Goal: Information Seeking & Learning: Learn about a topic

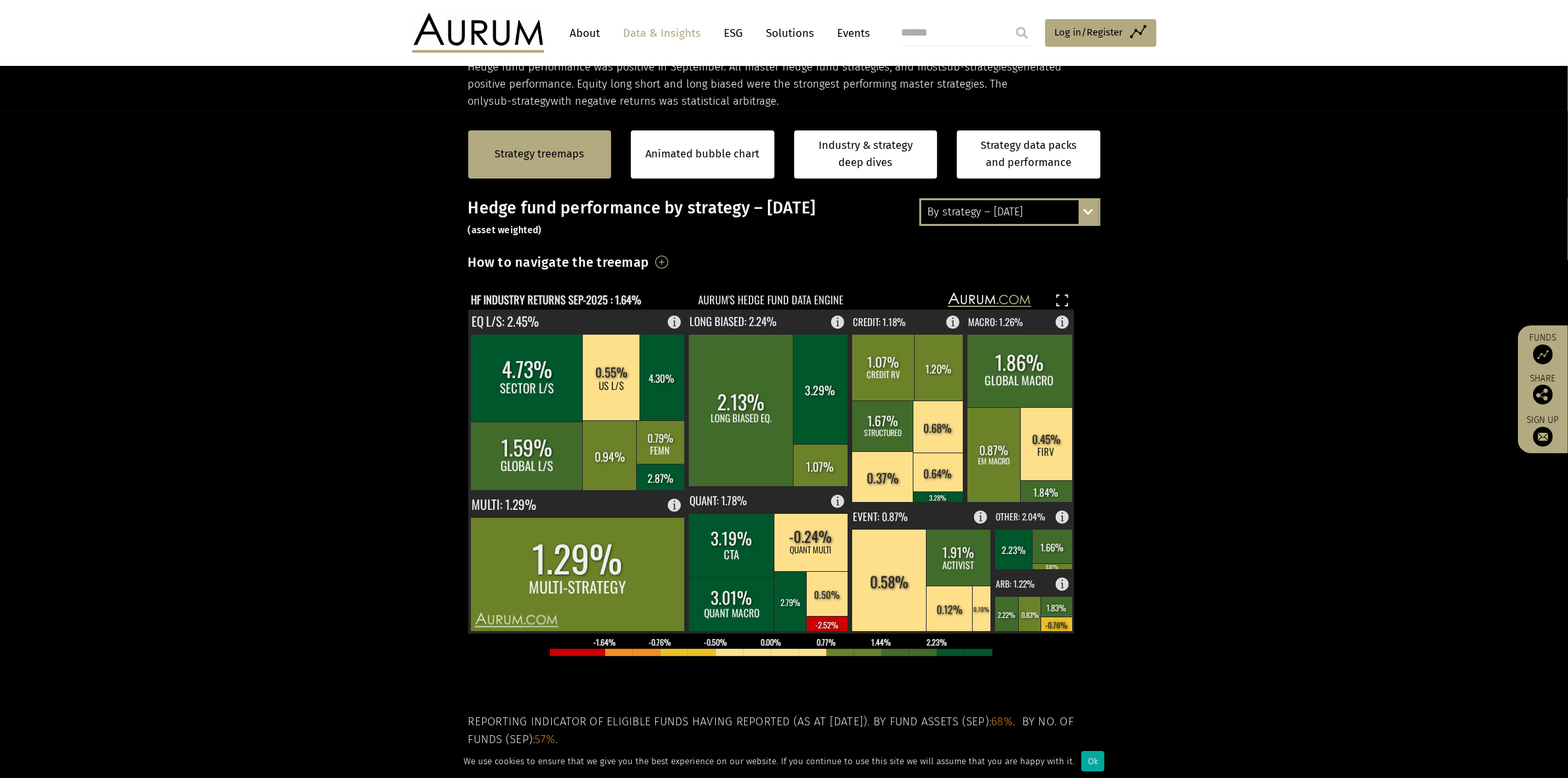
scroll to position [82, 0]
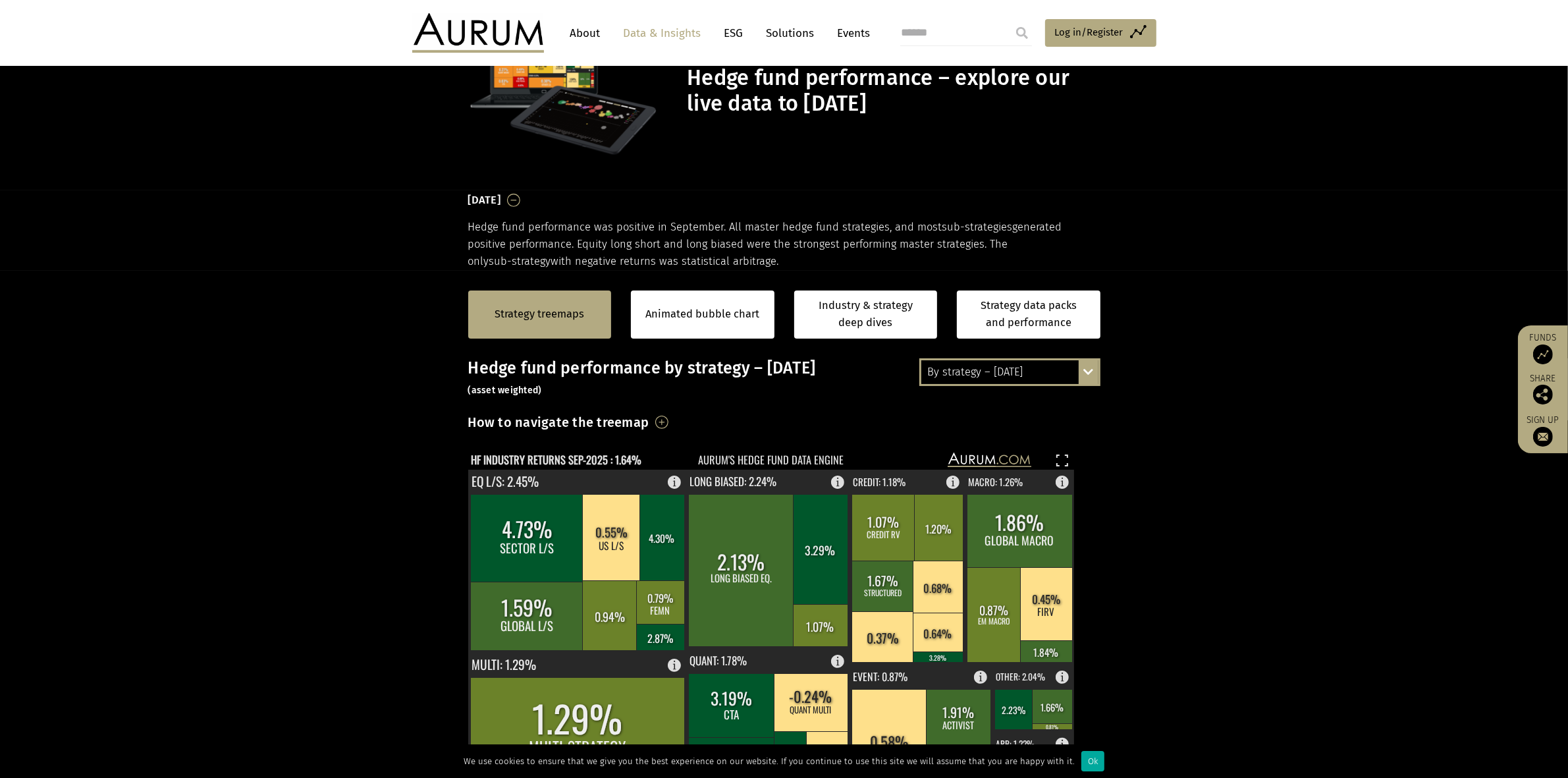
click at [1088, 374] on div "By strategy – [DATE] By strategy – [DATE] By strategy – year to date 2016 – [DA…" at bounding box center [1010, 372] width 181 height 27
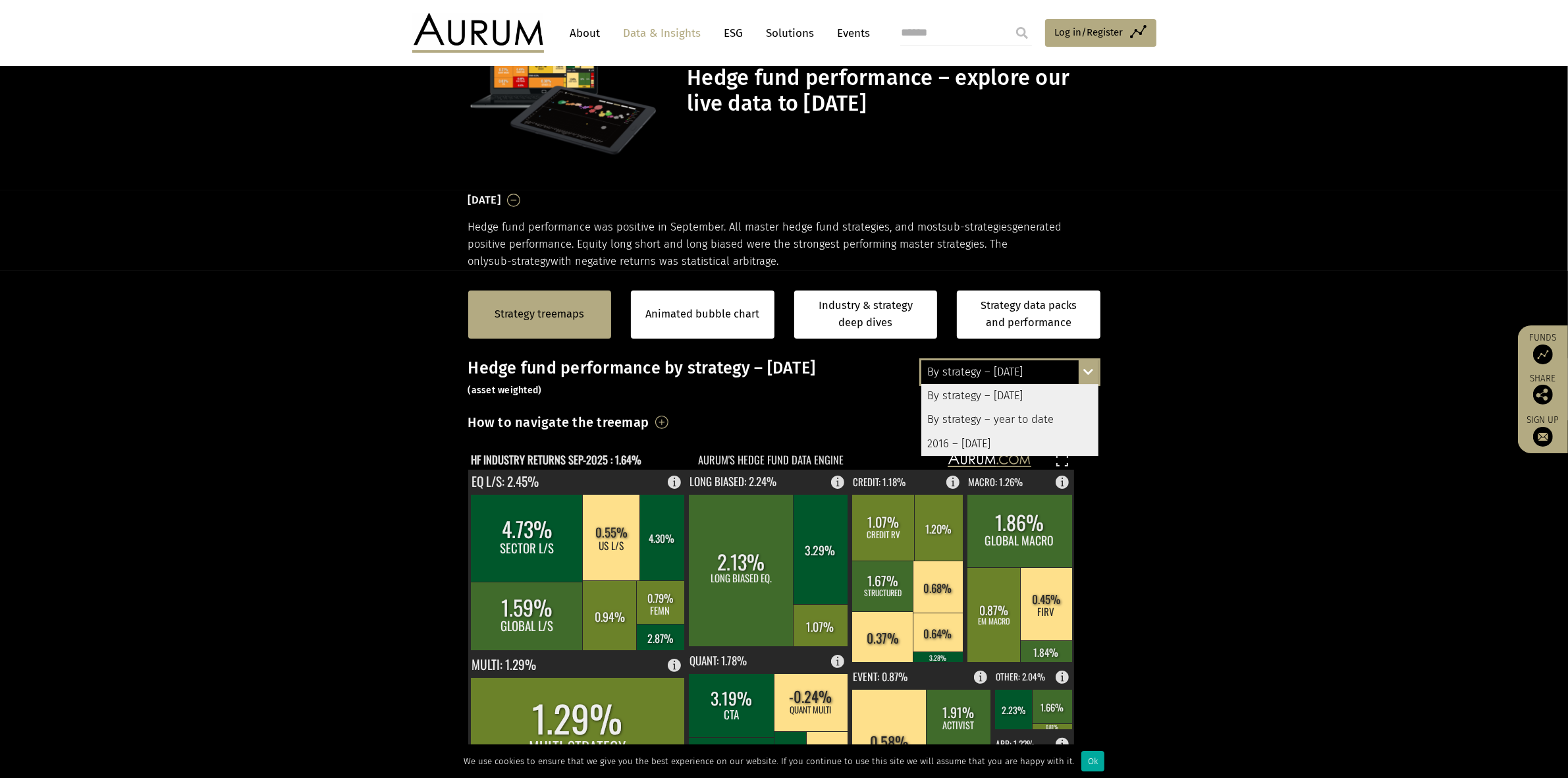
click at [1028, 433] on div "2016 – [DATE]" at bounding box center [1010, 443] width 177 height 24
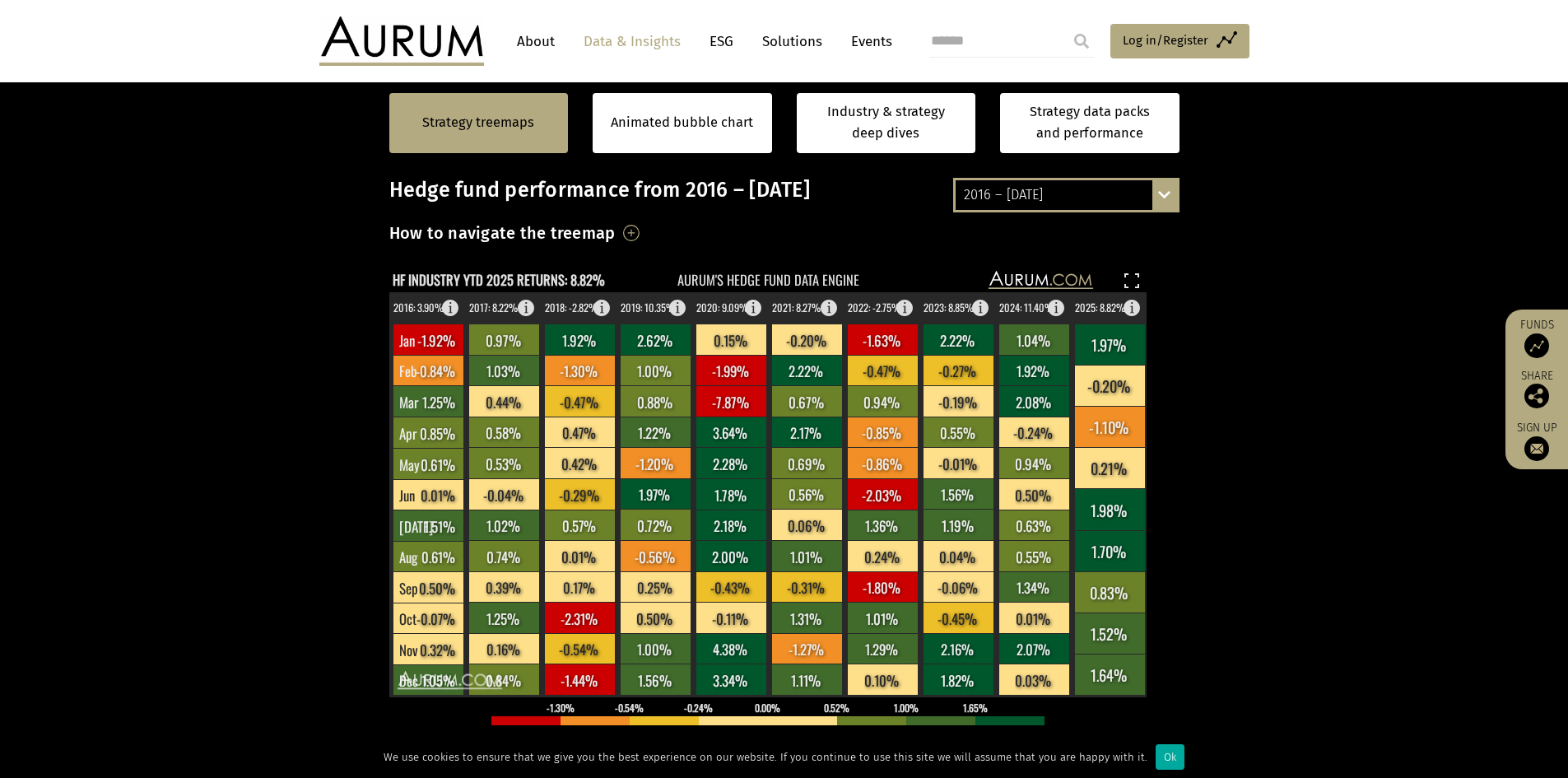
scroll to position [433, 0]
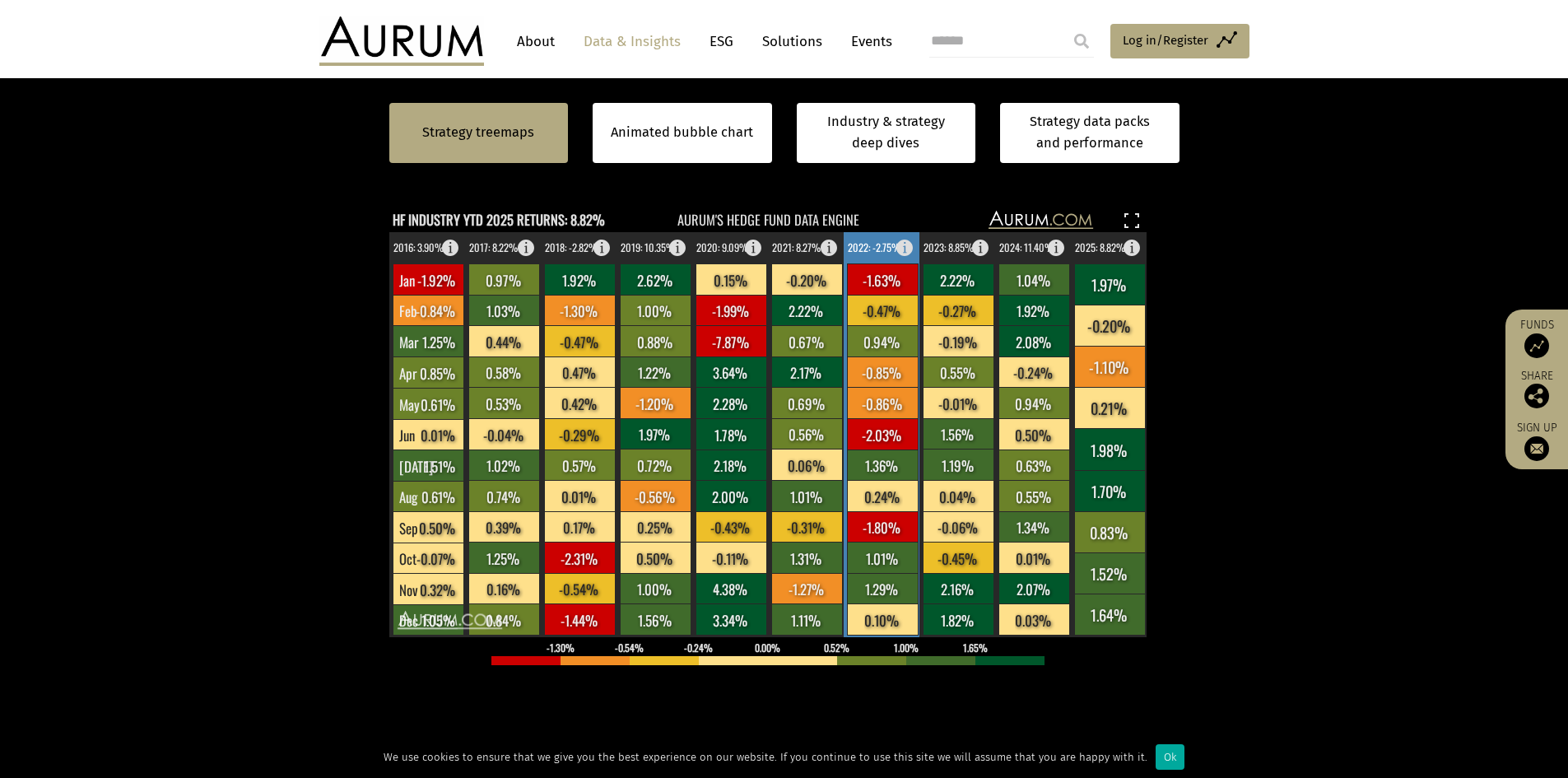
click at [872, 398] on rect at bounding box center [882, 402] width 71 height 31
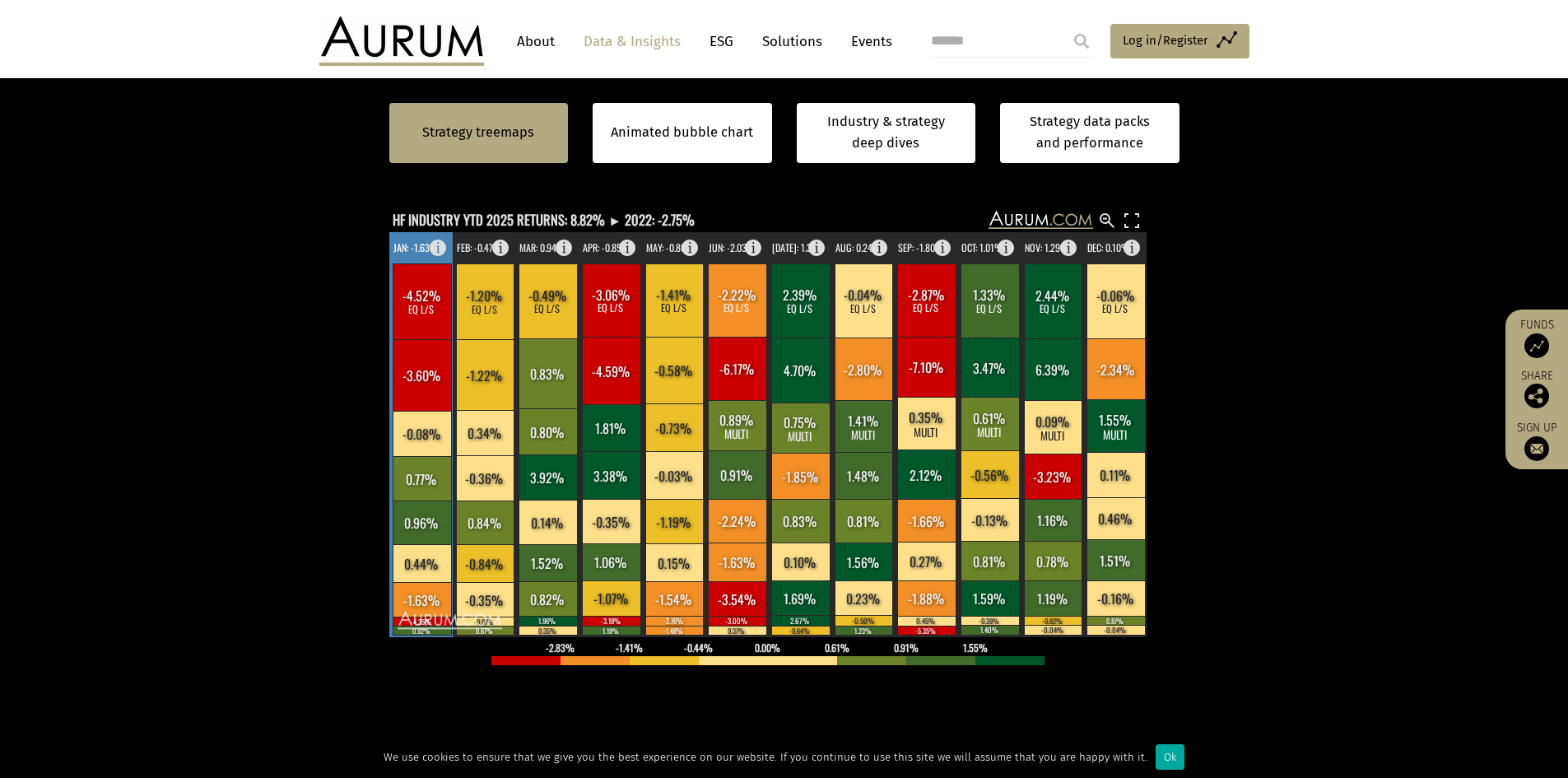
click at [418, 349] on rect at bounding box center [422, 375] width 58 height 72
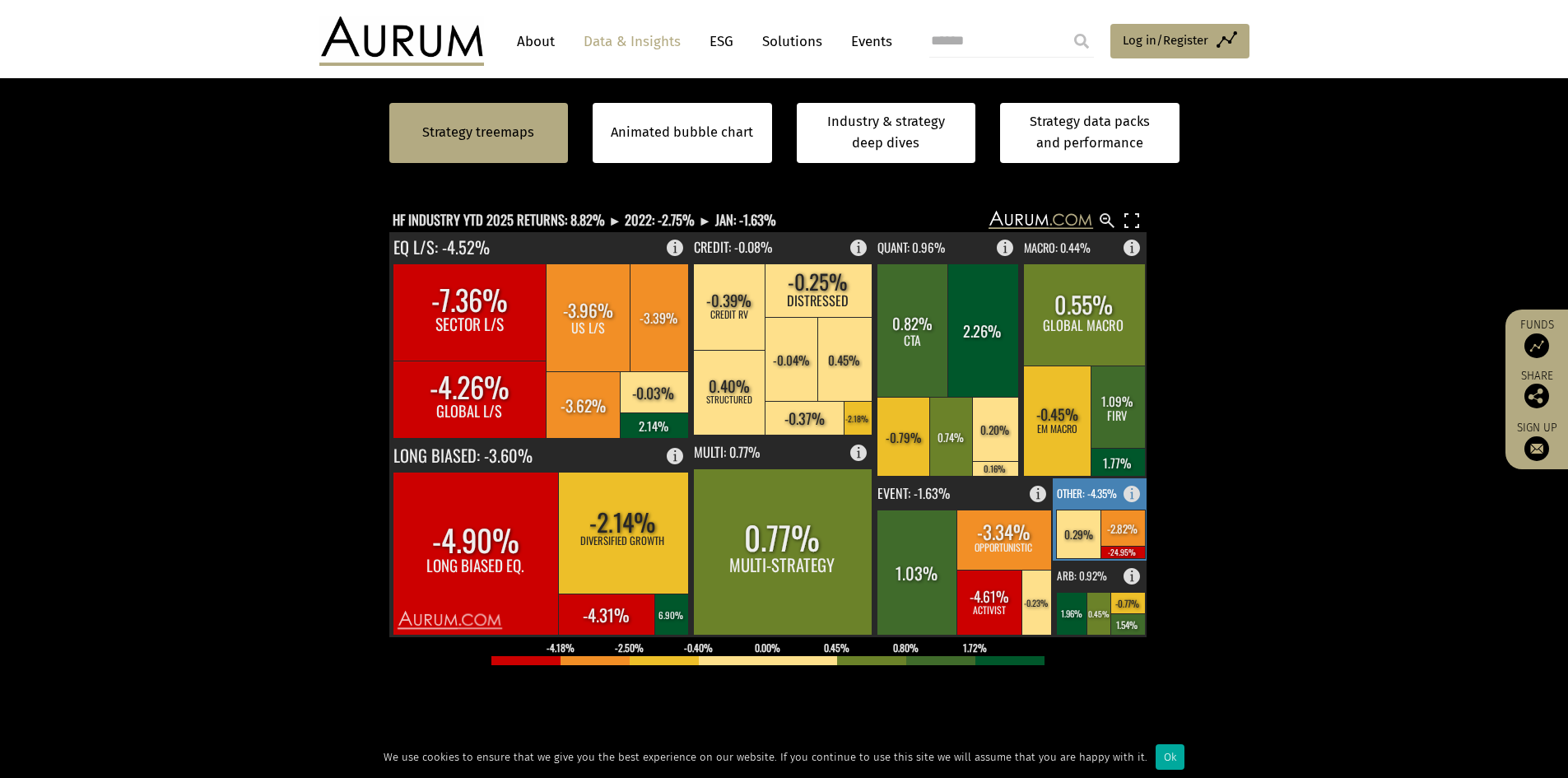
click at [1083, 524] on rect at bounding box center [1078, 534] width 46 height 49
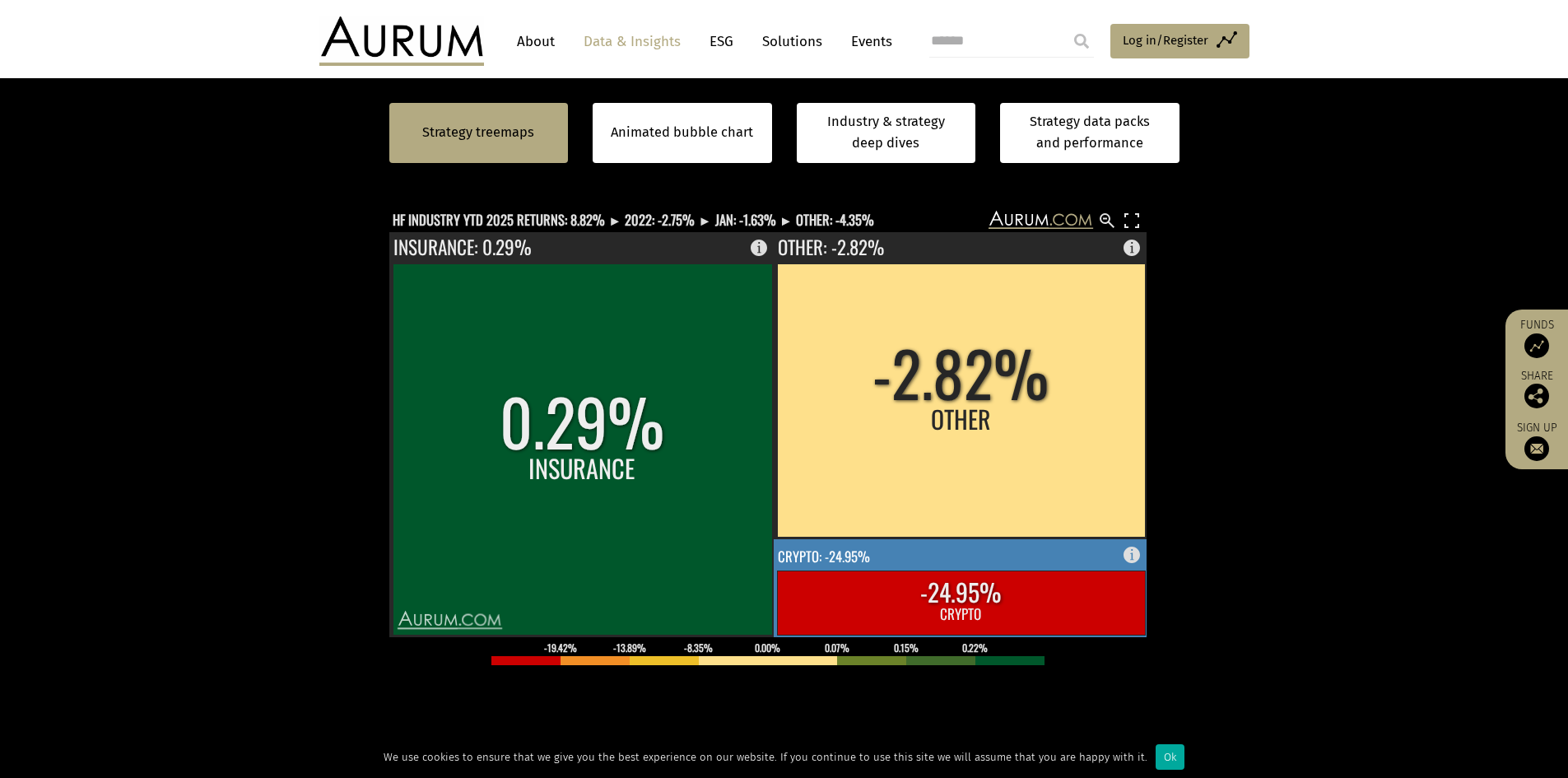
click at [1089, 581] on rect at bounding box center [960, 602] width 368 height 64
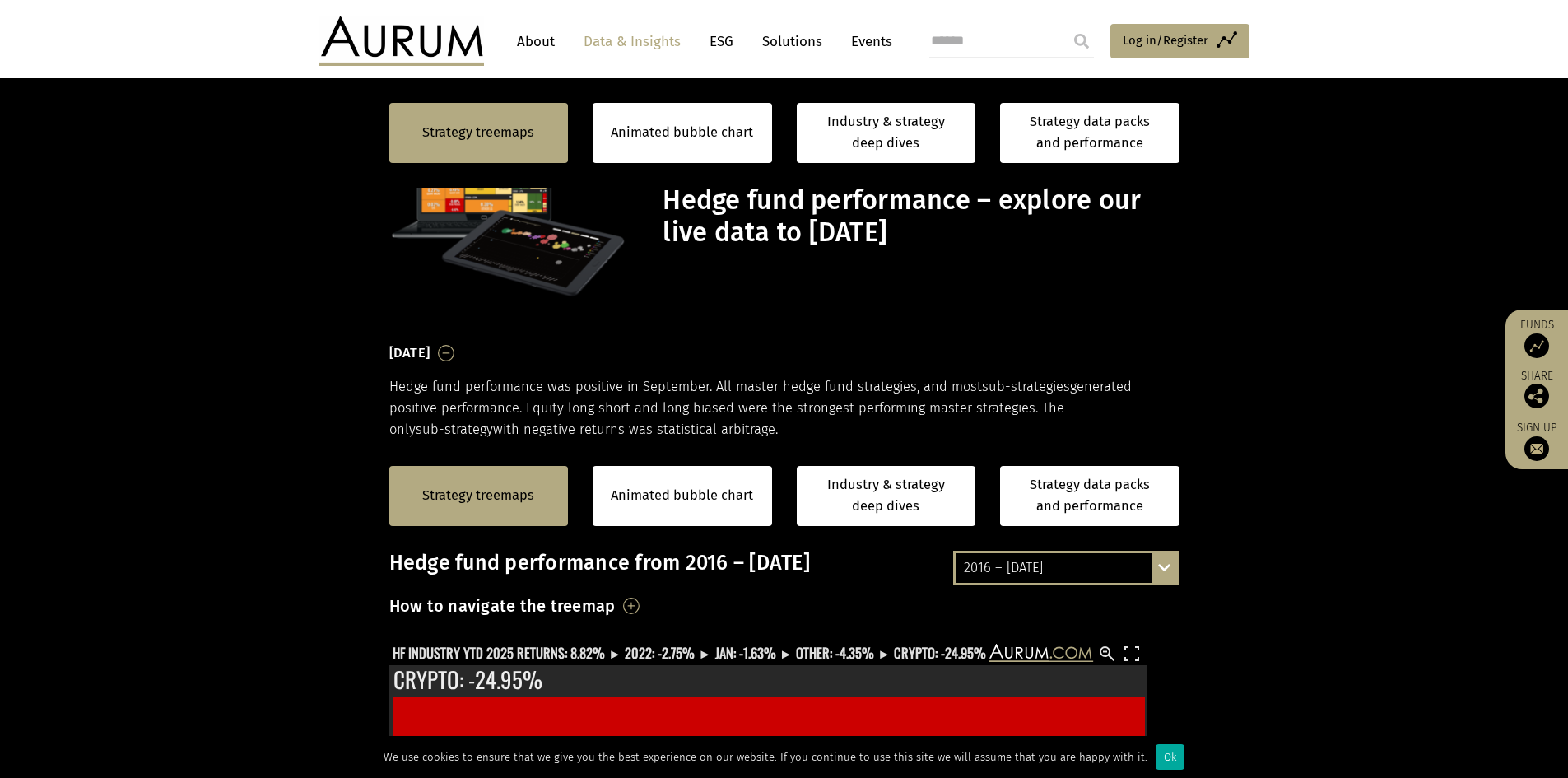
scroll to position [433, 0]
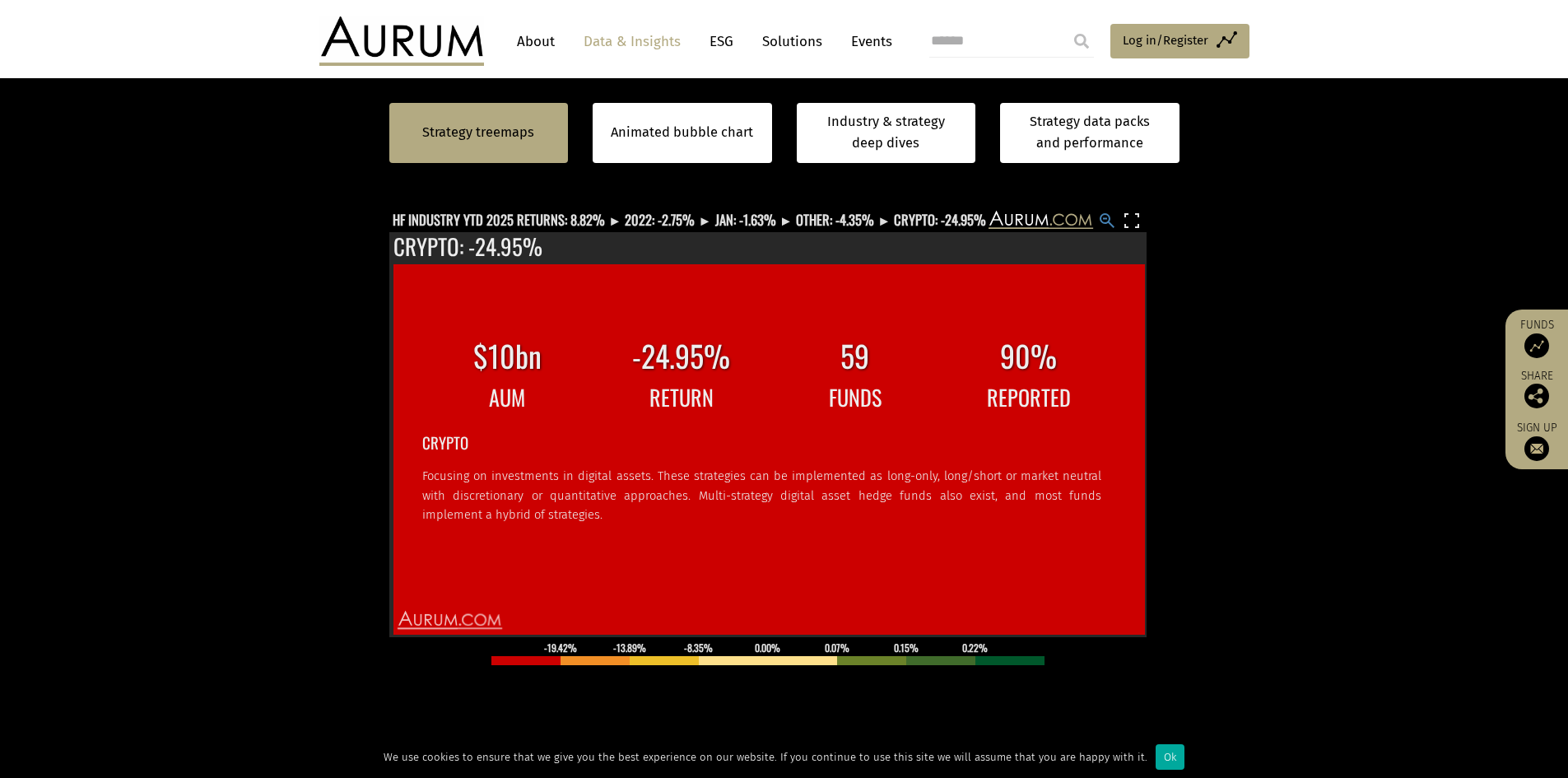
click at [1105, 219] on rect at bounding box center [1107, 220] width 20 height 20
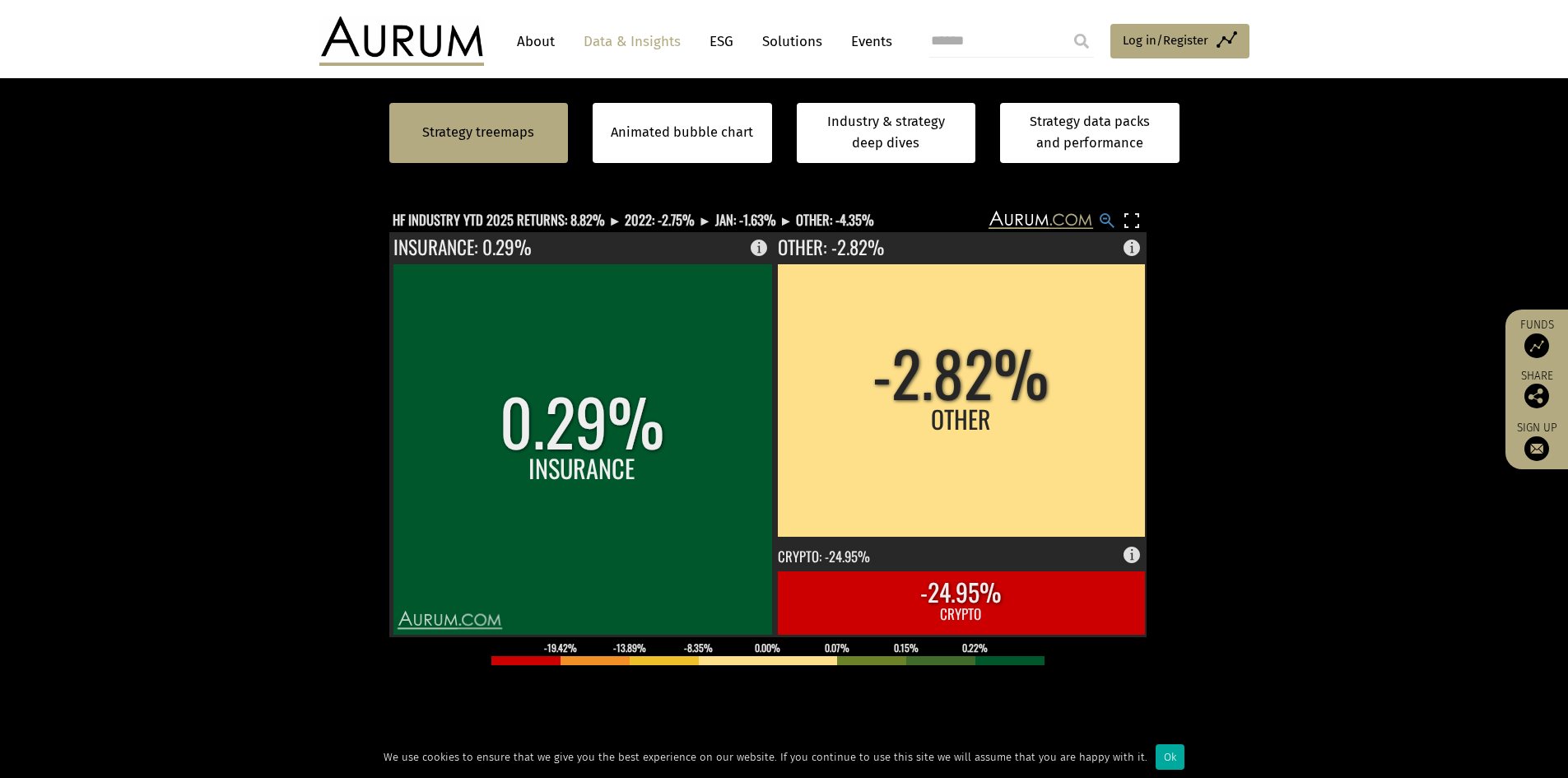
click at [1107, 219] on rect at bounding box center [1107, 220] width 20 height 20
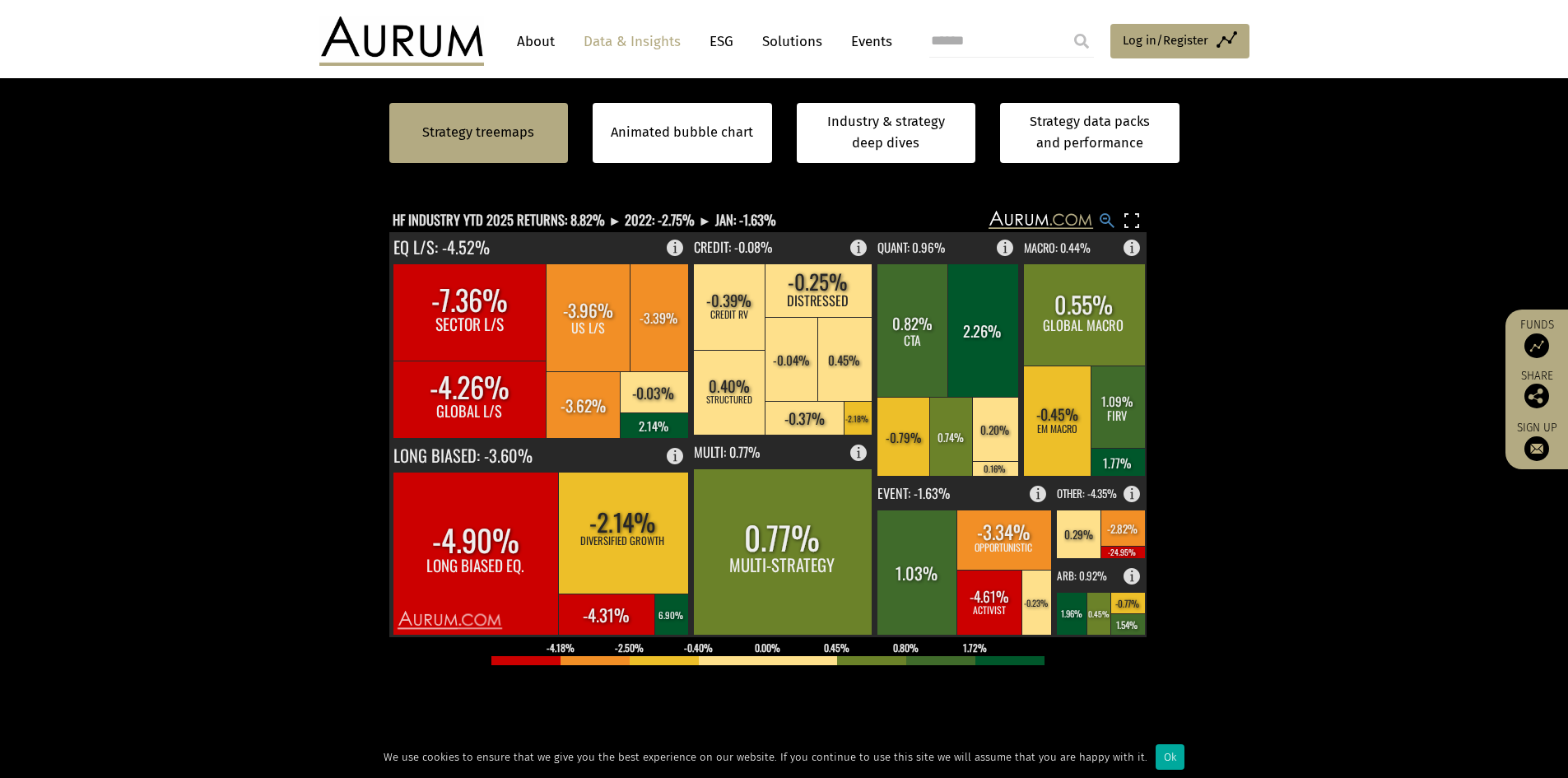
click at [1104, 219] on rect at bounding box center [1107, 220] width 20 height 20
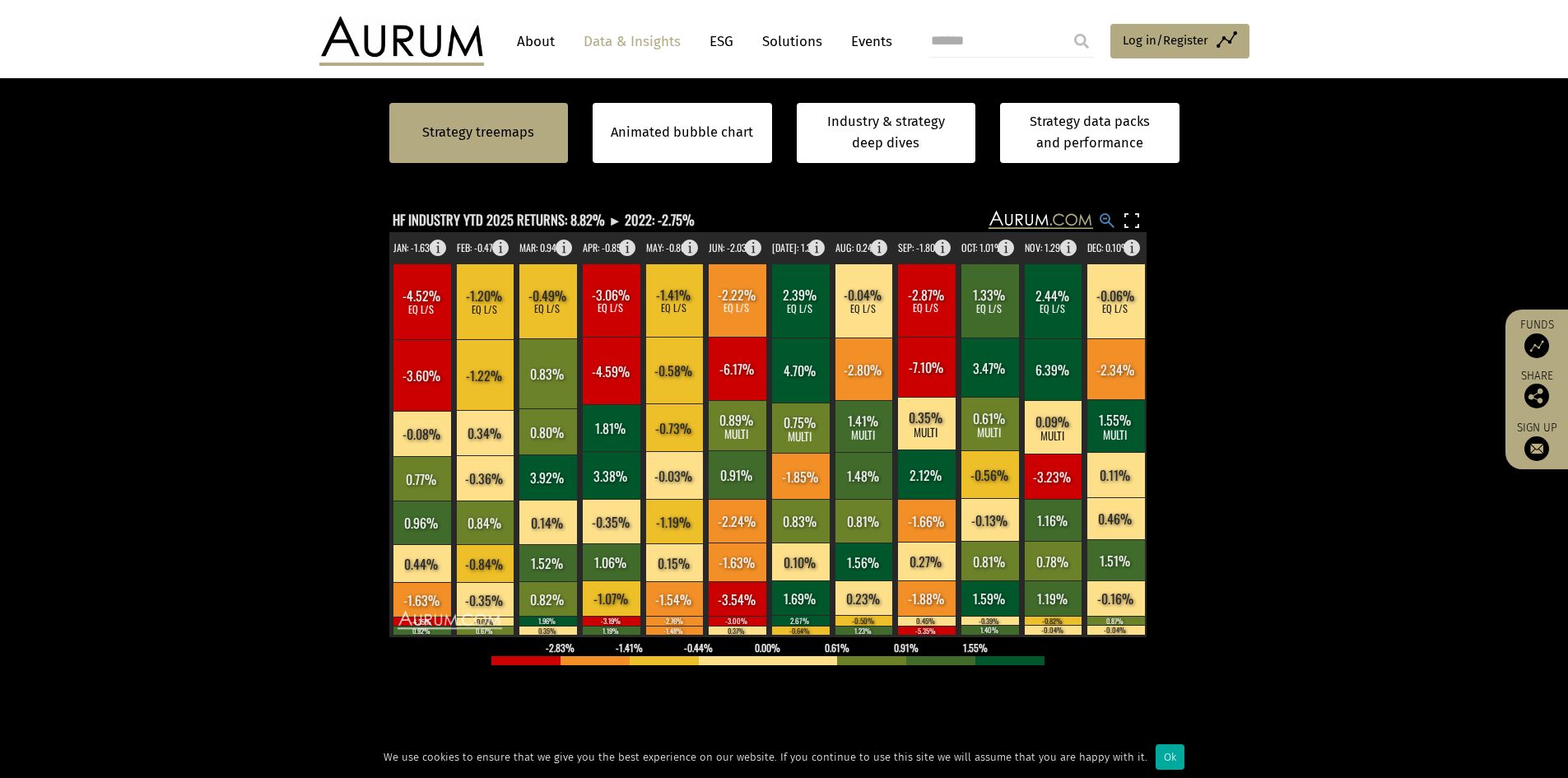
click at [1104, 219] on rect at bounding box center [1107, 220] width 20 height 20
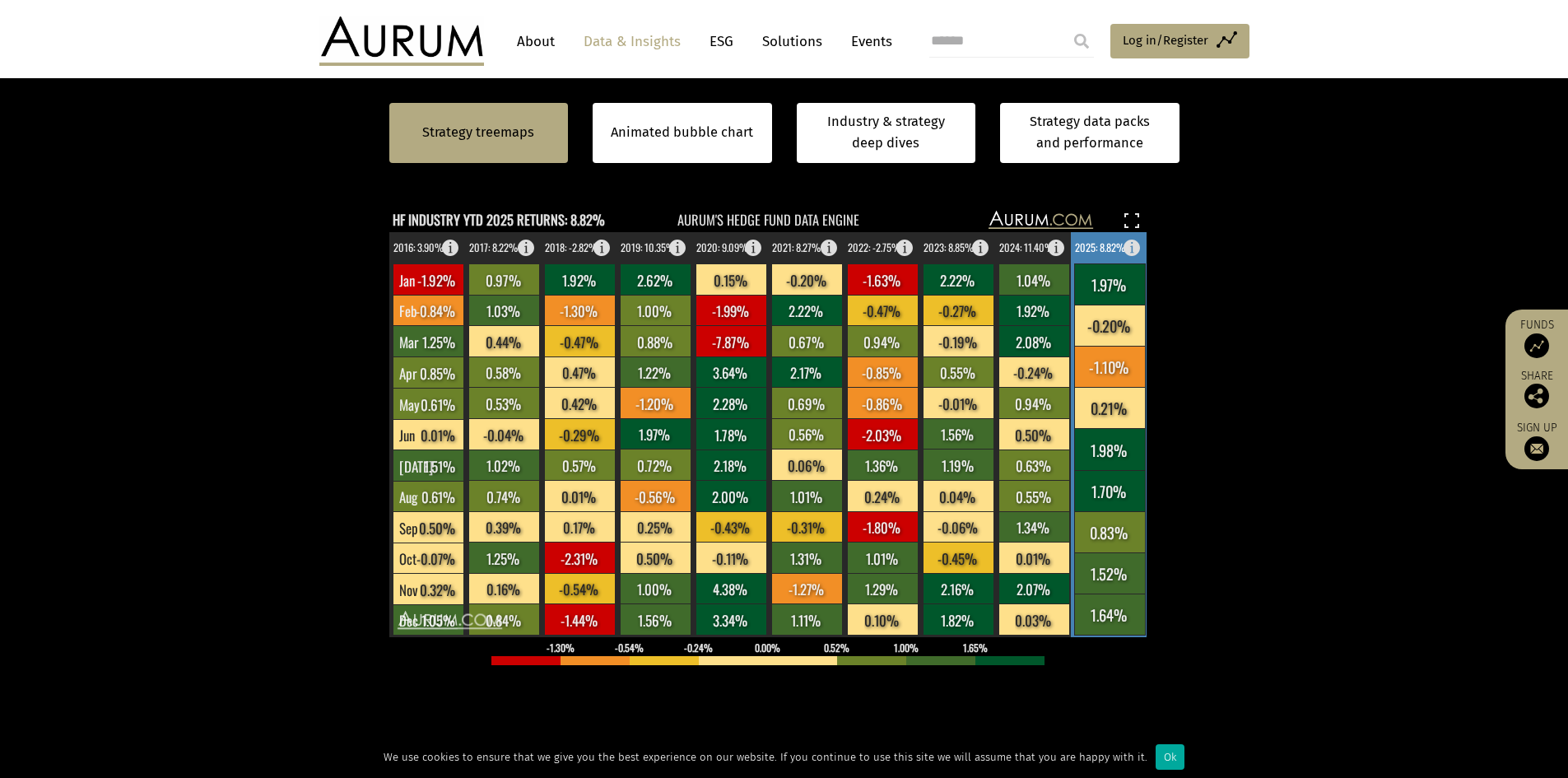
click at [1105, 586] on rect at bounding box center [1109, 573] width 71 height 41
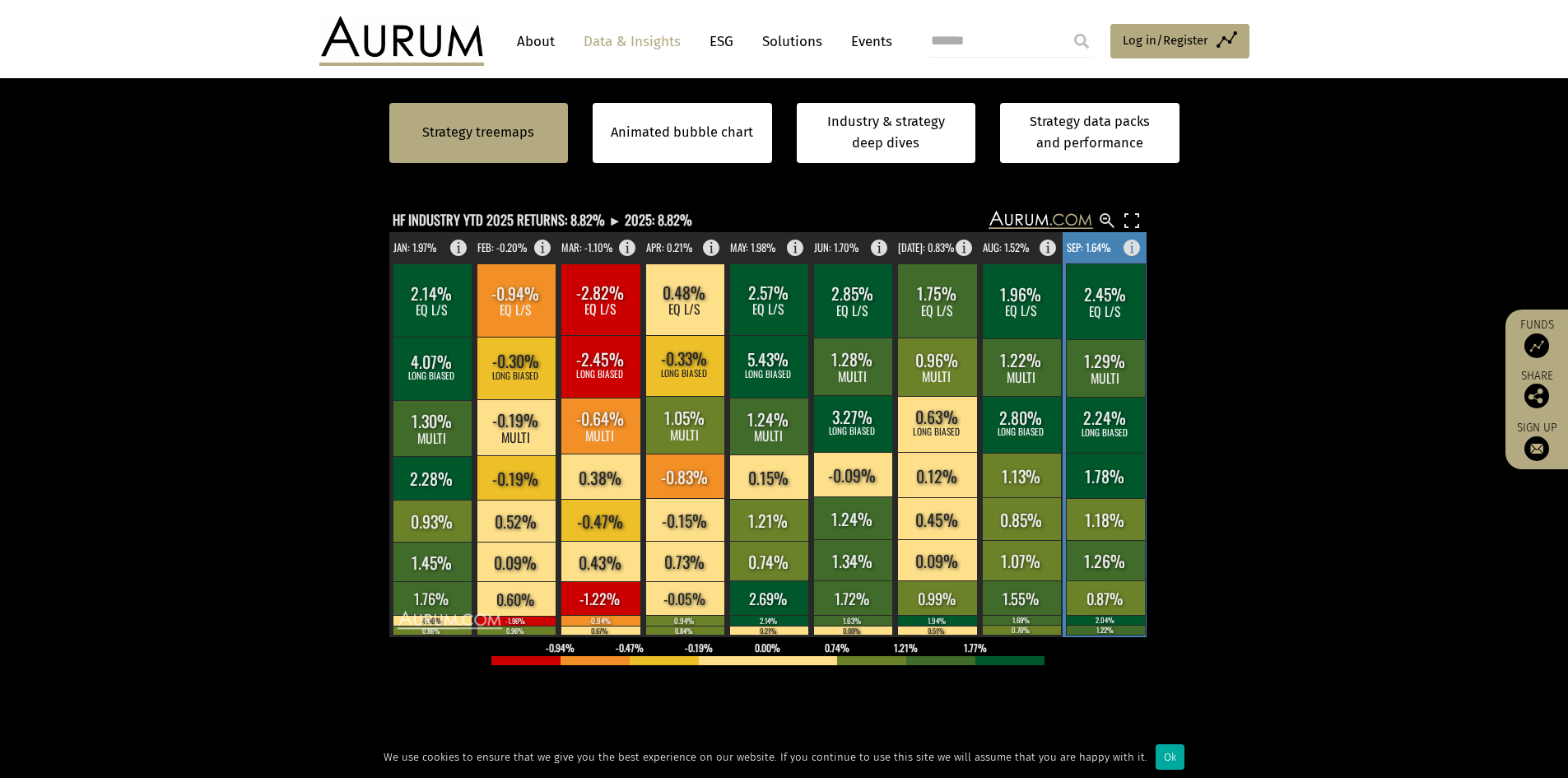
click at [1106, 604] on rect at bounding box center [1105, 597] width 79 height 34
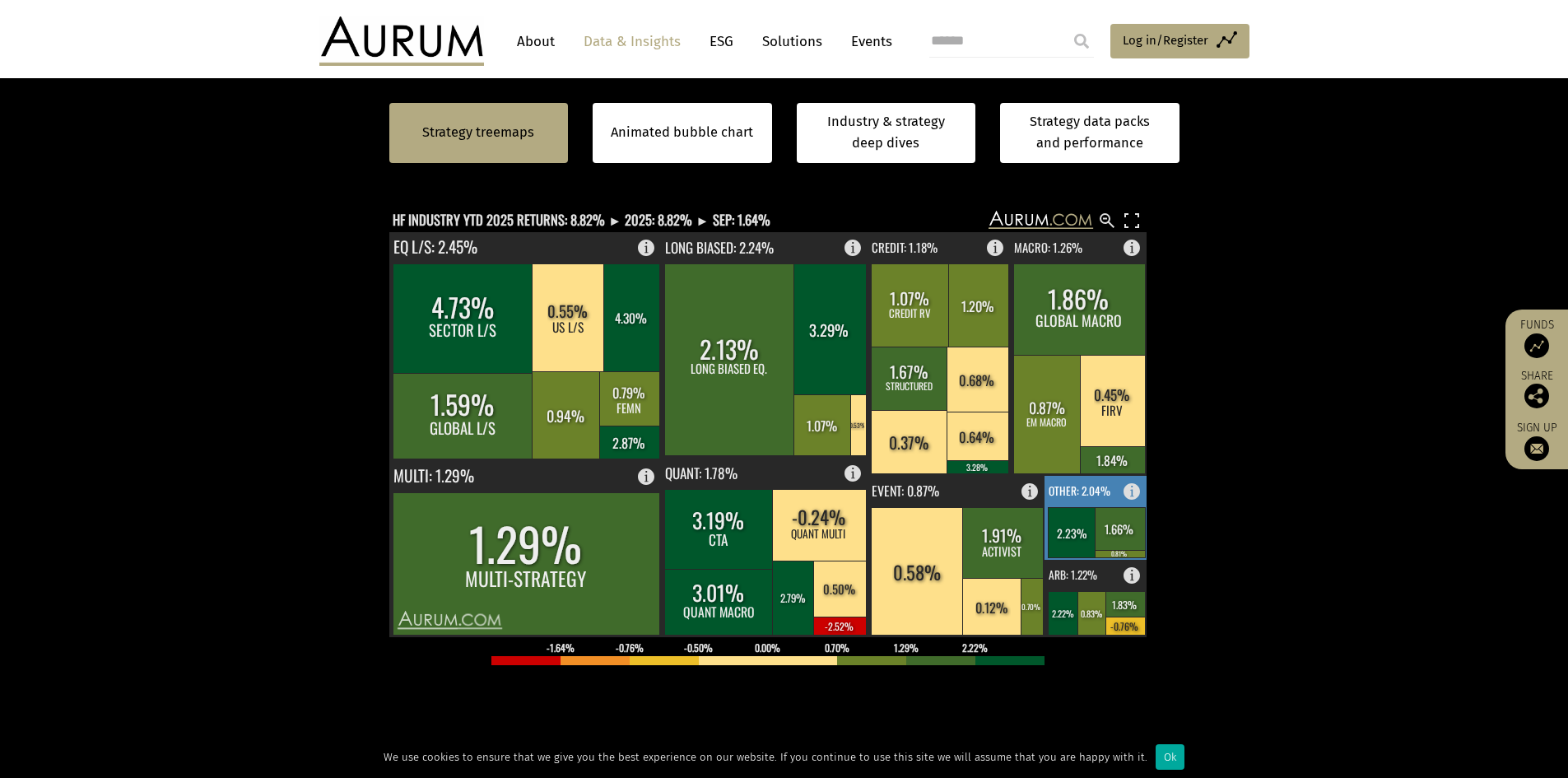
click at [1105, 536] on rect at bounding box center [1119, 529] width 50 height 43
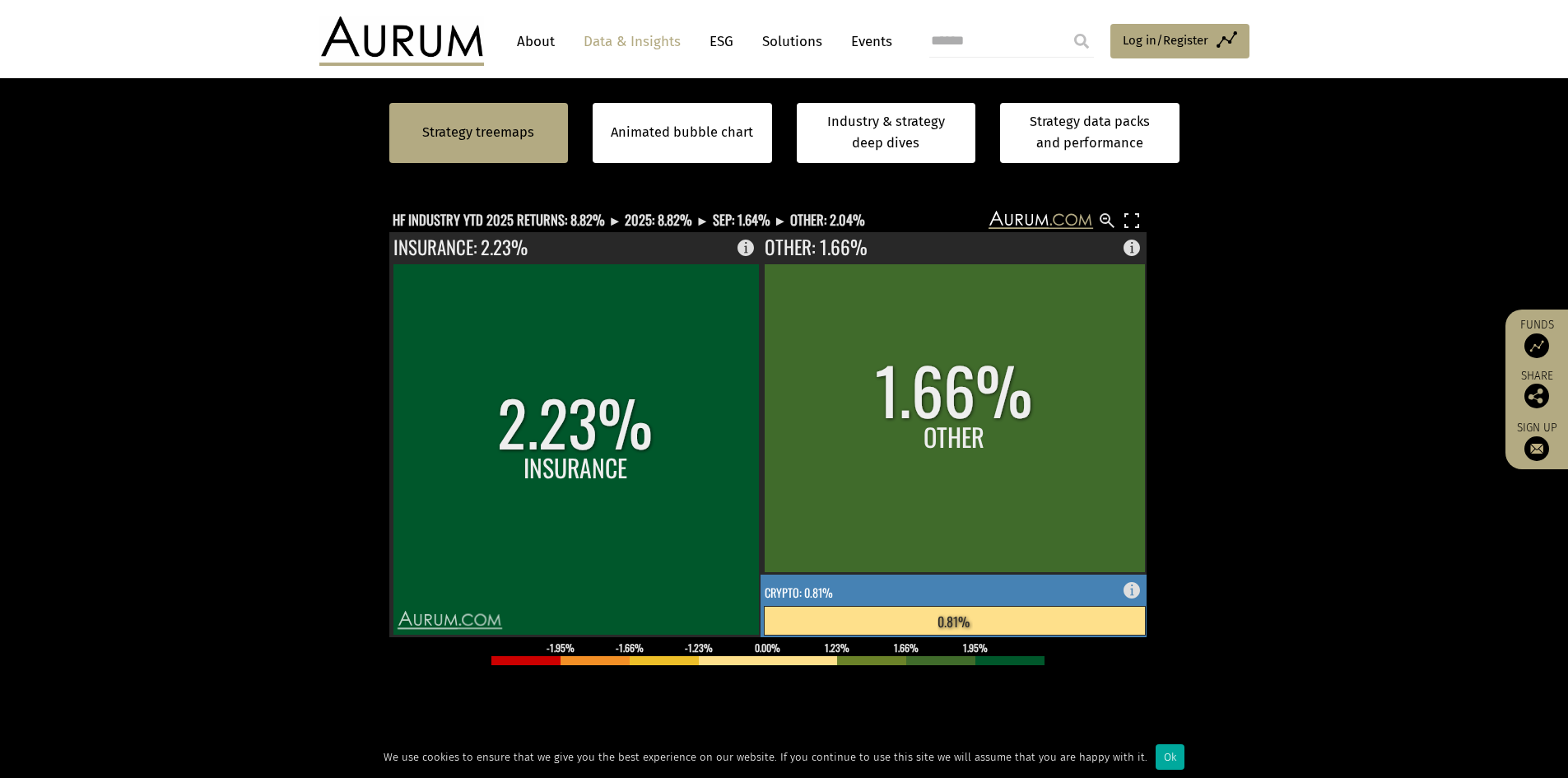
click at [1123, 591] on rect at bounding box center [954, 606] width 388 height 63
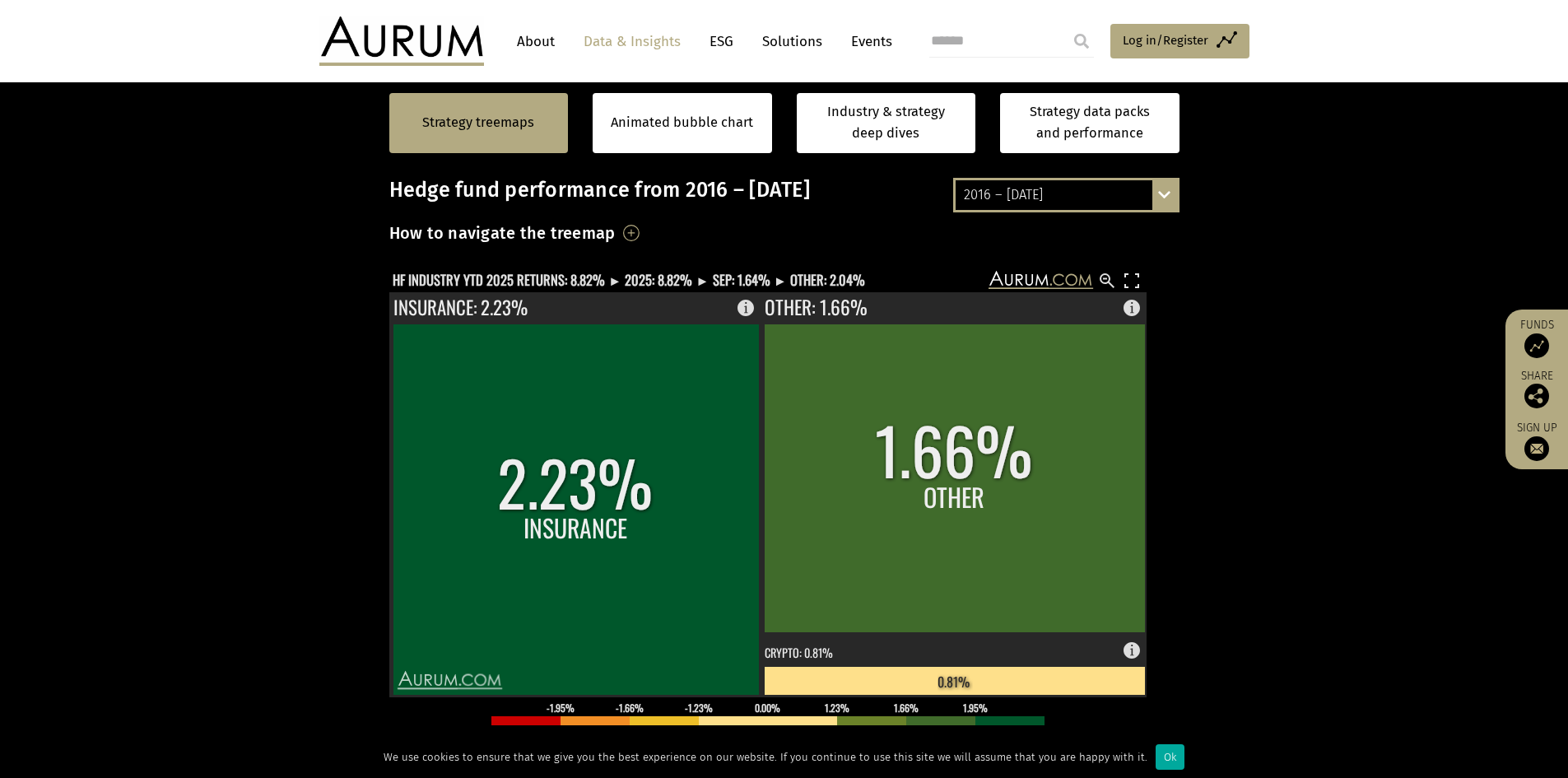
scroll to position [351, 0]
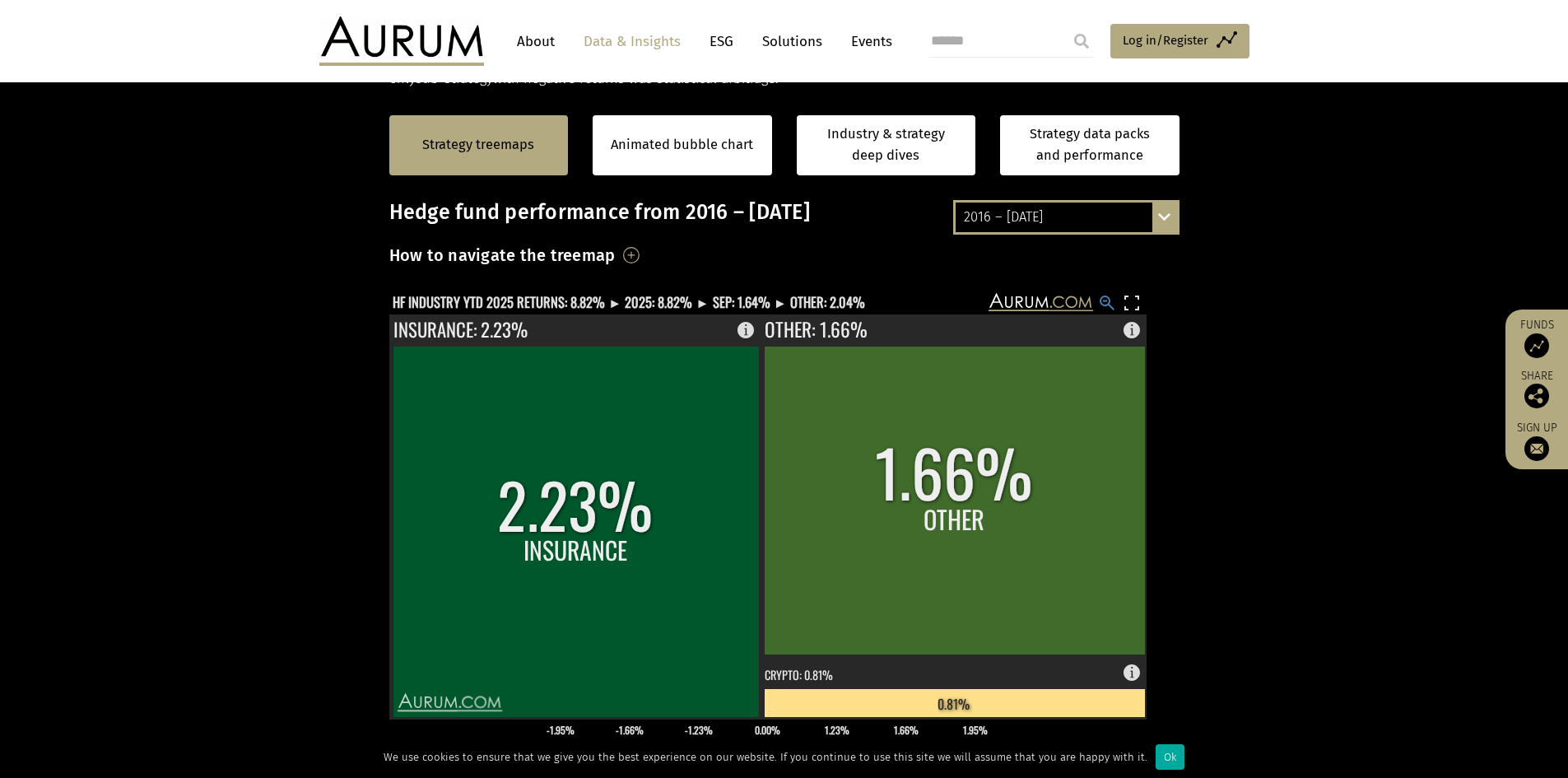
click at [1109, 306] on rect at bounding box center [1107, 303] width 20 height 20
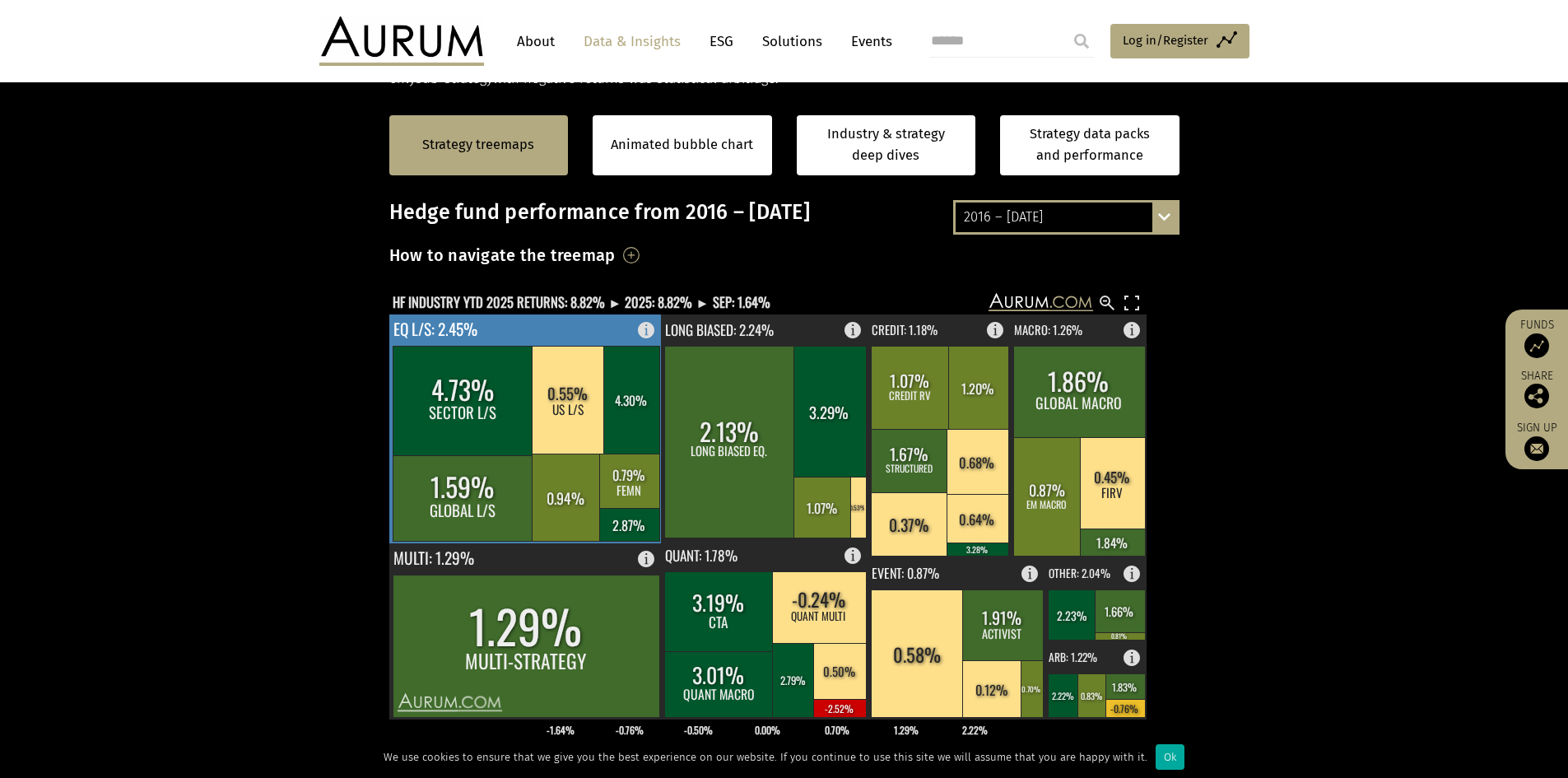
click at [645, 335] on rect at bounding box center [651, 326] width 20 height 23
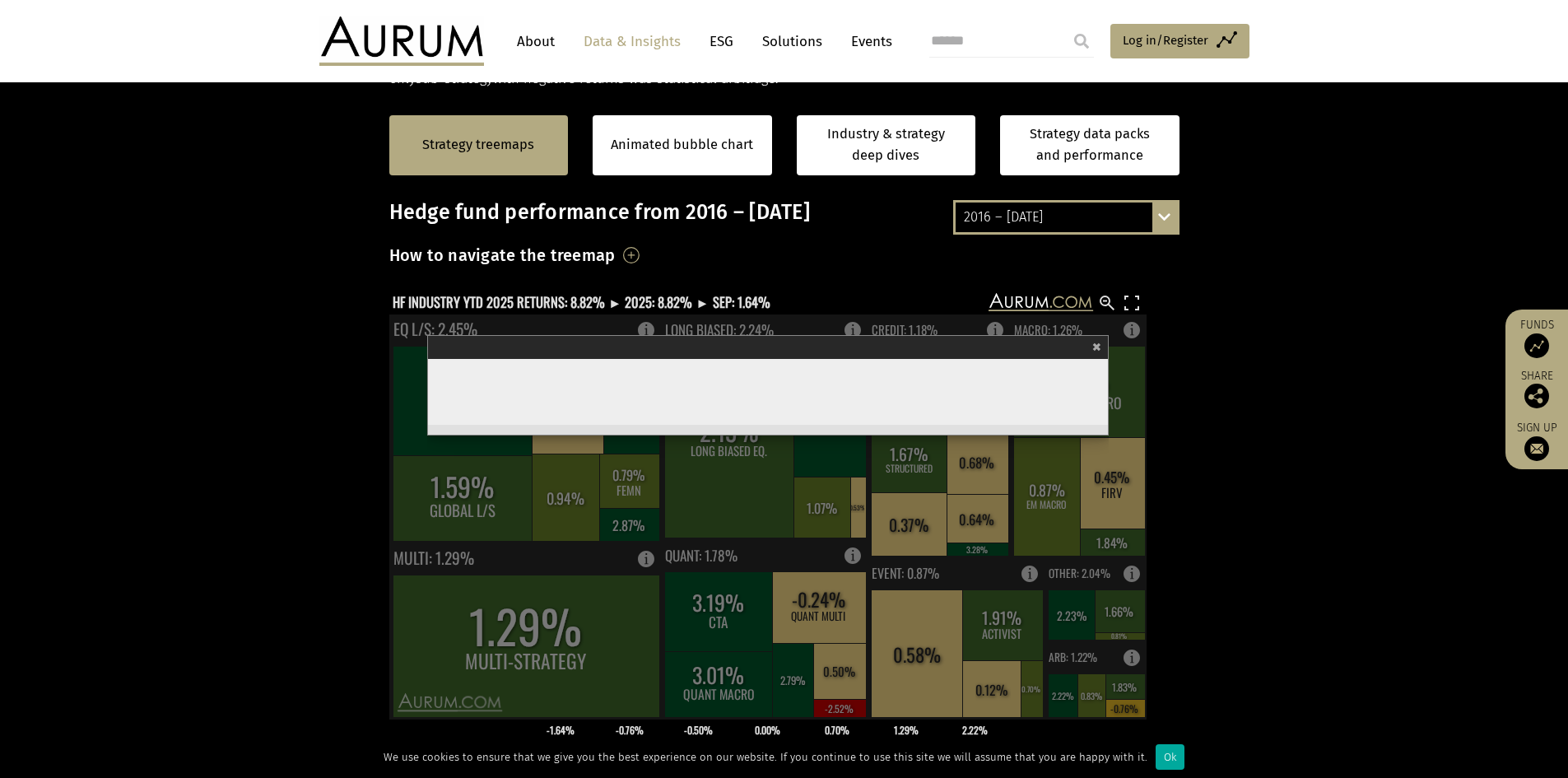
click at [255, 337] on section "Strategy treemaps Animated bubble chart Industry & strategy deep dives Strategy…" at bounding box center [784, 605] width 1568 height 1029
click at [1176, 217] on div "2016 – September 2025 By strategy – September 2025 By strategy – year to date 2…" at bounding box center [1066, 217] width 227 height 34
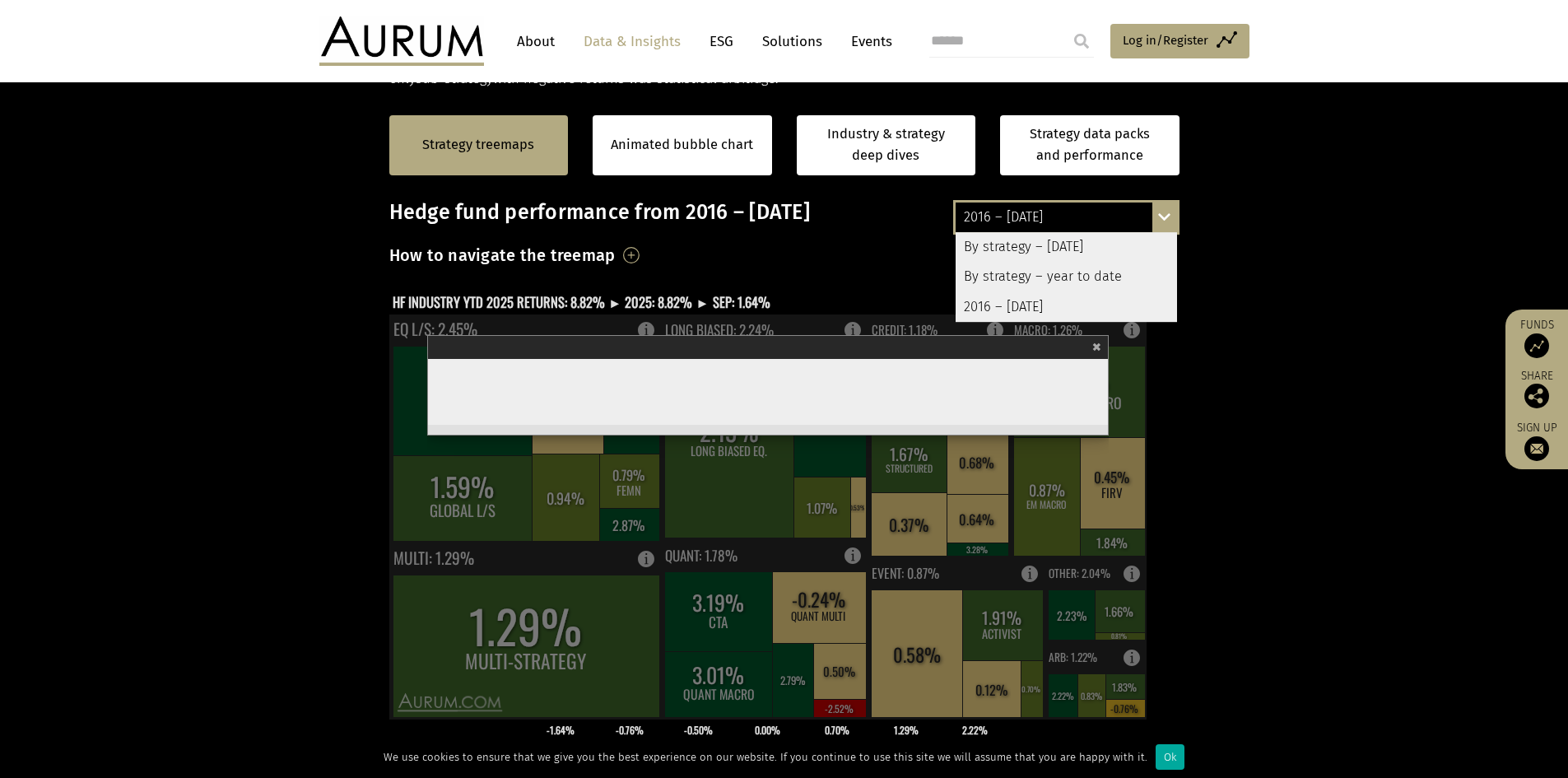
click at [1059, 307] on div "2016 – [DATE]" at bounding box center [1066, 307] width 221 height 30
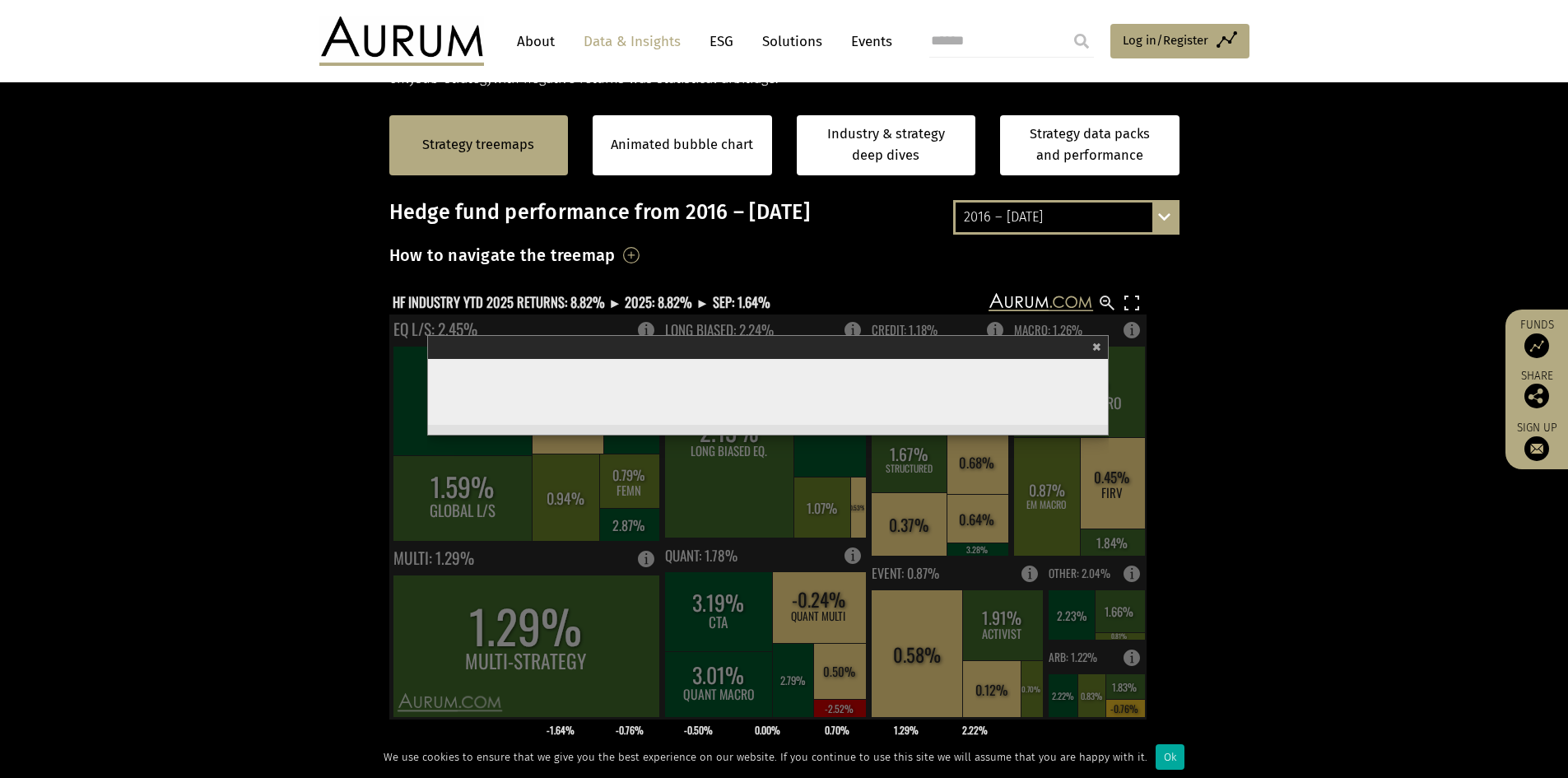
click at [1098, 345] on span "×" at bounding box center [1097, 344] width 9 height 19
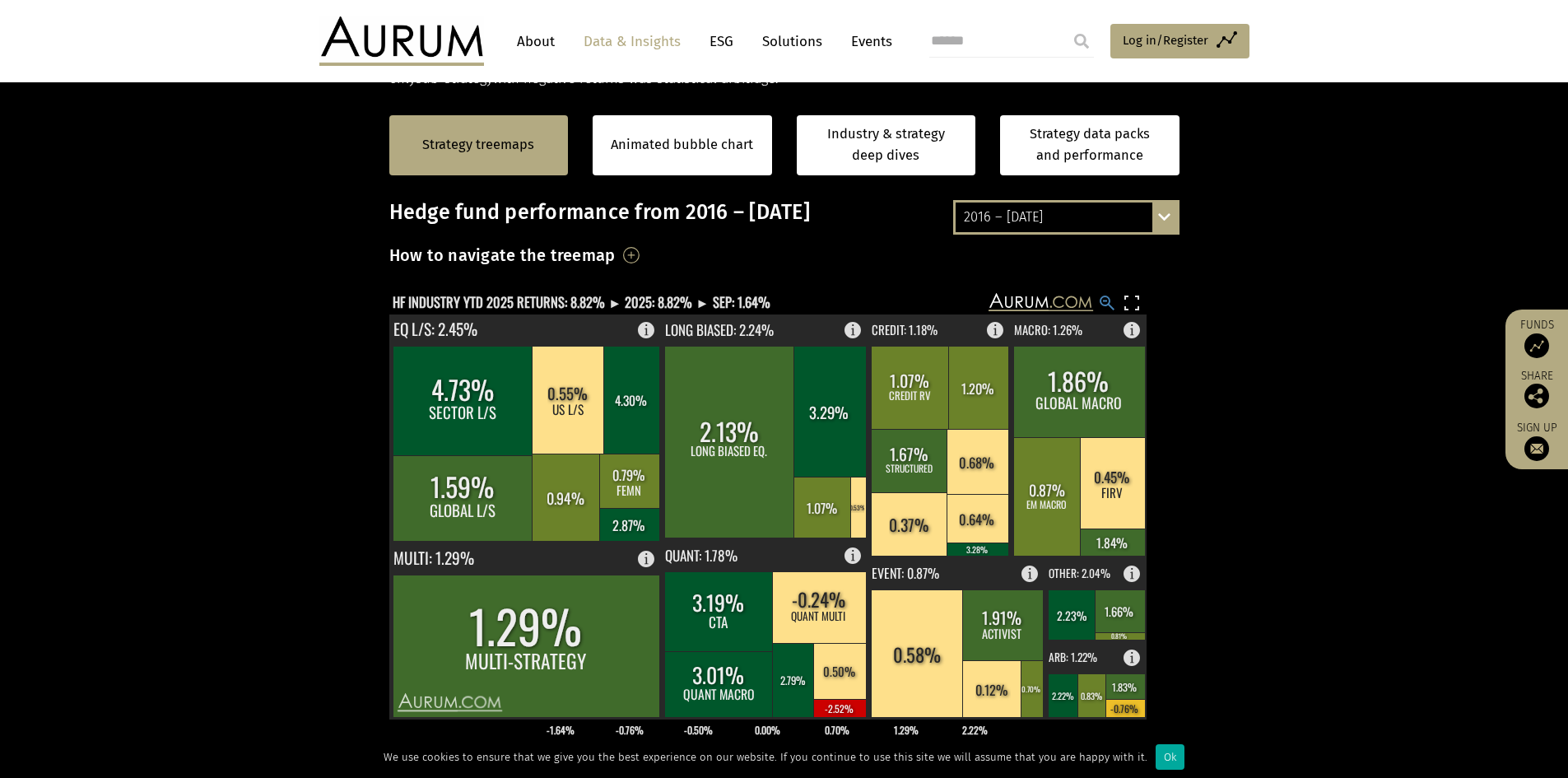
click at [1109, 301] on rect at bounding box center [1107, 303] width 20 height 20
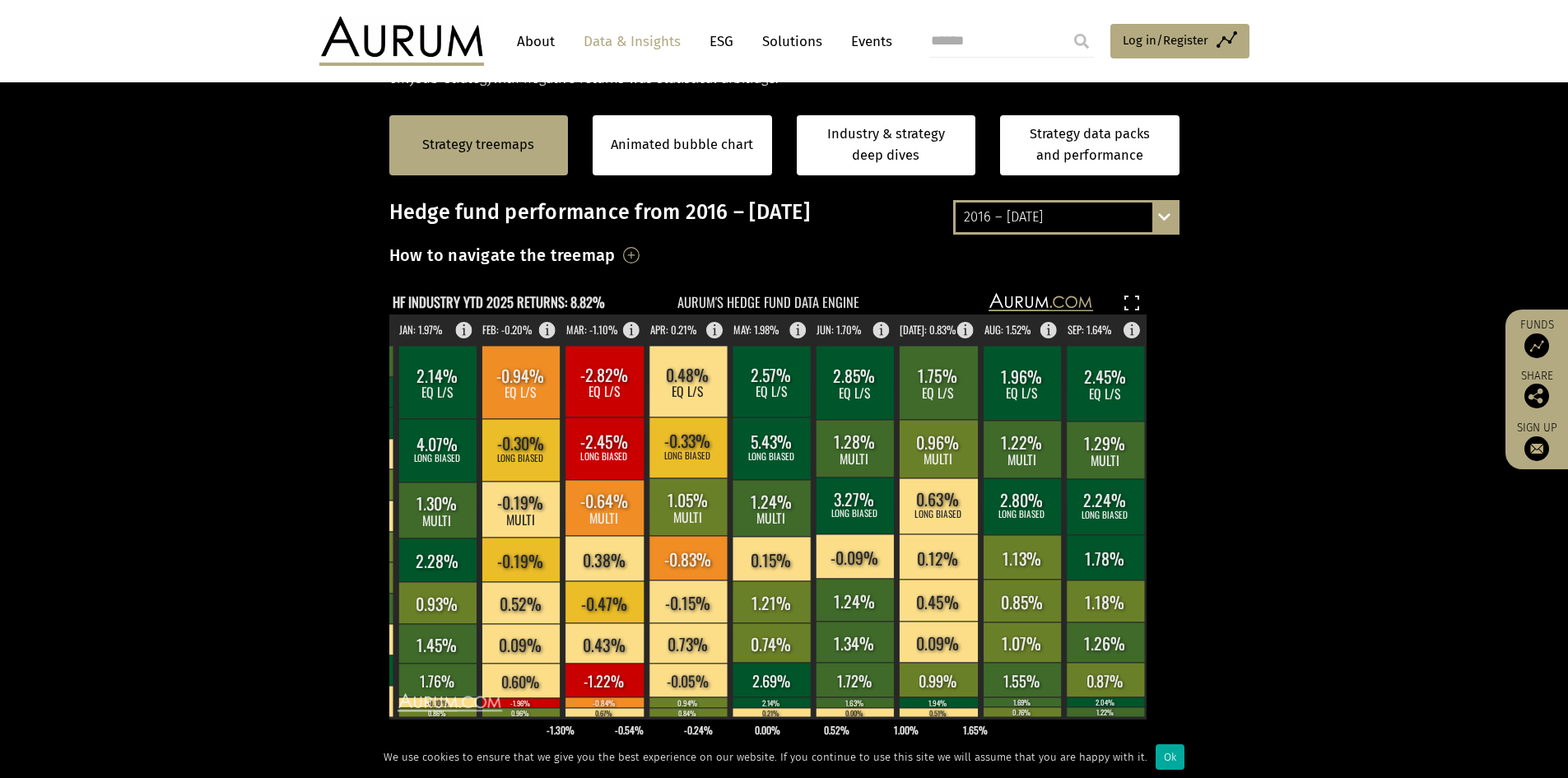
scroll to position [351, 0]
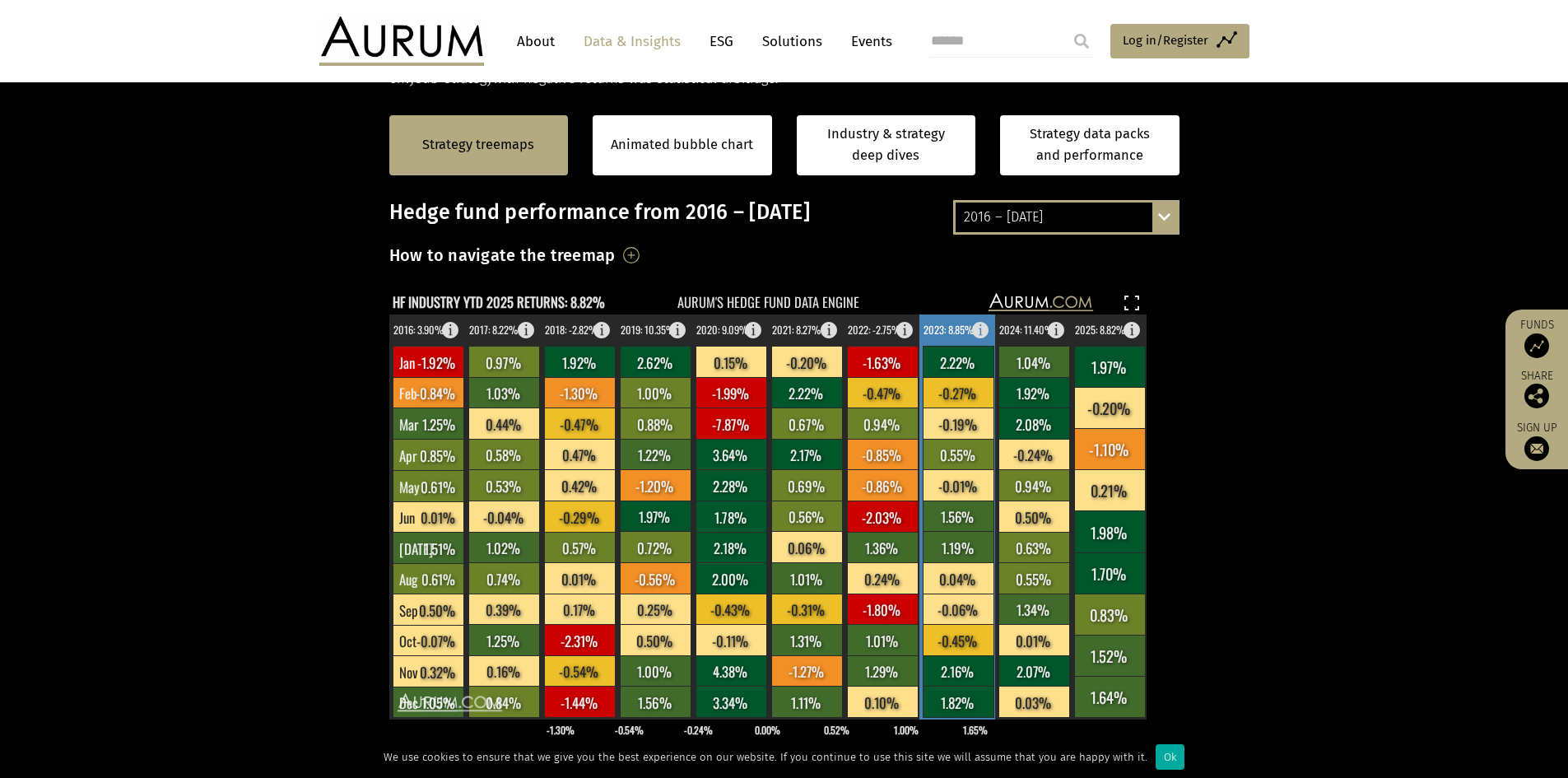
click at [931, 714] on rect at bounding box center [958, 701] width 71 height 31
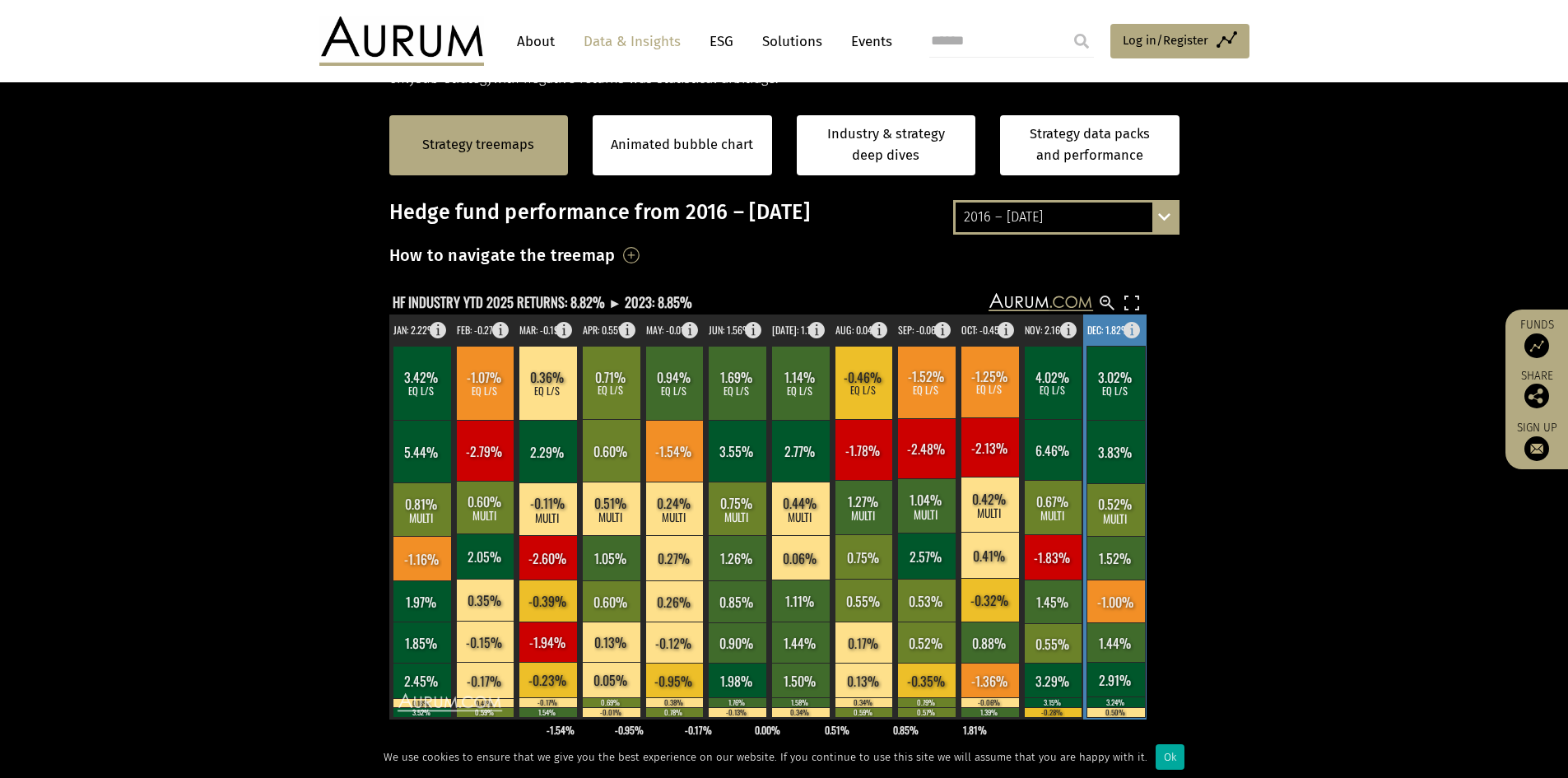
drag, startPoint x: 1136, startPoint y: 329, endPoint x: 1128, endPoint y: 307, distance: 23.4
click at [1135, 318] on rect at bounding box center [1136, 326] width 20 height 23
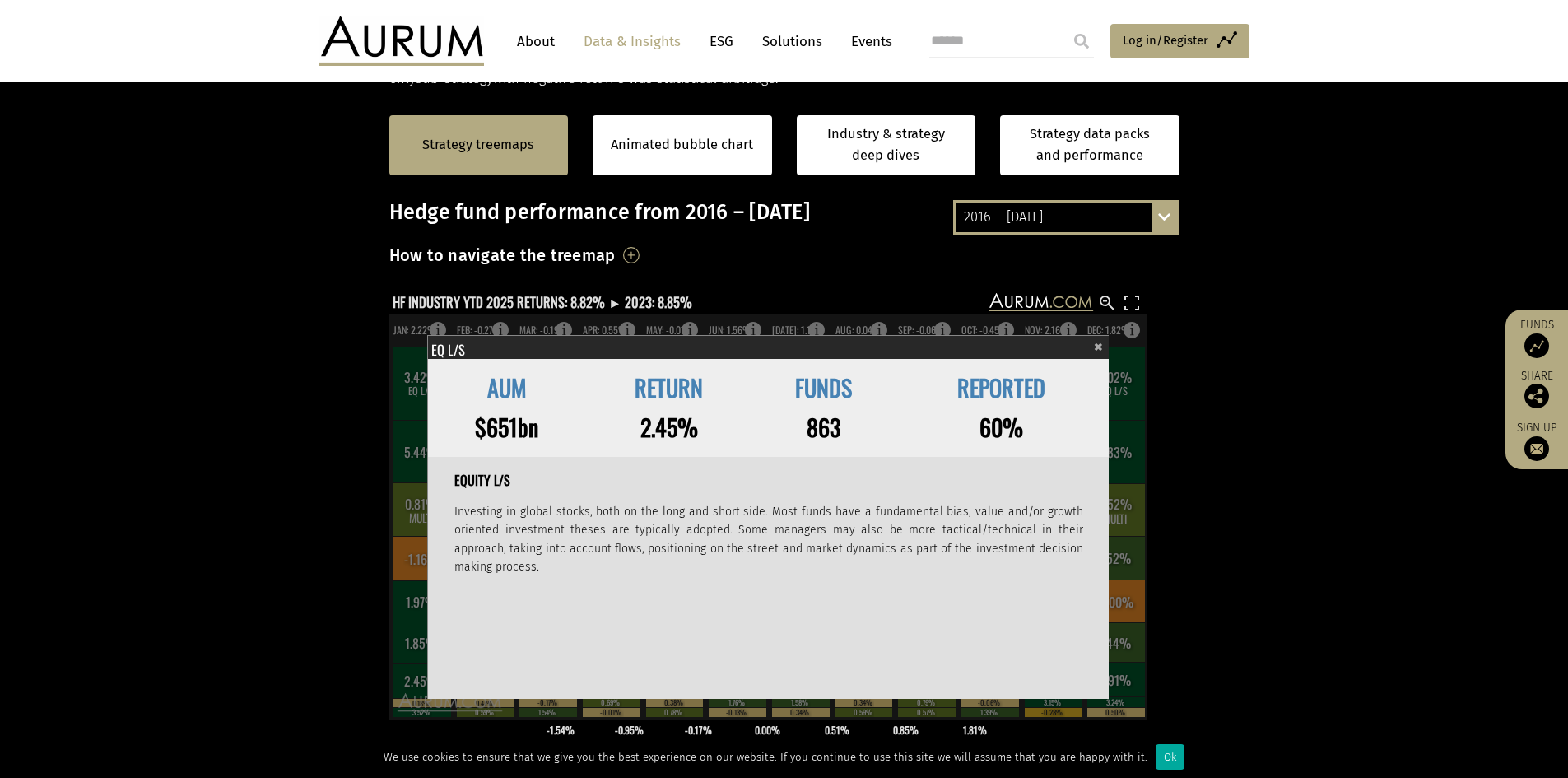
click at [1100, 347] on span "×" at bounding box center [1098, 344] width 9 height 19
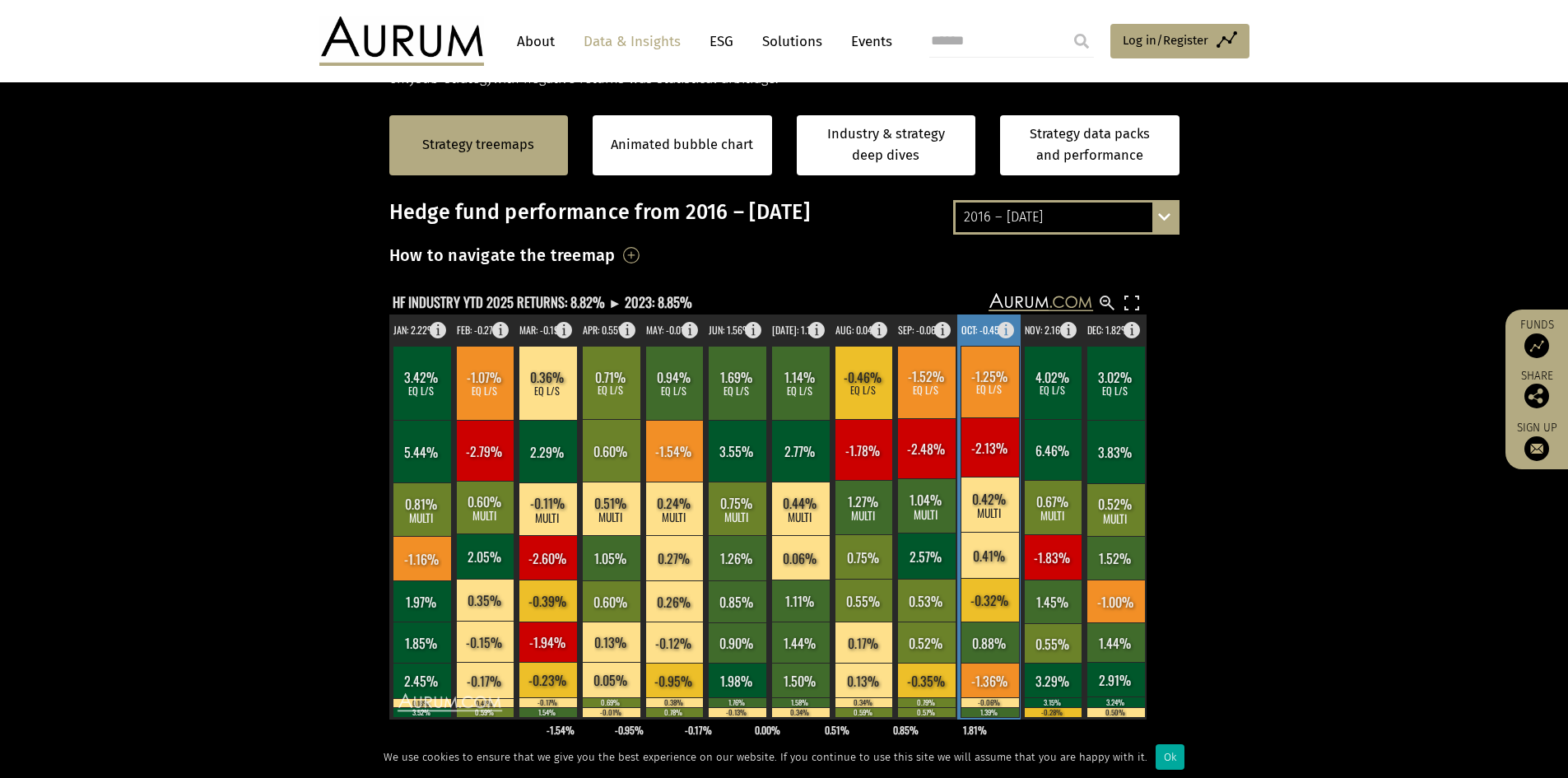
click at [1004, 326] on rect at bounding box center [1011, 326] width 20 height 23
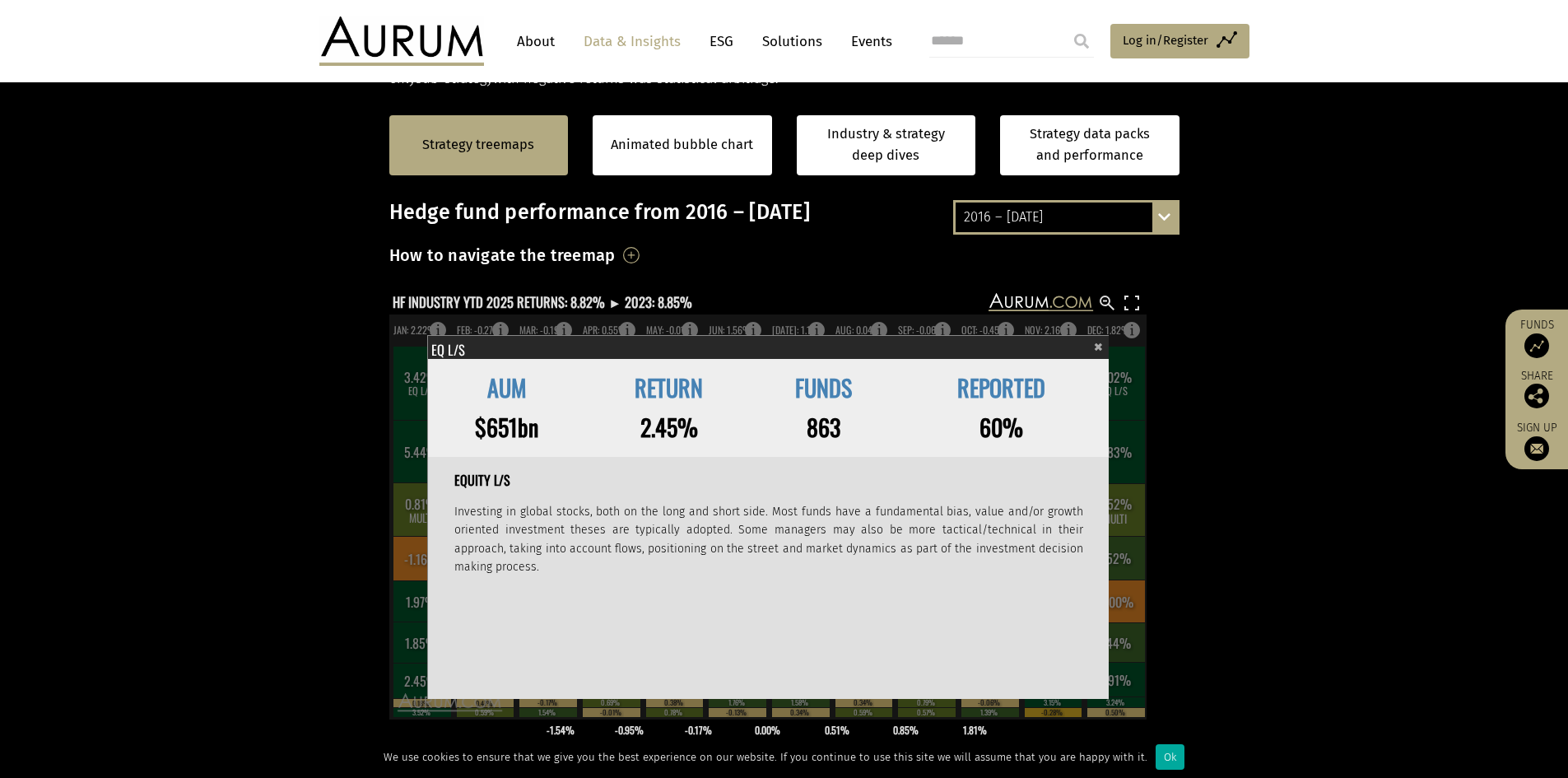
click at [1098, 348] on span "×" at bounding box center [1098, 344] width 9 height 19
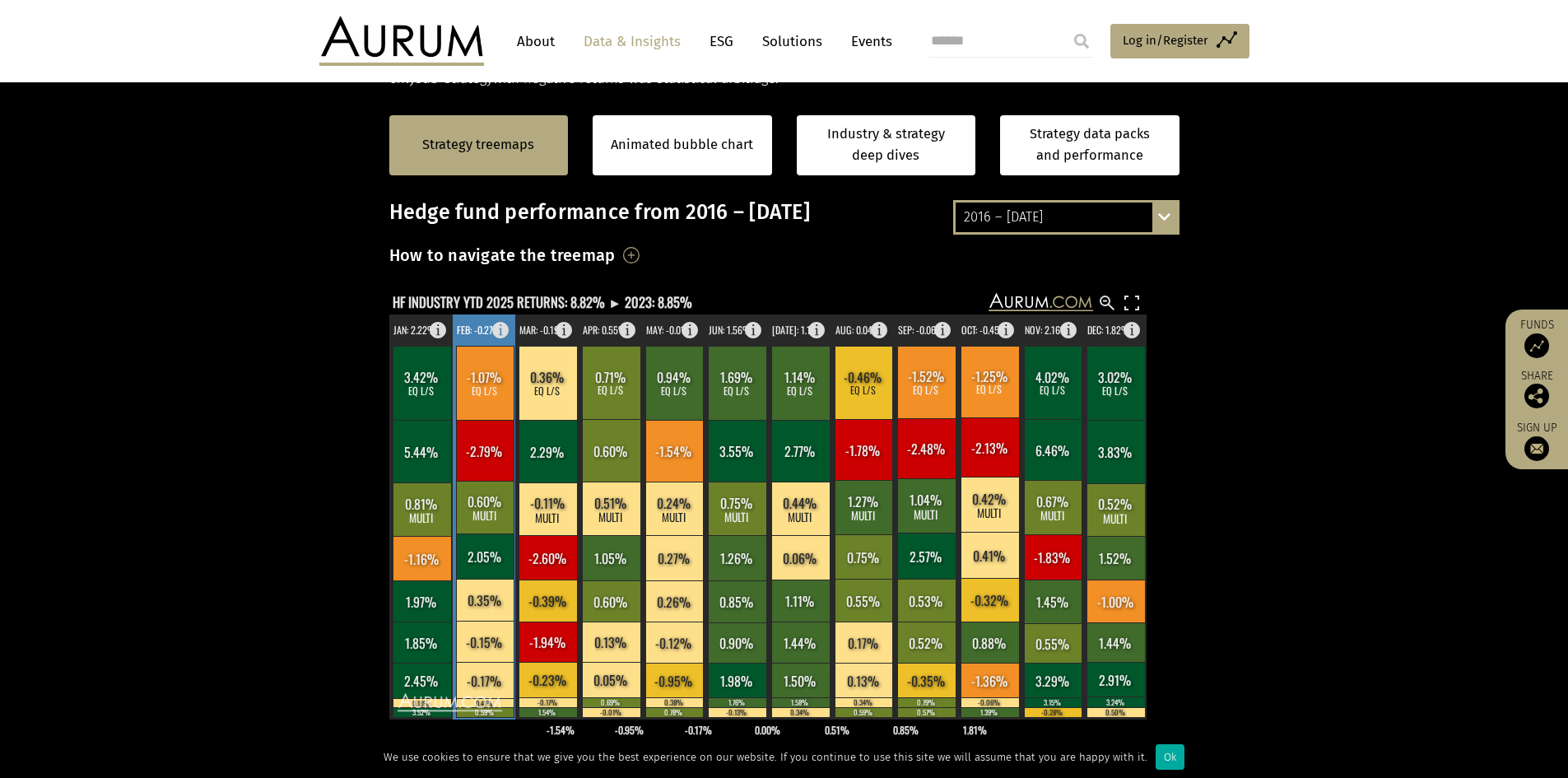
click at [497, 321] on rect at bounding box center [505, 326] width 20 height 23
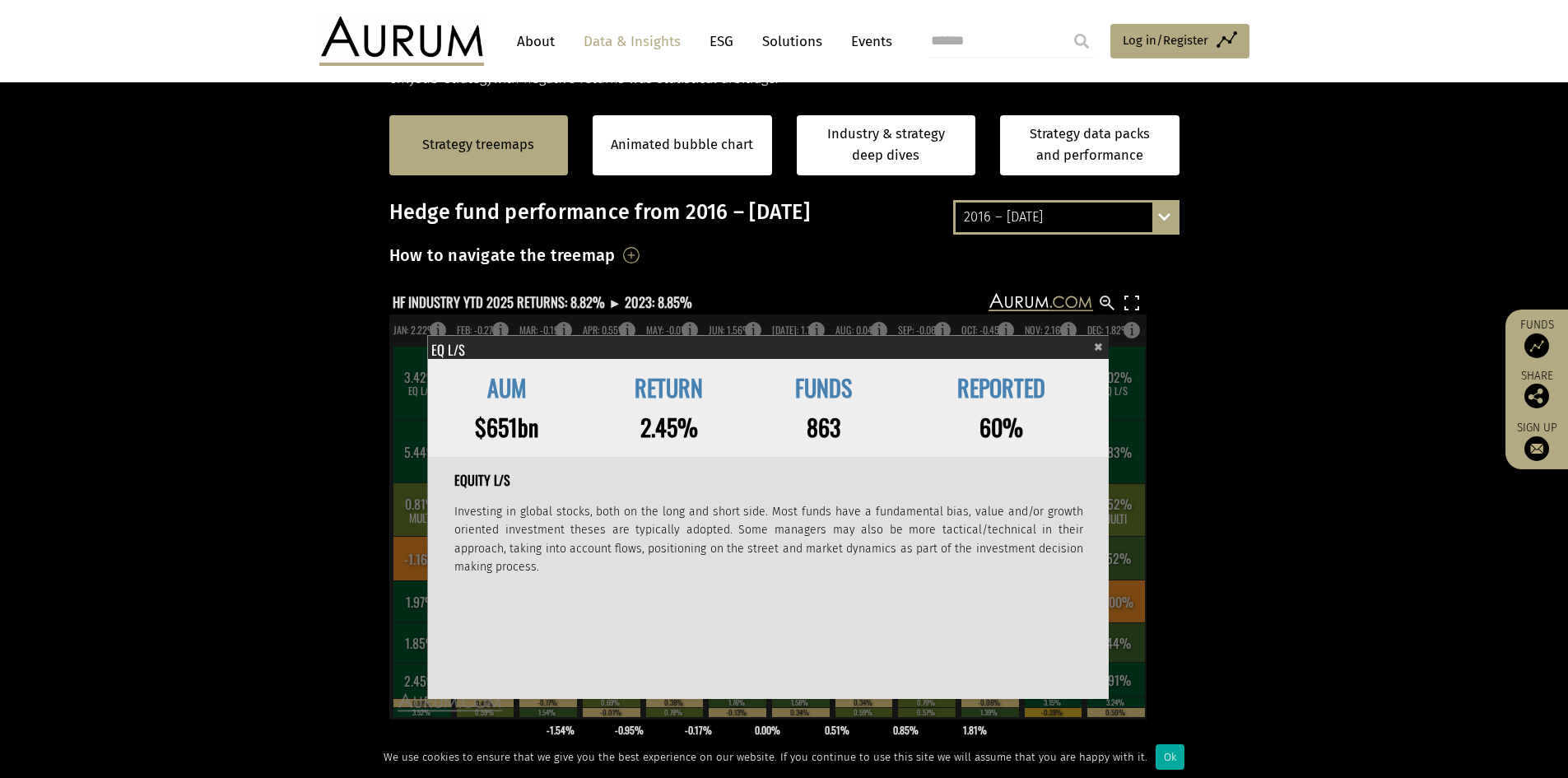
click at [1099, 346] on span "×" at bounding box center [1098, 344] width 9 height 19
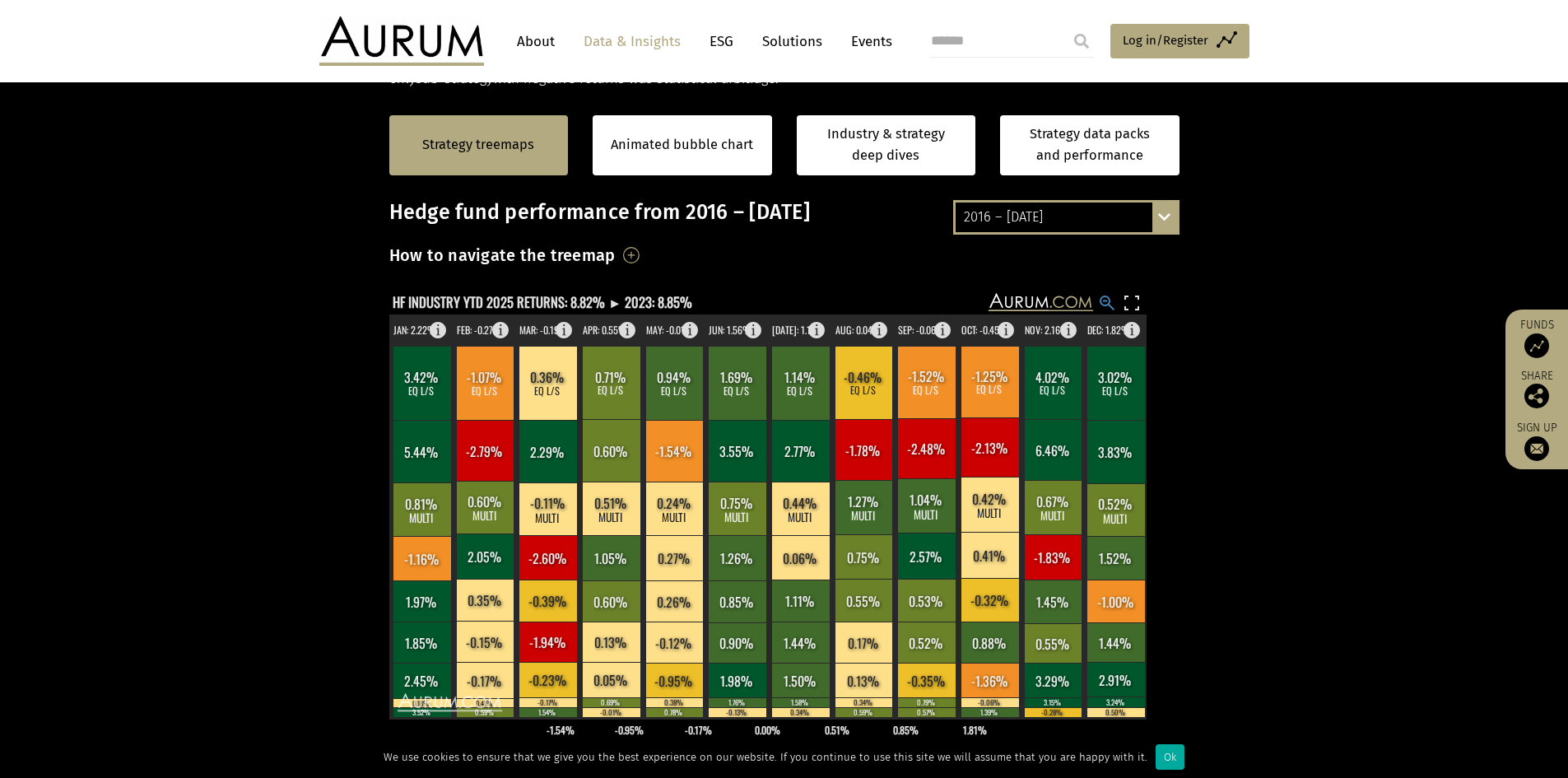
click at [1104, 303] on rect at bounding box center [1107, 303] width 20 height 20
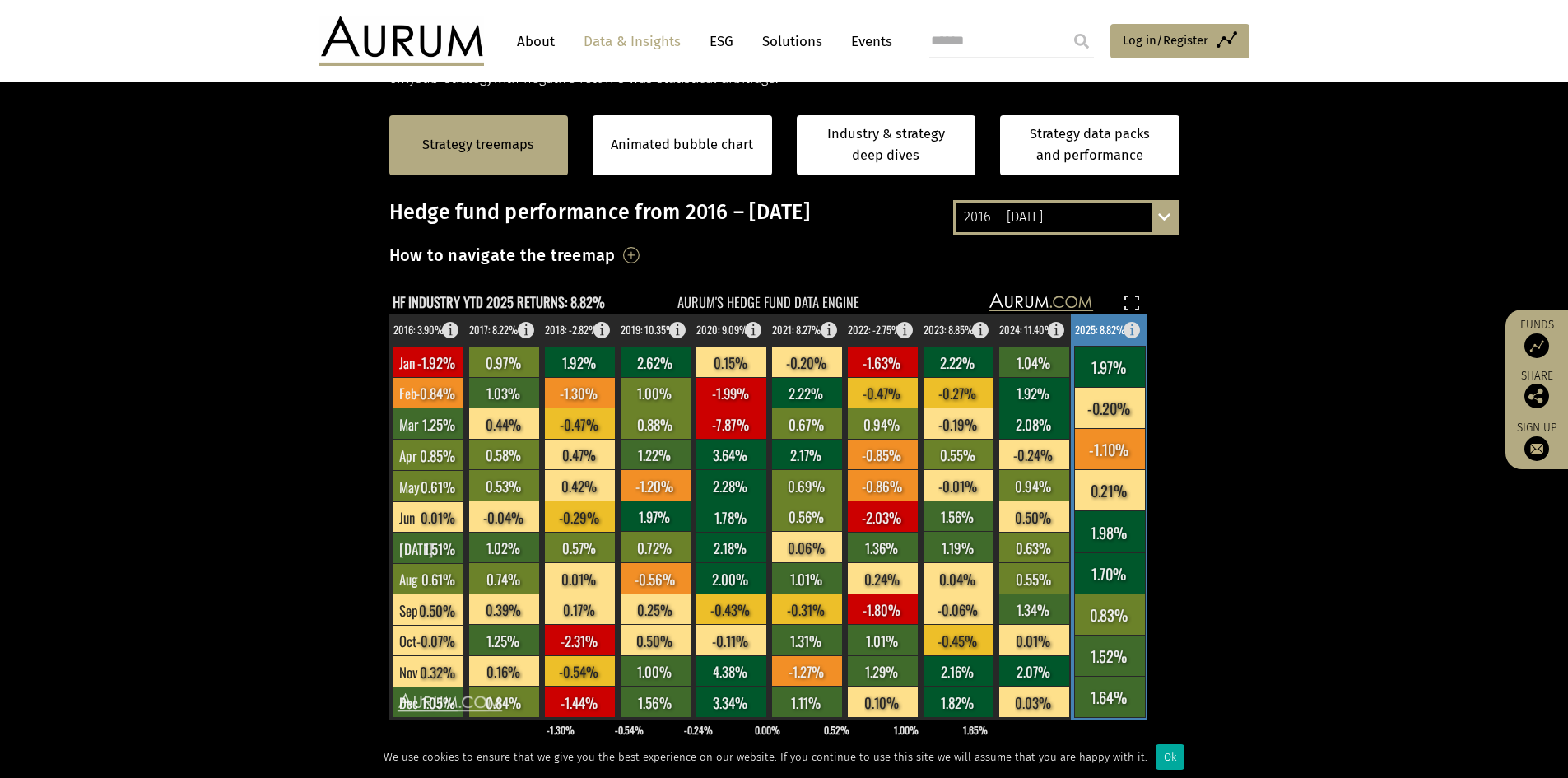
click at [1113, 434] on rect at bounding box center [1109, 449] width 71 height 41
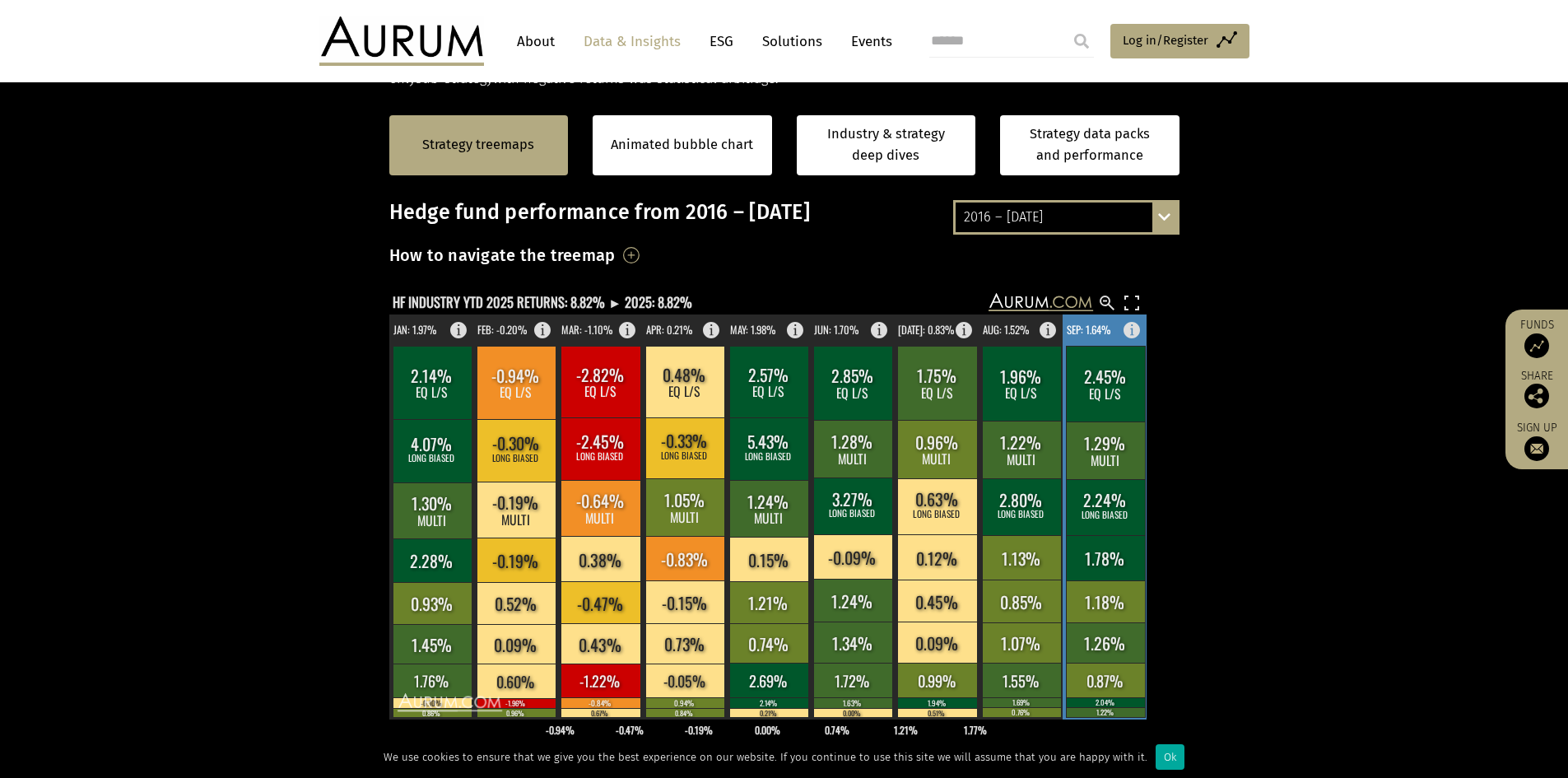
click at [1132, 325] on rect at bounding box center [1136, 326] width 20 height 23
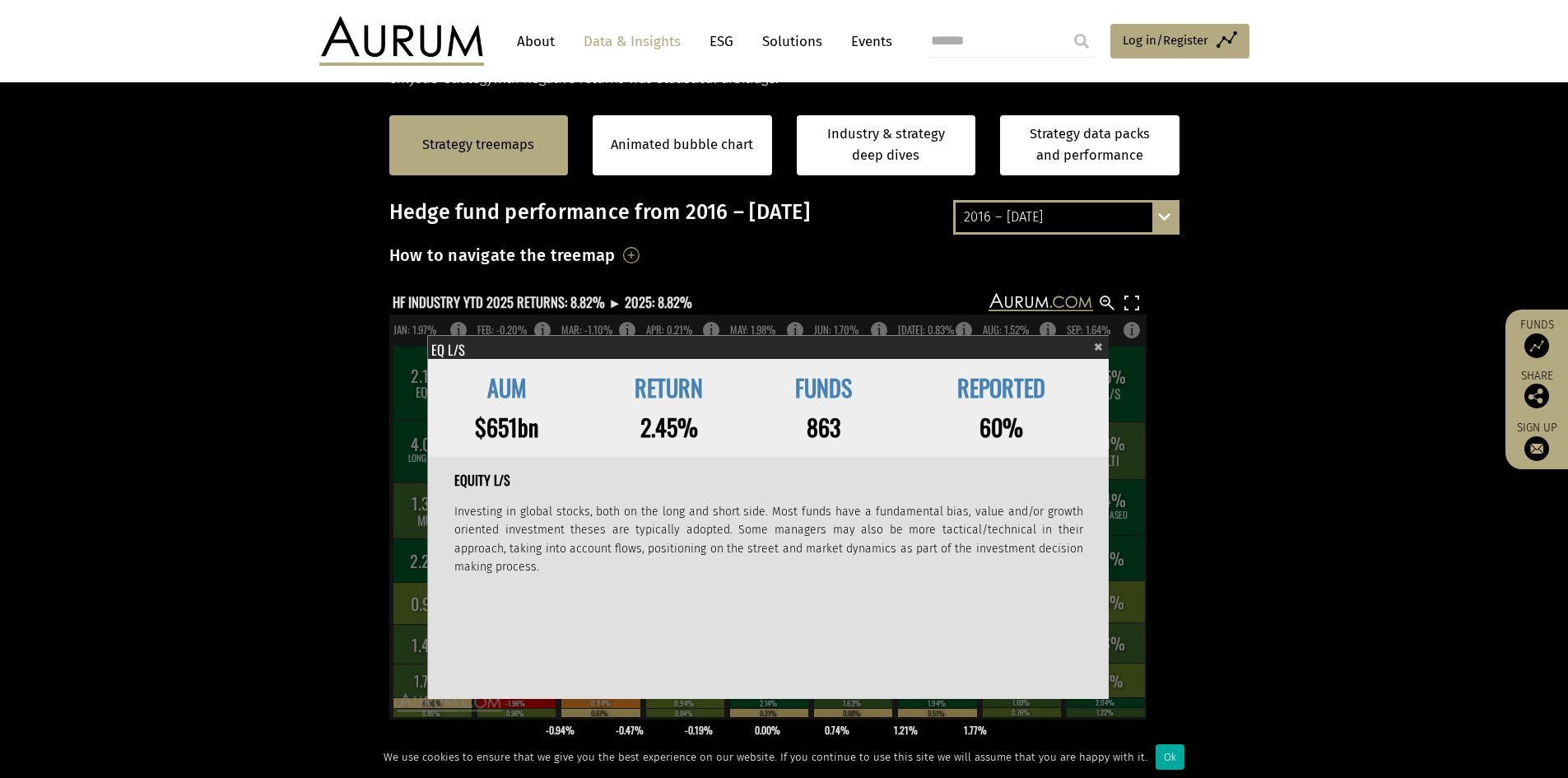
click at [1267, 385] on section "Strategy treemaps Animated bubble chart Industry & strategy deep dives Strategy…" at bounding box center [784, 605] width 1568 height 1029
click at [1100, 346] on span "×" at bounding box center [1098, 344] width 9 height 19
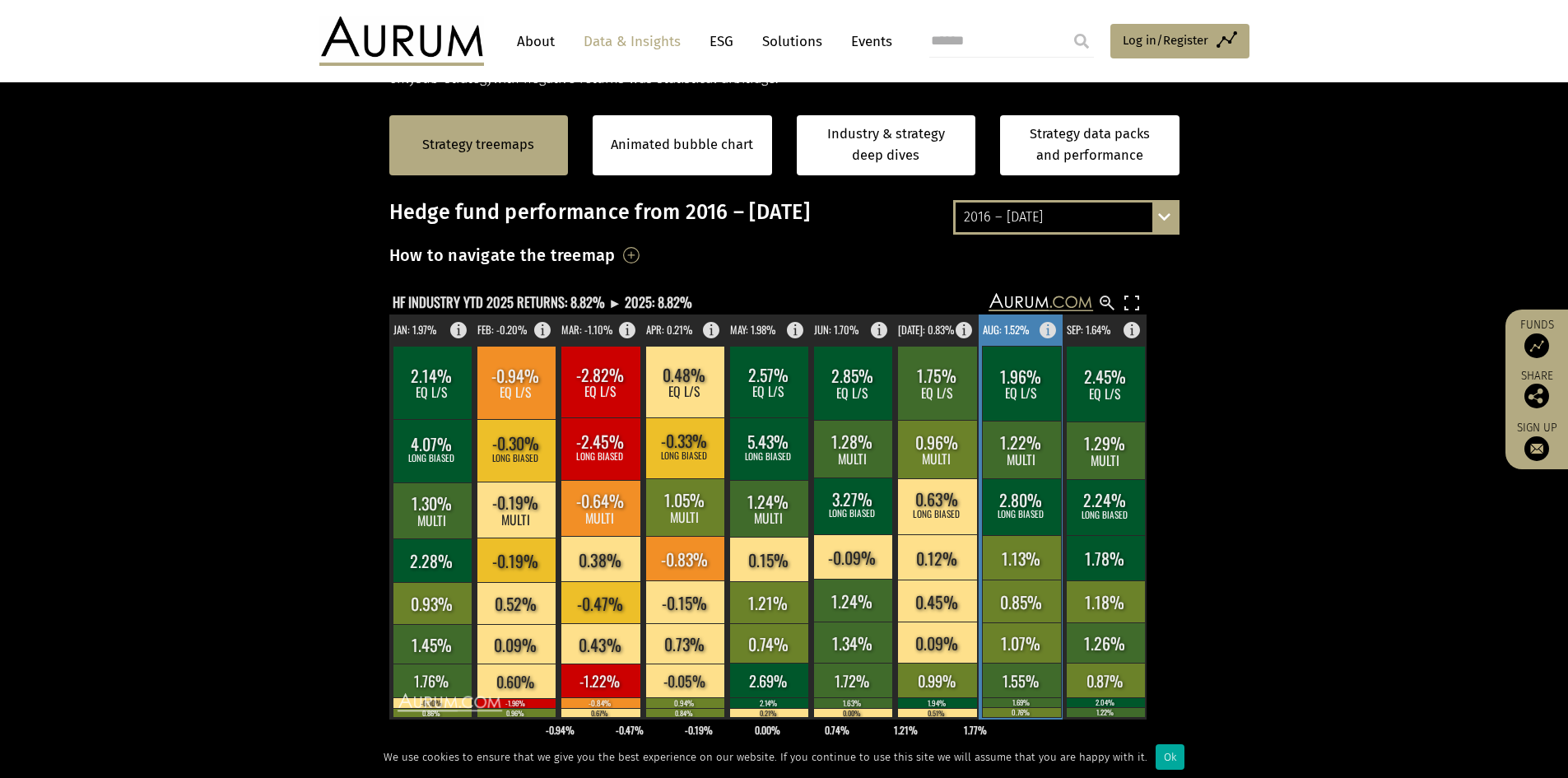
click at [1047, 327] on rect at bounding box center [1053, 326] width 20 height 23
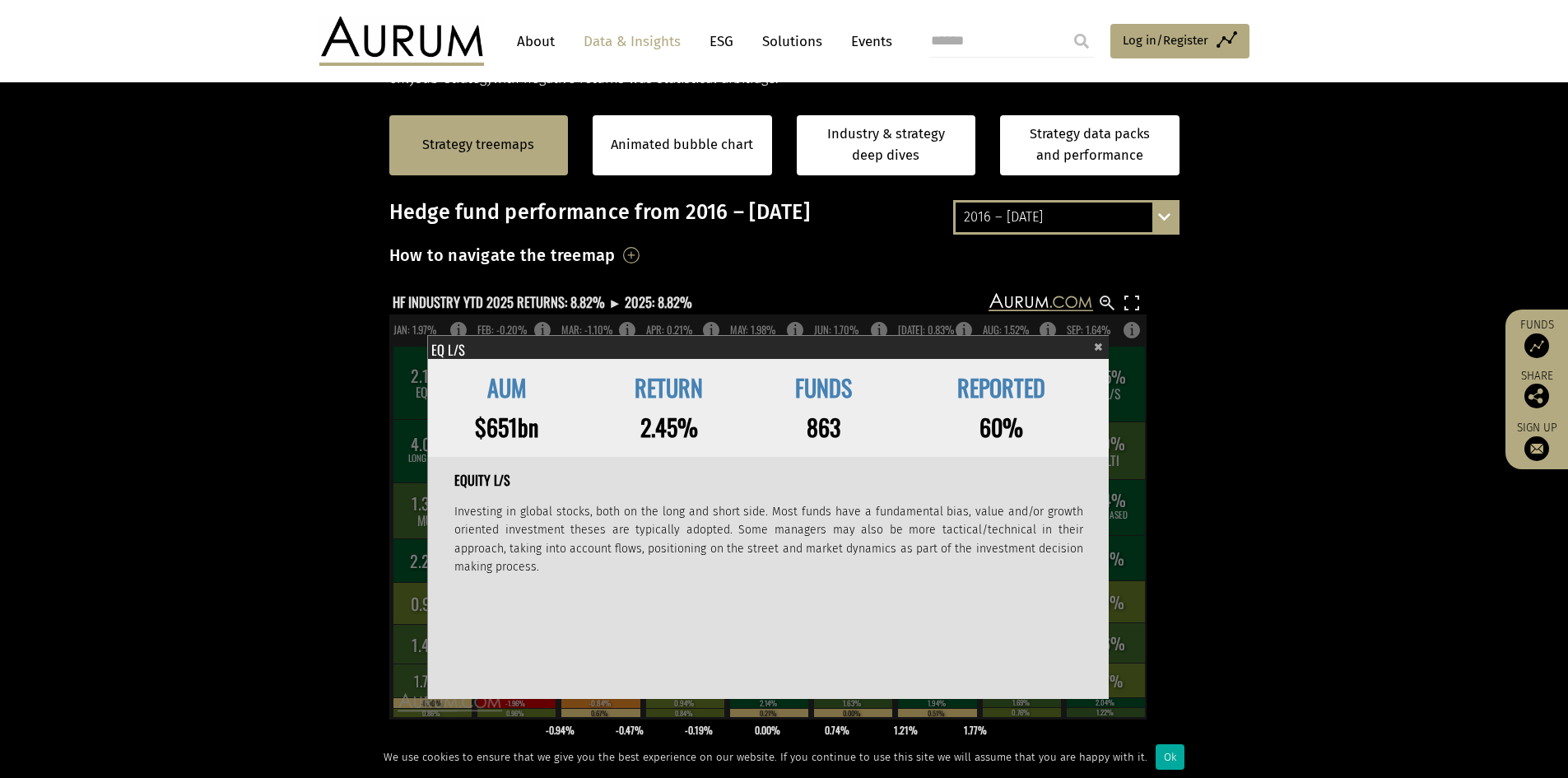
click at [1097, 345] on span "×" at bounding box center [1098, 344] width 9 height 19
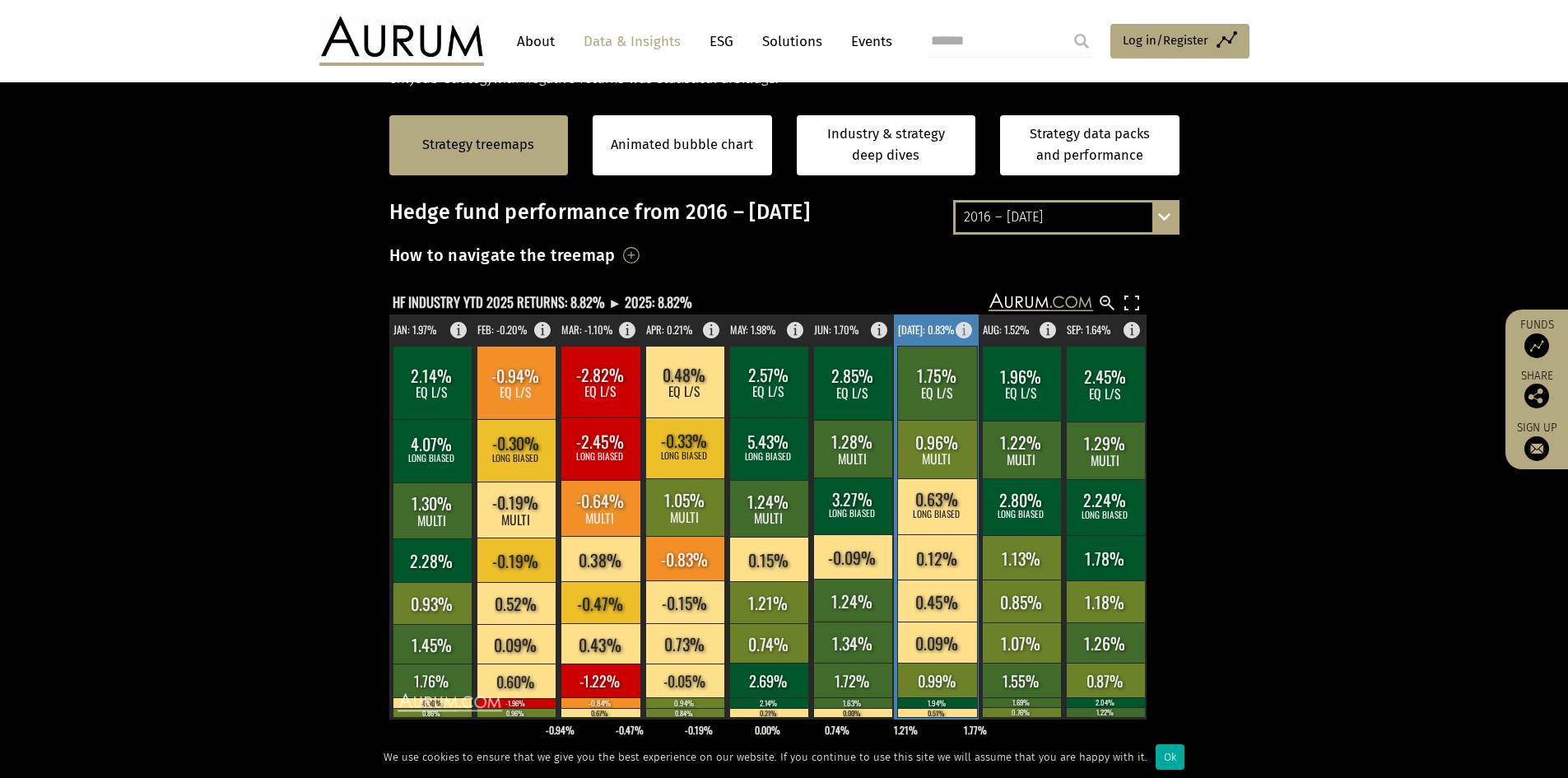
click at [966, 328] on rect at bounding box center [968, 326] width 20 height 23
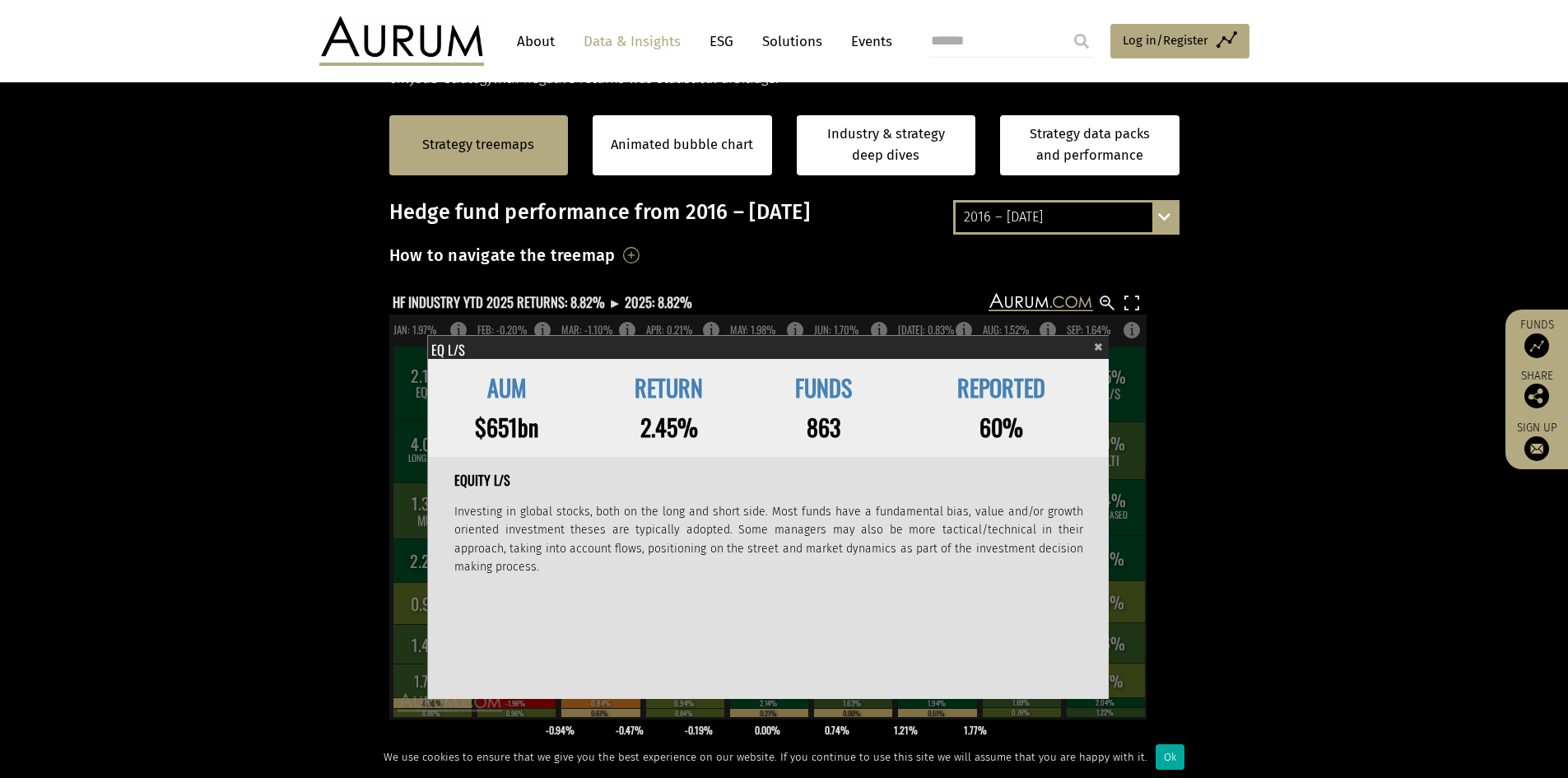
click at [1100, 346] on span "×" at bounding box center [1098, 344] width 9 height 19
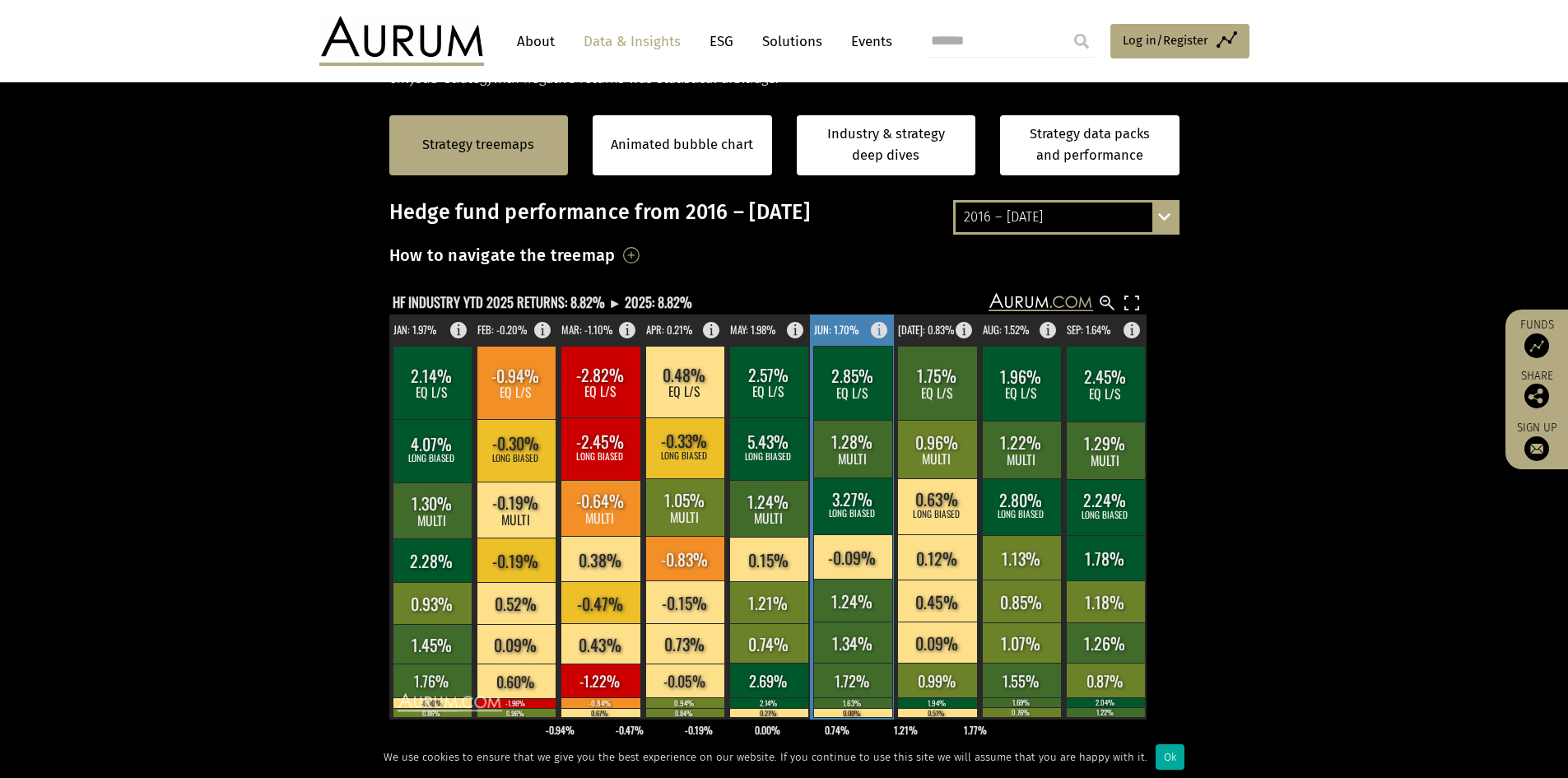
click at [877, 332] on rect at bounding box center [884, 326] width 20 height 23
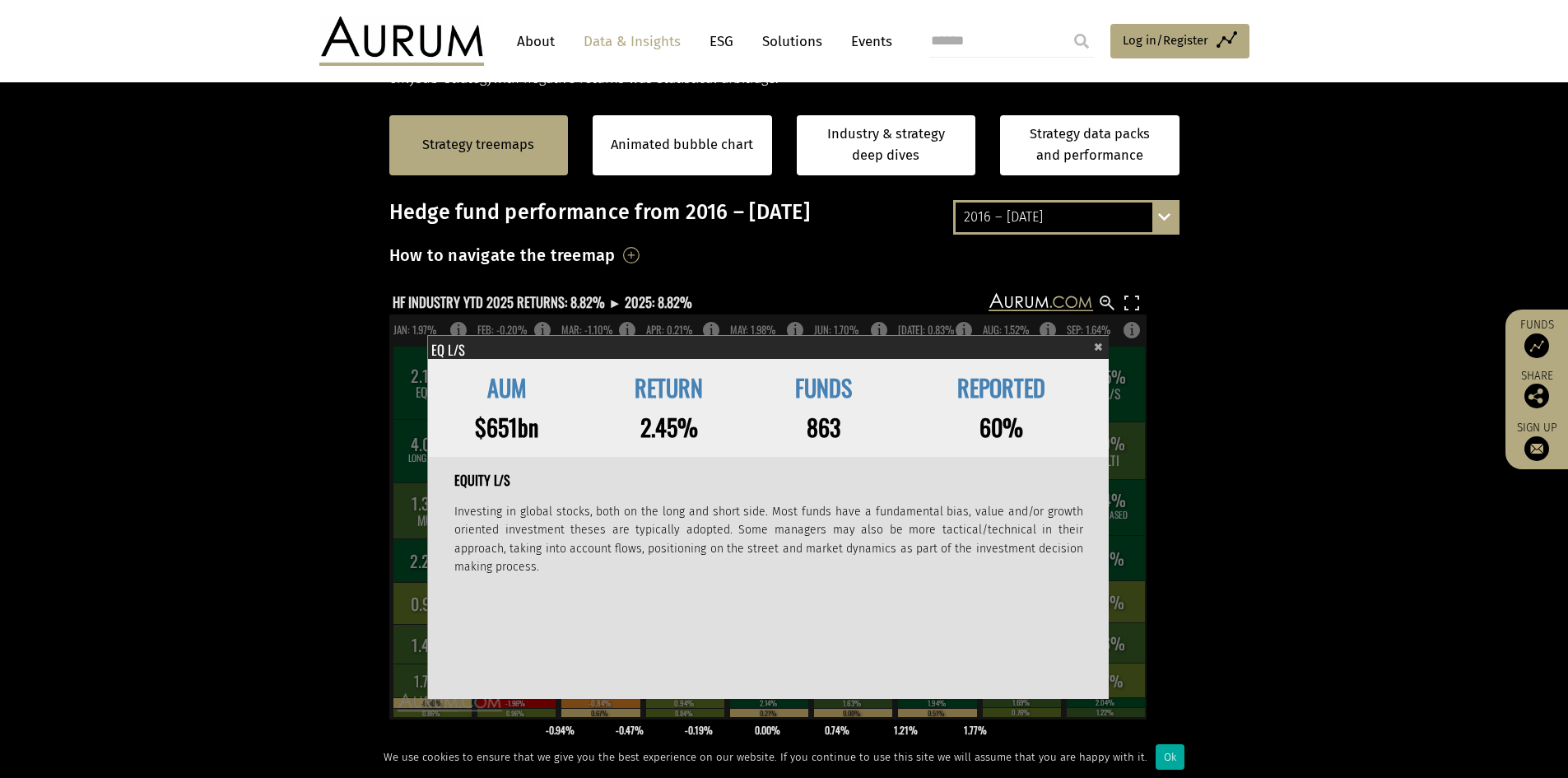
click at [1100, 346] on span "×" at bounding box center [1098, 344] width 9 height 19
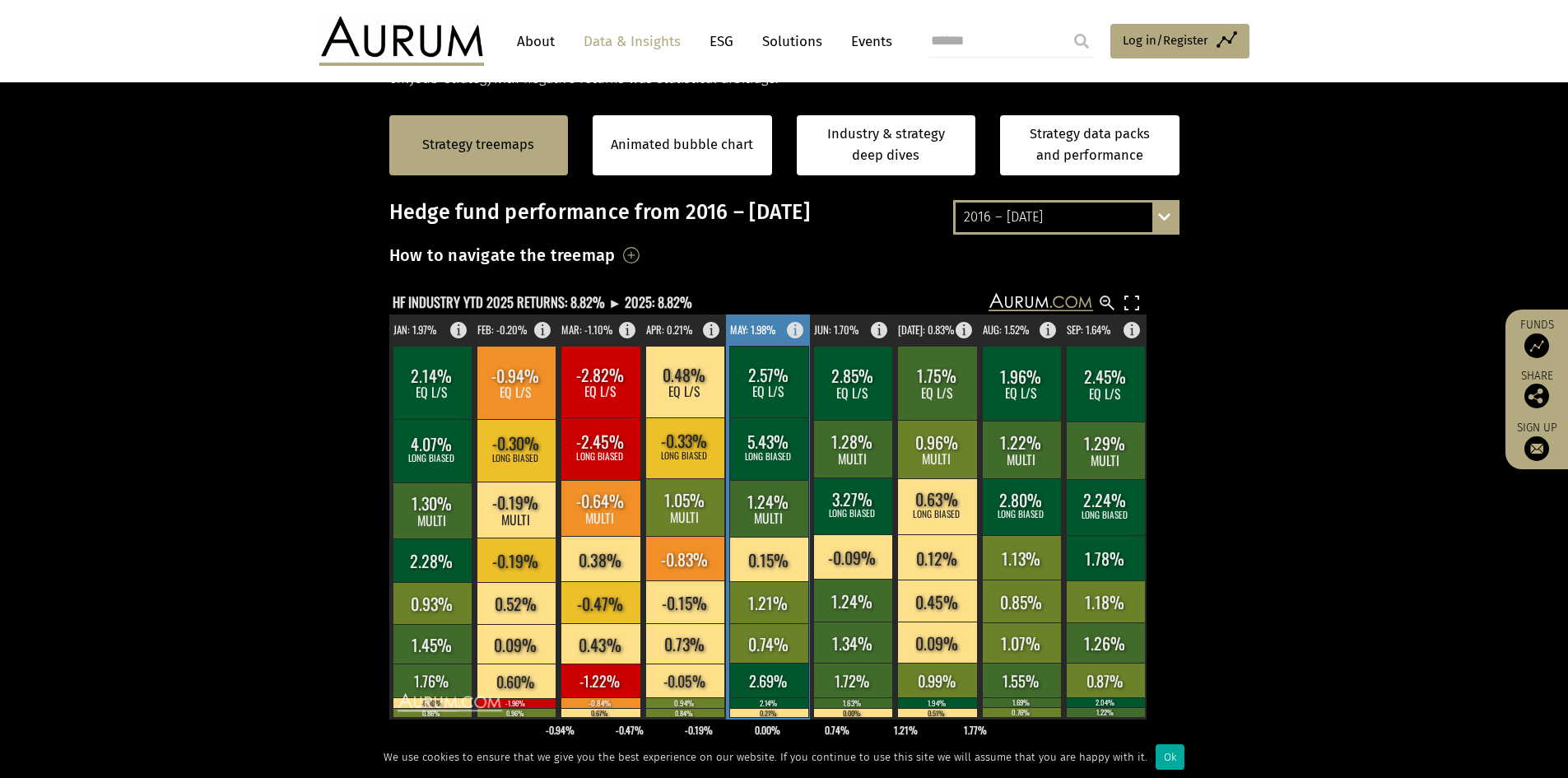
click at [792, 327] on rect at bounding box center [800, 326] width 20 height 23
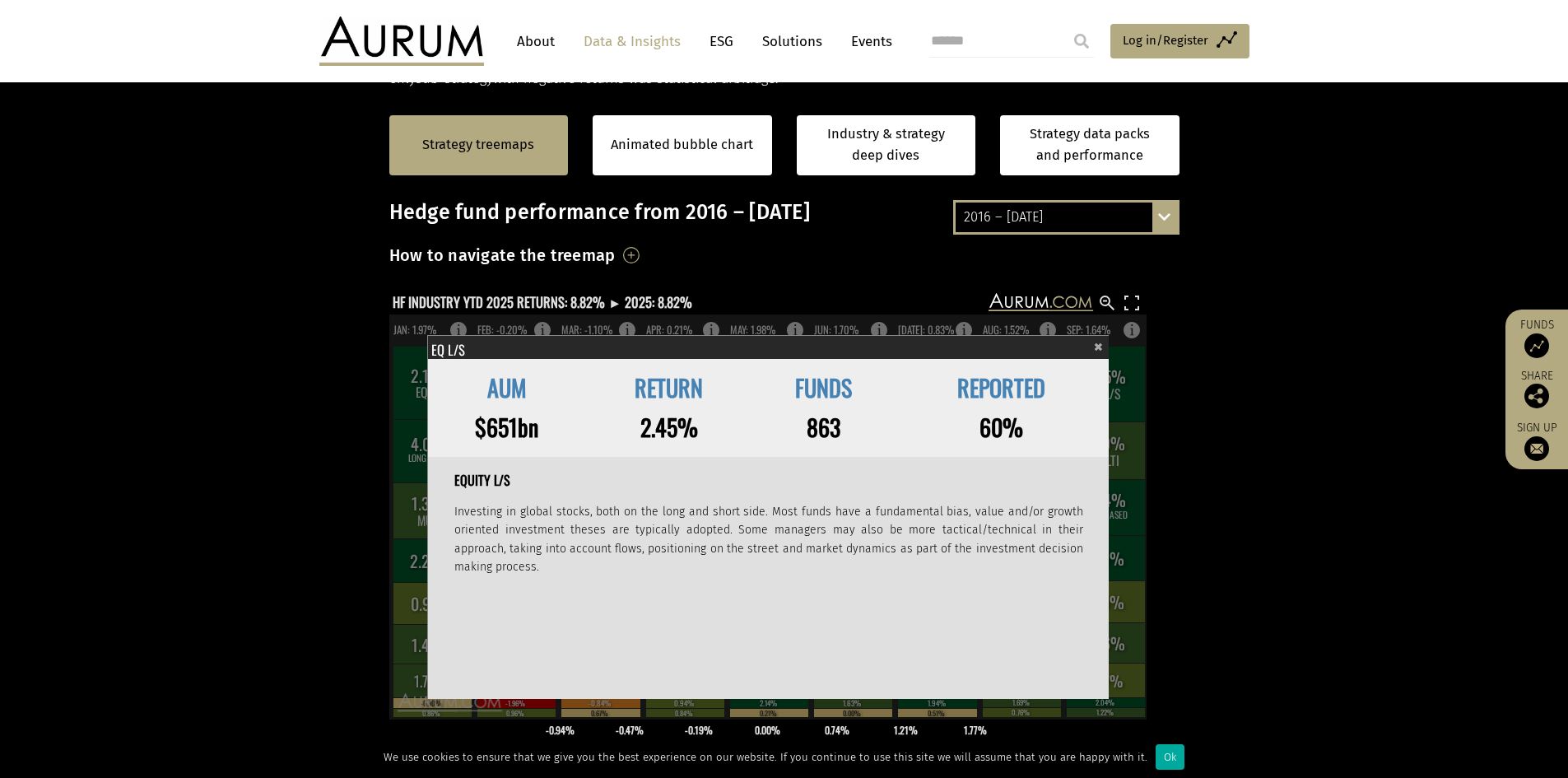
click at [1100, 352] on span "×" at bounding box center [1098, 344] width 9 height 19
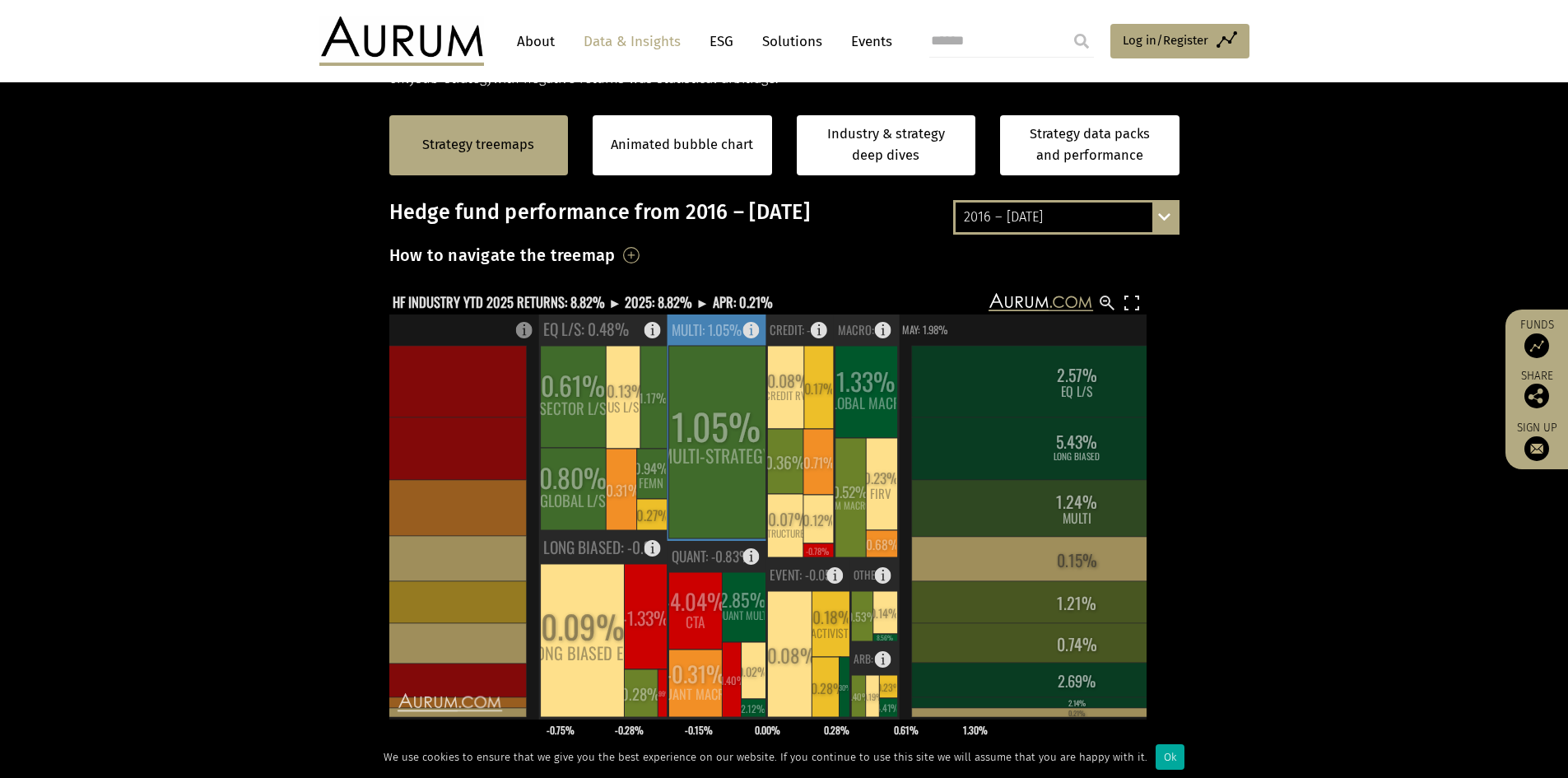
scroll to position [351, 0]
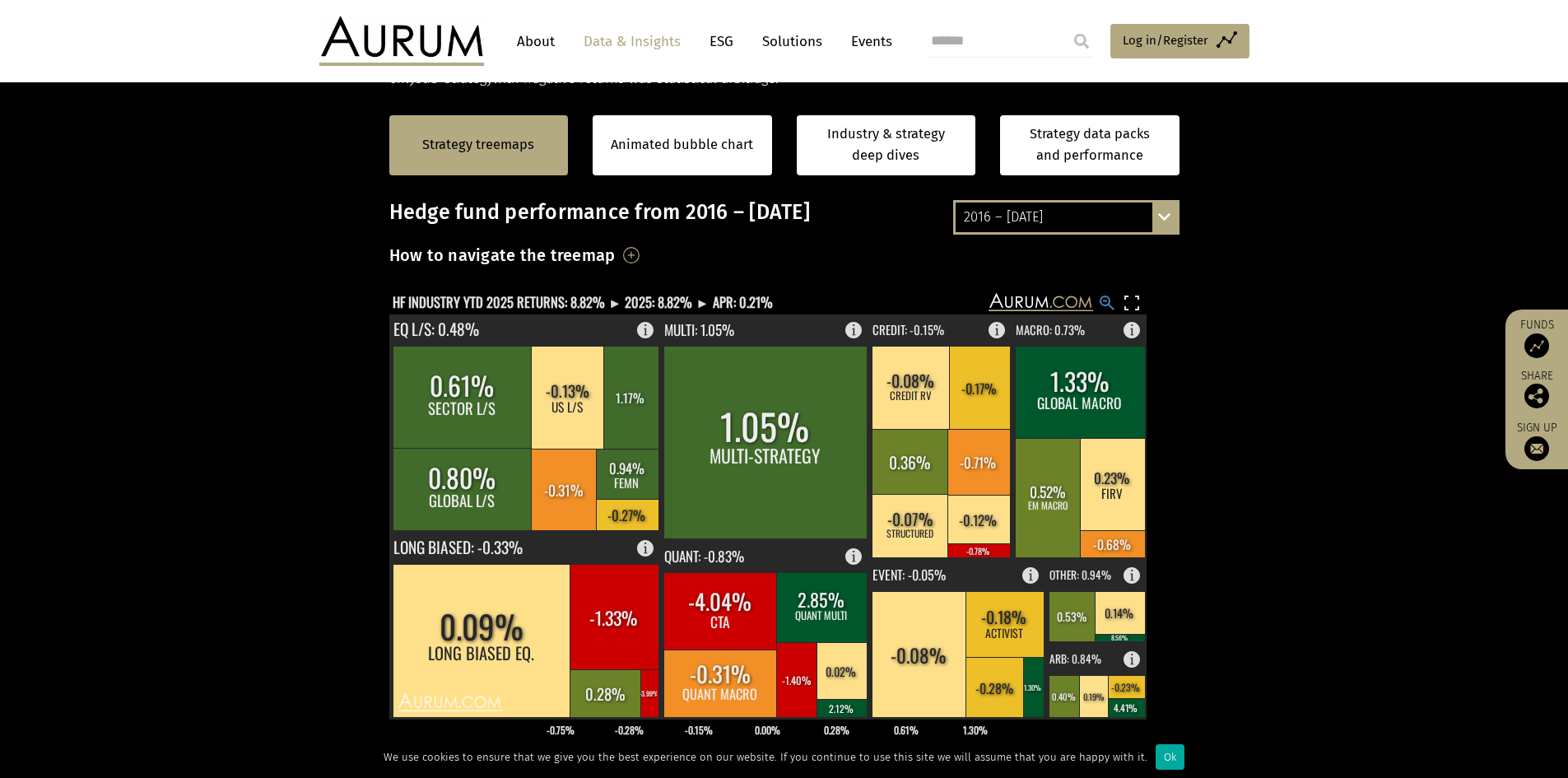
click at [1107, 301] on rect at bounding box center [1107, 303] width 20 height 20
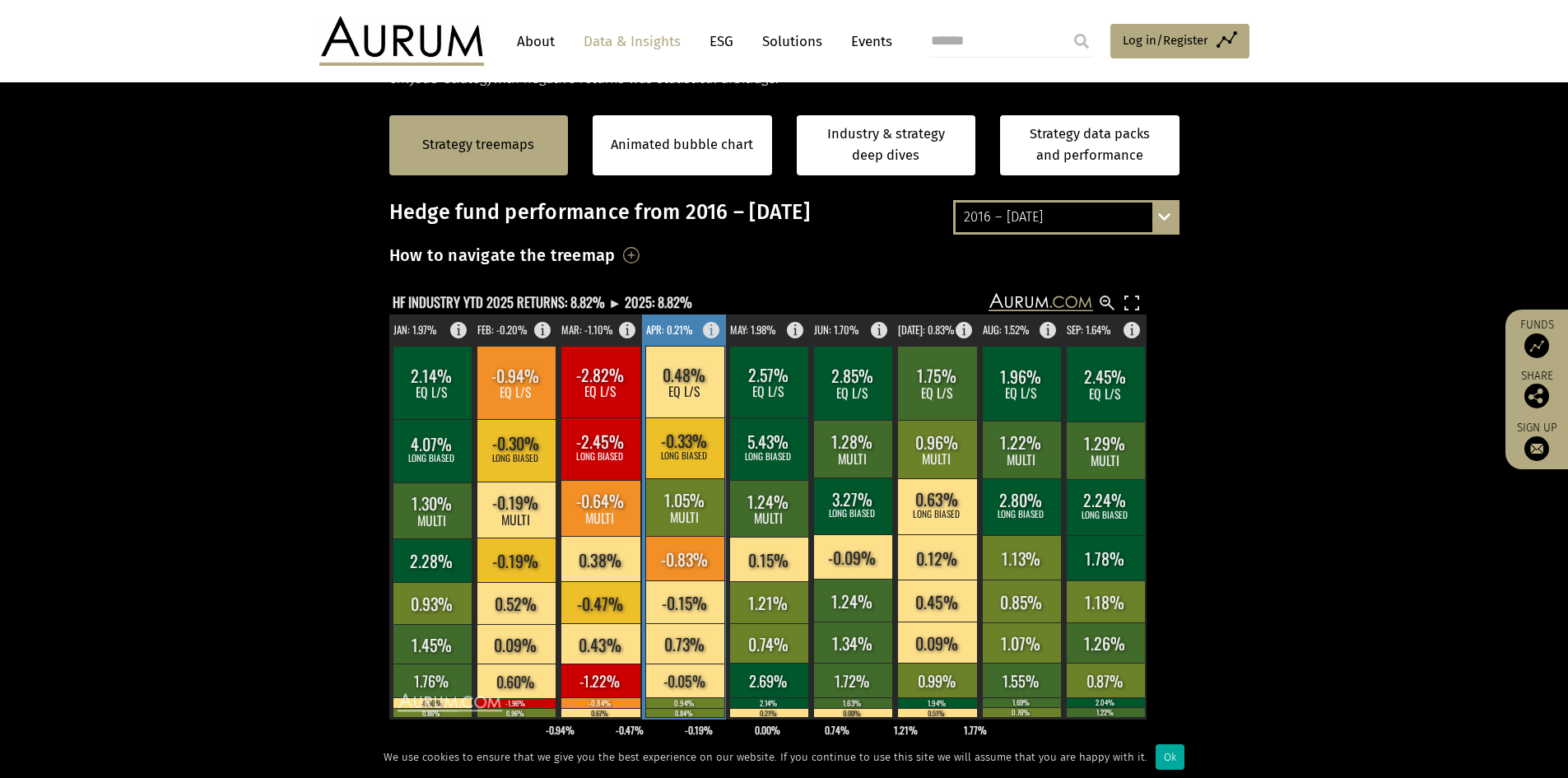
click at [708, 329] on rect at bounding box center [716, 326] width 20 height 23
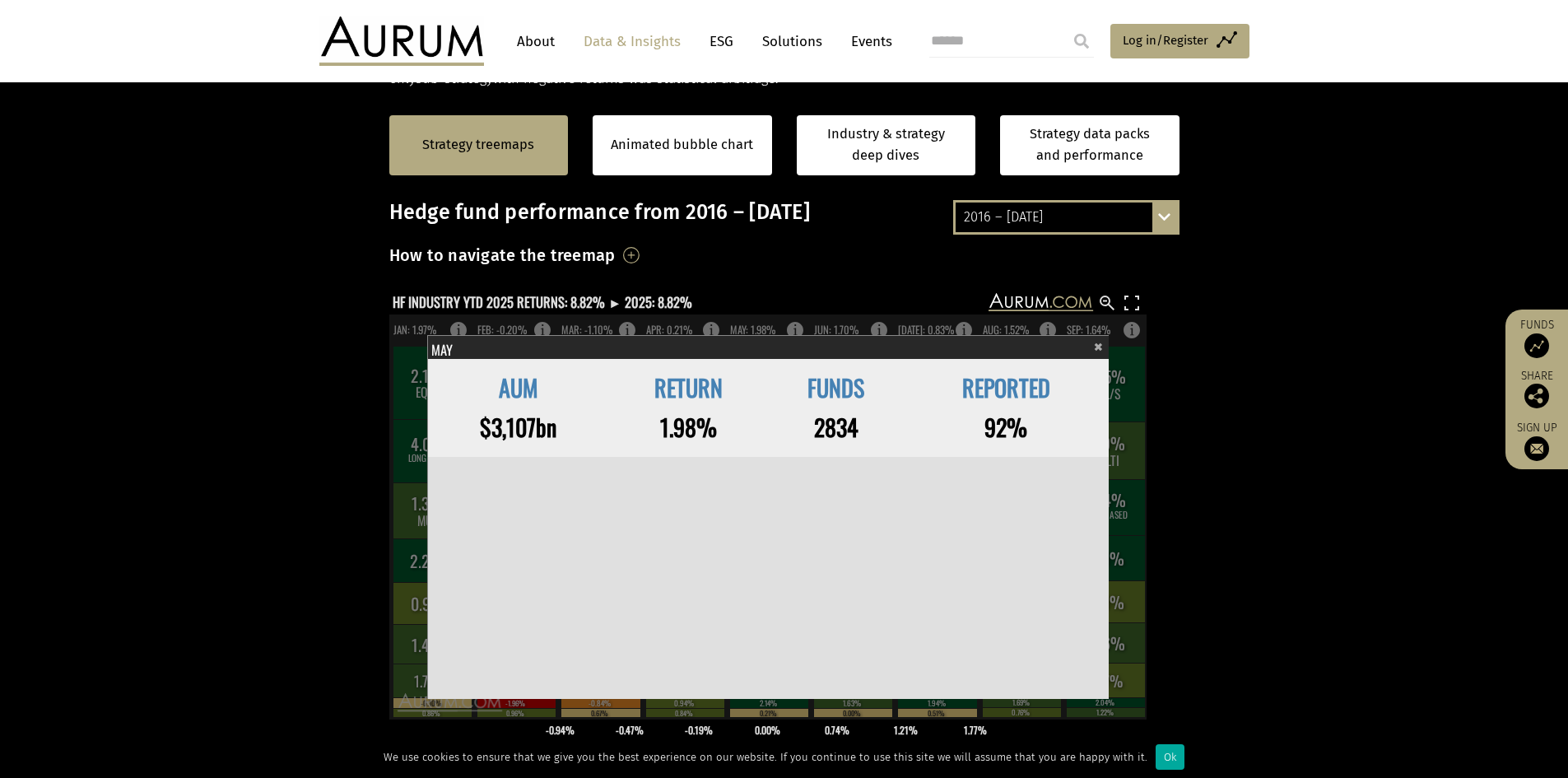
click at [1100, 344] on span "×" at bounding box center [1098, 344] width 9 height 19
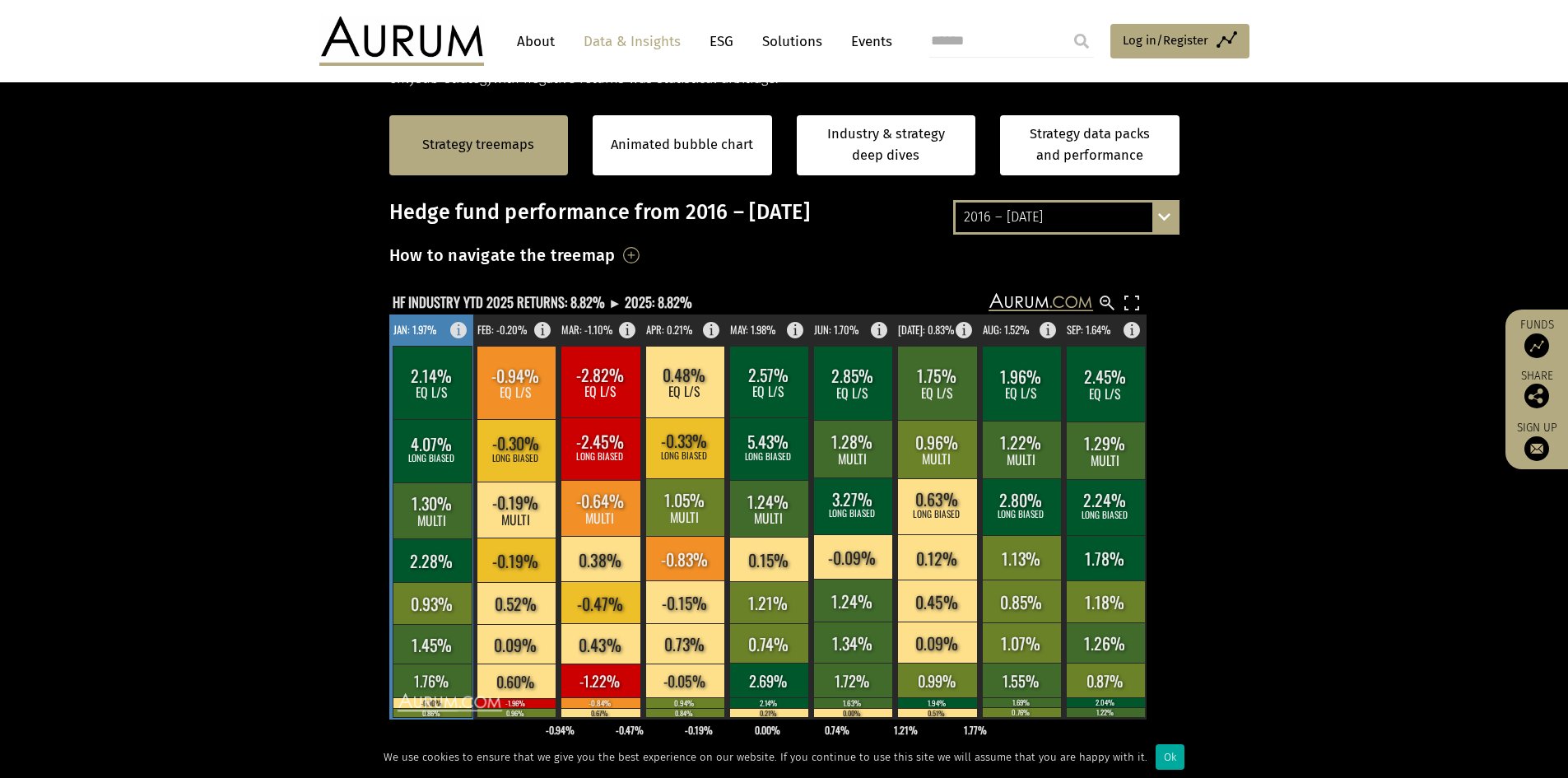
click at [459, 325] on rect at bounding box center [463, 326] width 20 height 23
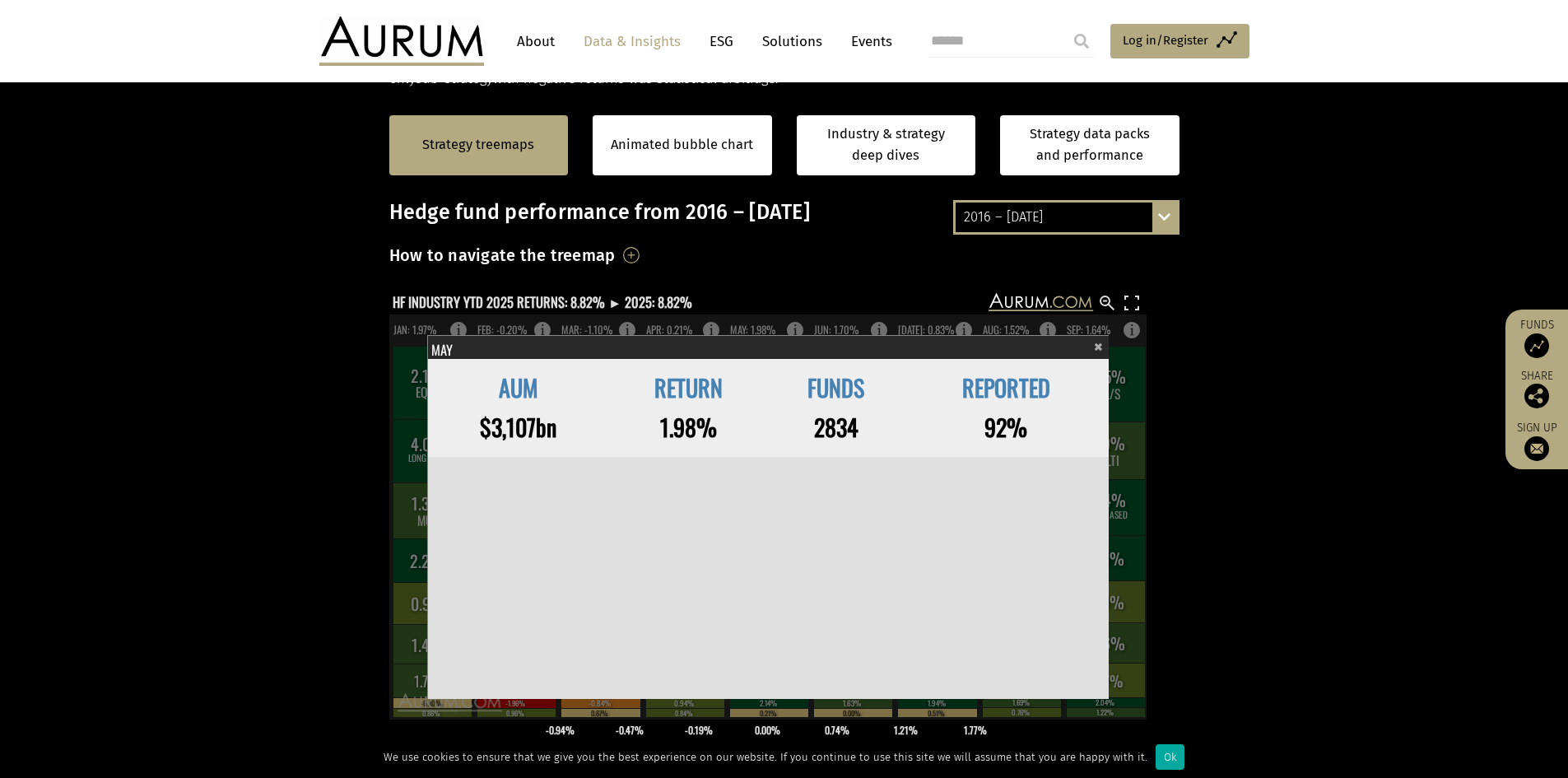
click at [1102, 346] on span "×" at bounding box center [1098, 344] width 9 height 19
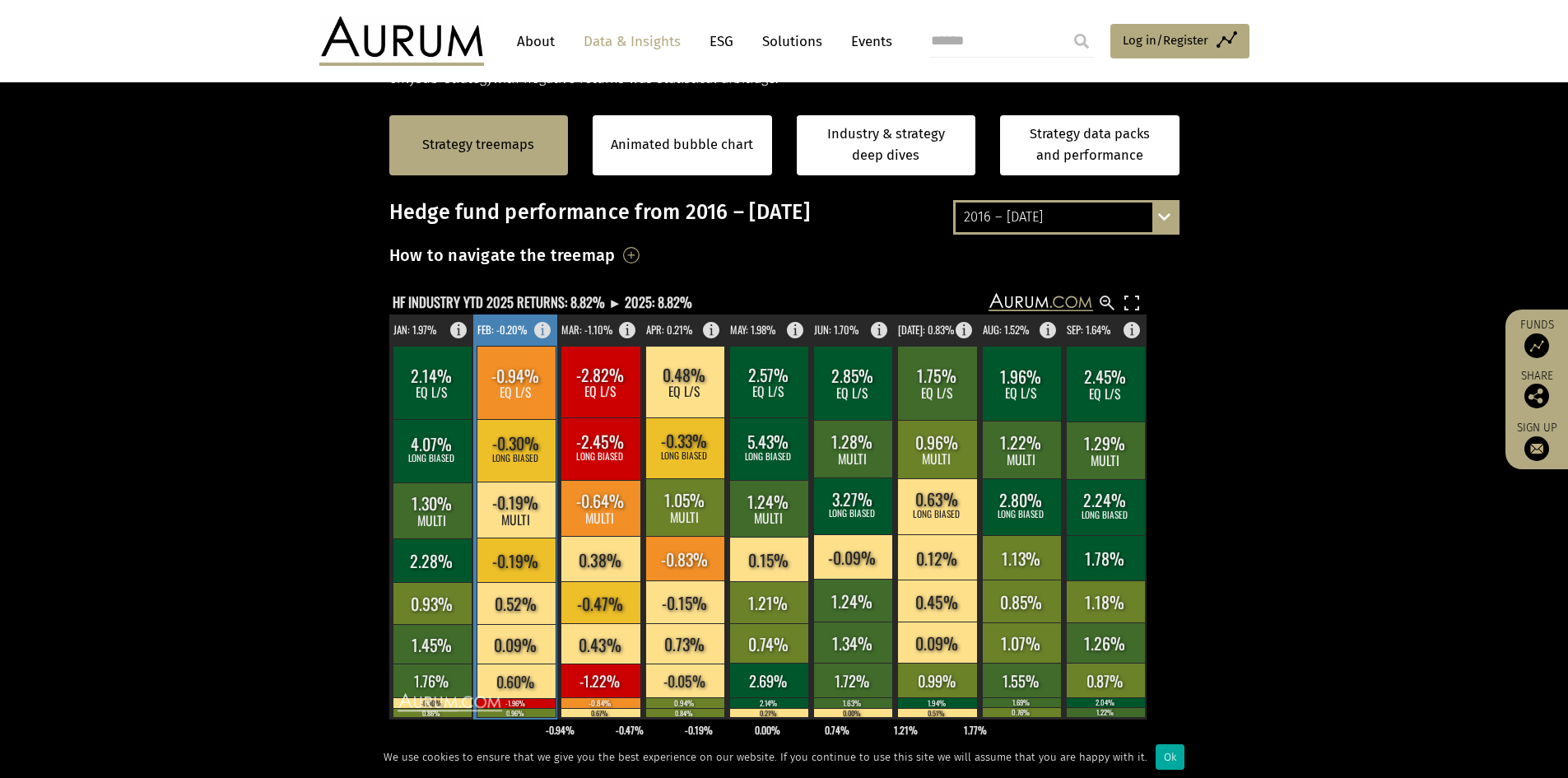
click at [545, 323] on rect at bounding box center [548, 326] width 20 height 23
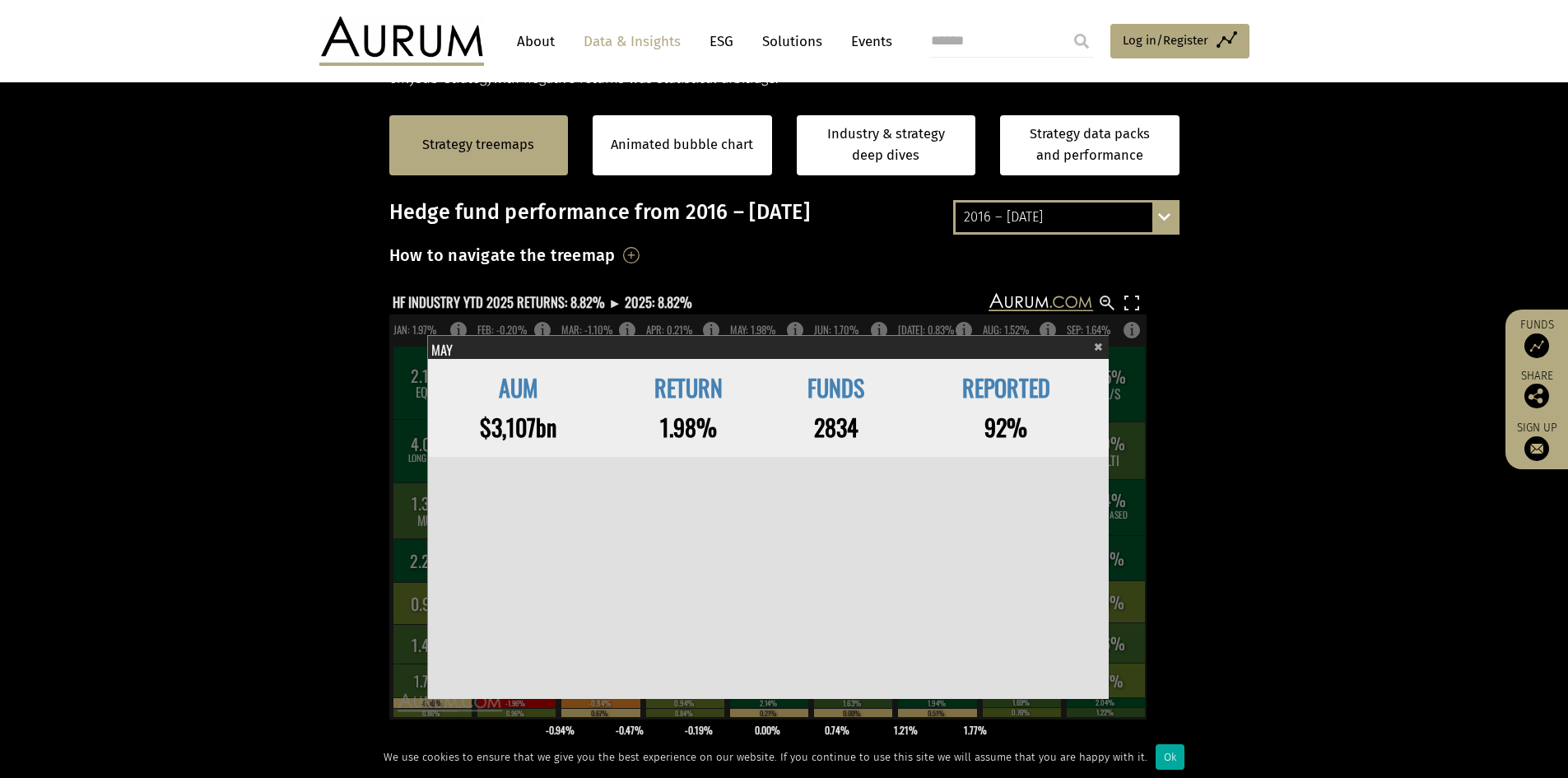
click at [1096, 346] on span "×" at bounding box center [1098, 344] width 9 height 19
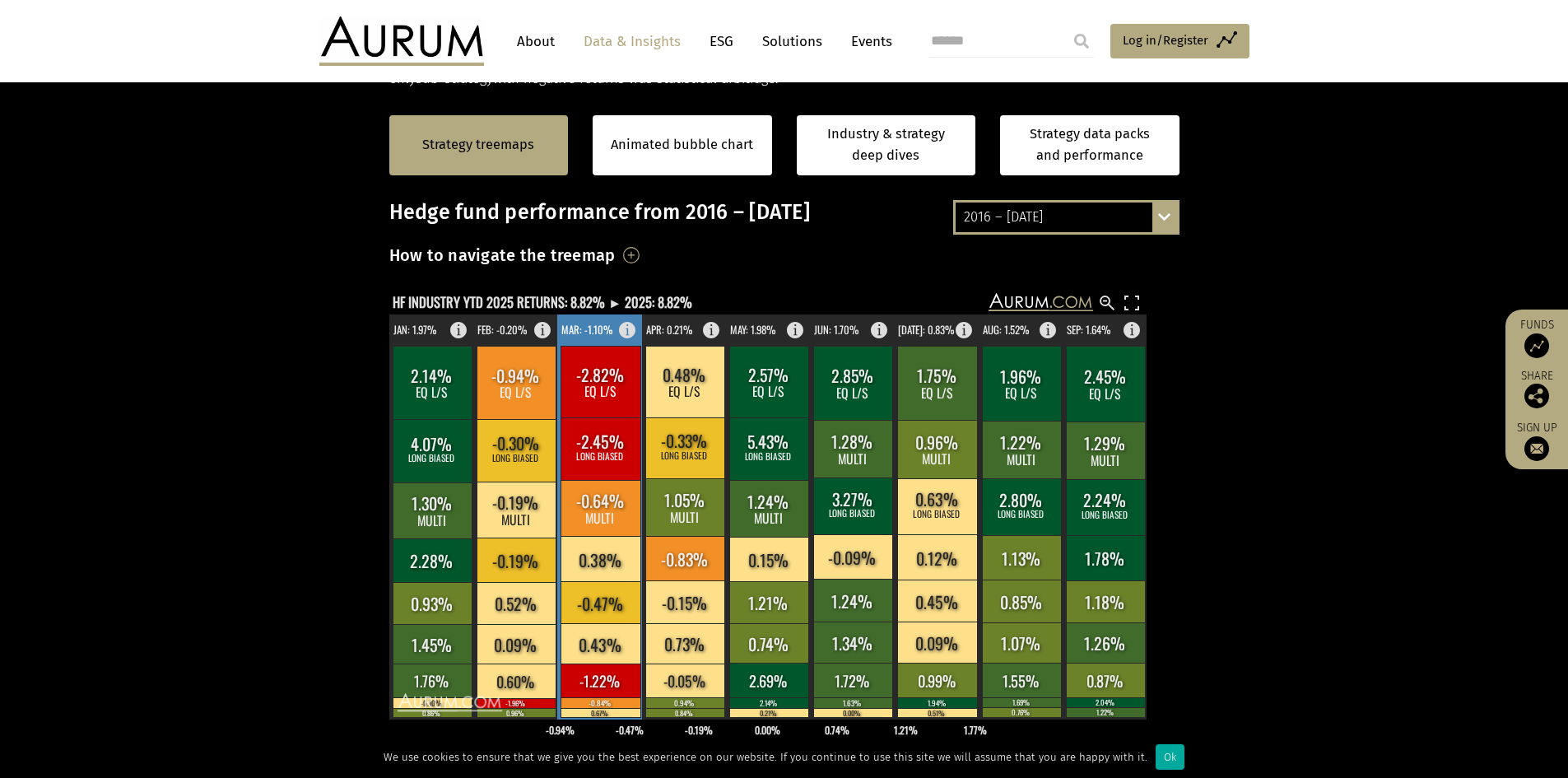
click at [621, 326] on g "-2.82% EQ L/S -2.45% LONG BIASED -0.64% MULTI 0.38% -0.47% 0.43% -1.22% -0.84% …" at bounding box center [601, 517] width 86 height 405
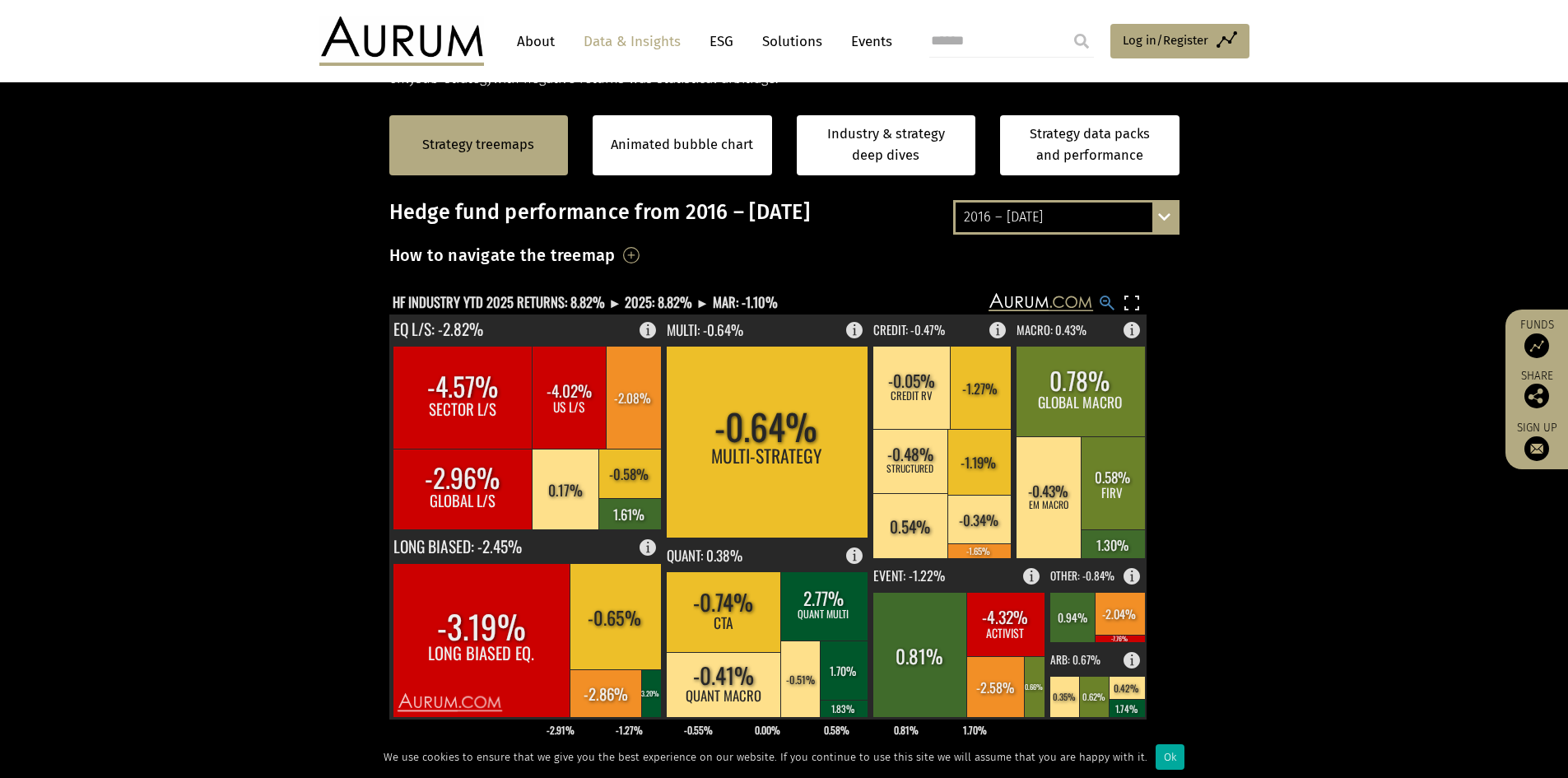
click at [1109, 300] on rect at bounding box center [1107, 303] width 20 height 20
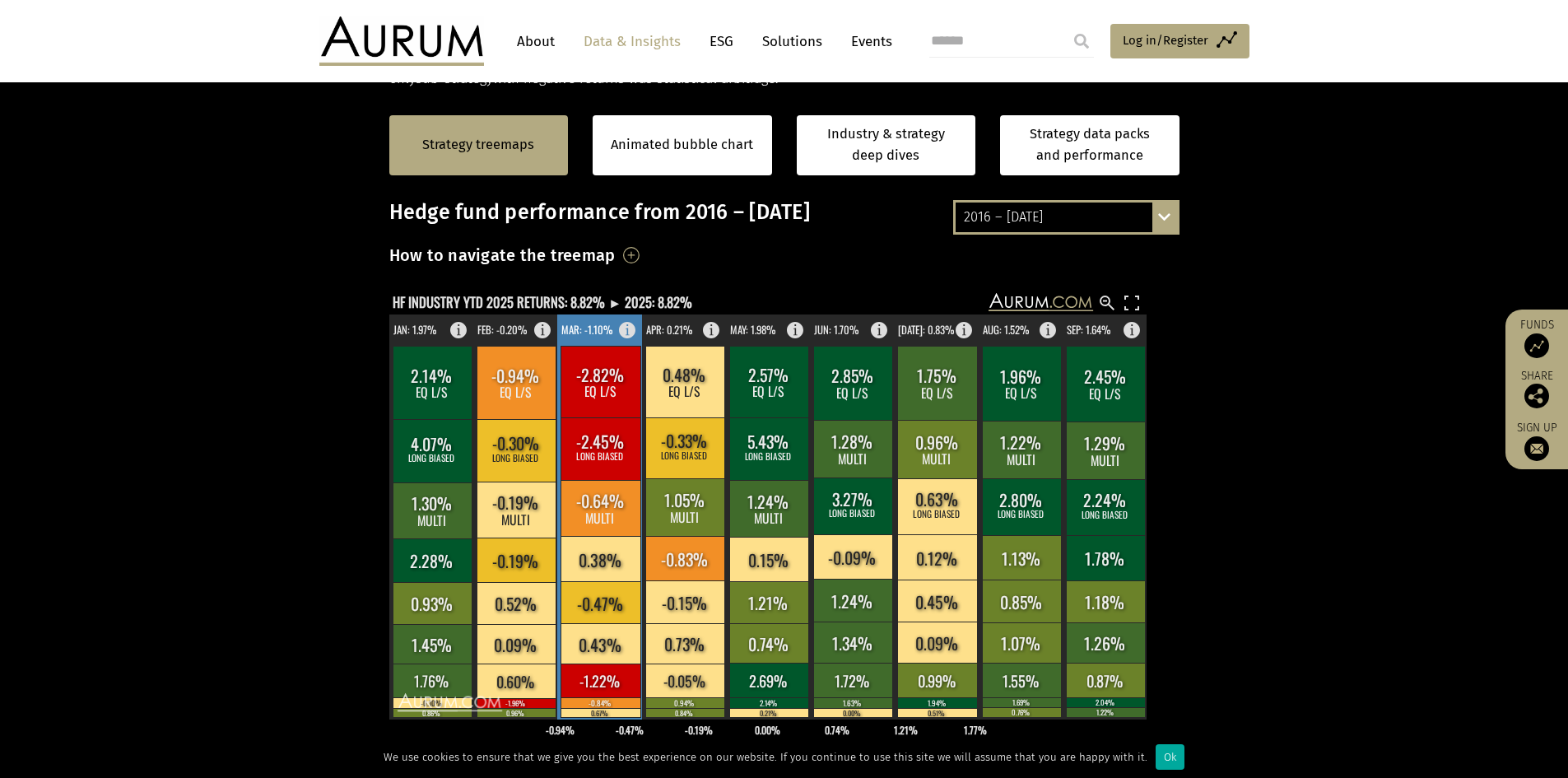
click at [627, 329] on rect at bounding box center [632, 326] width 20 height 23
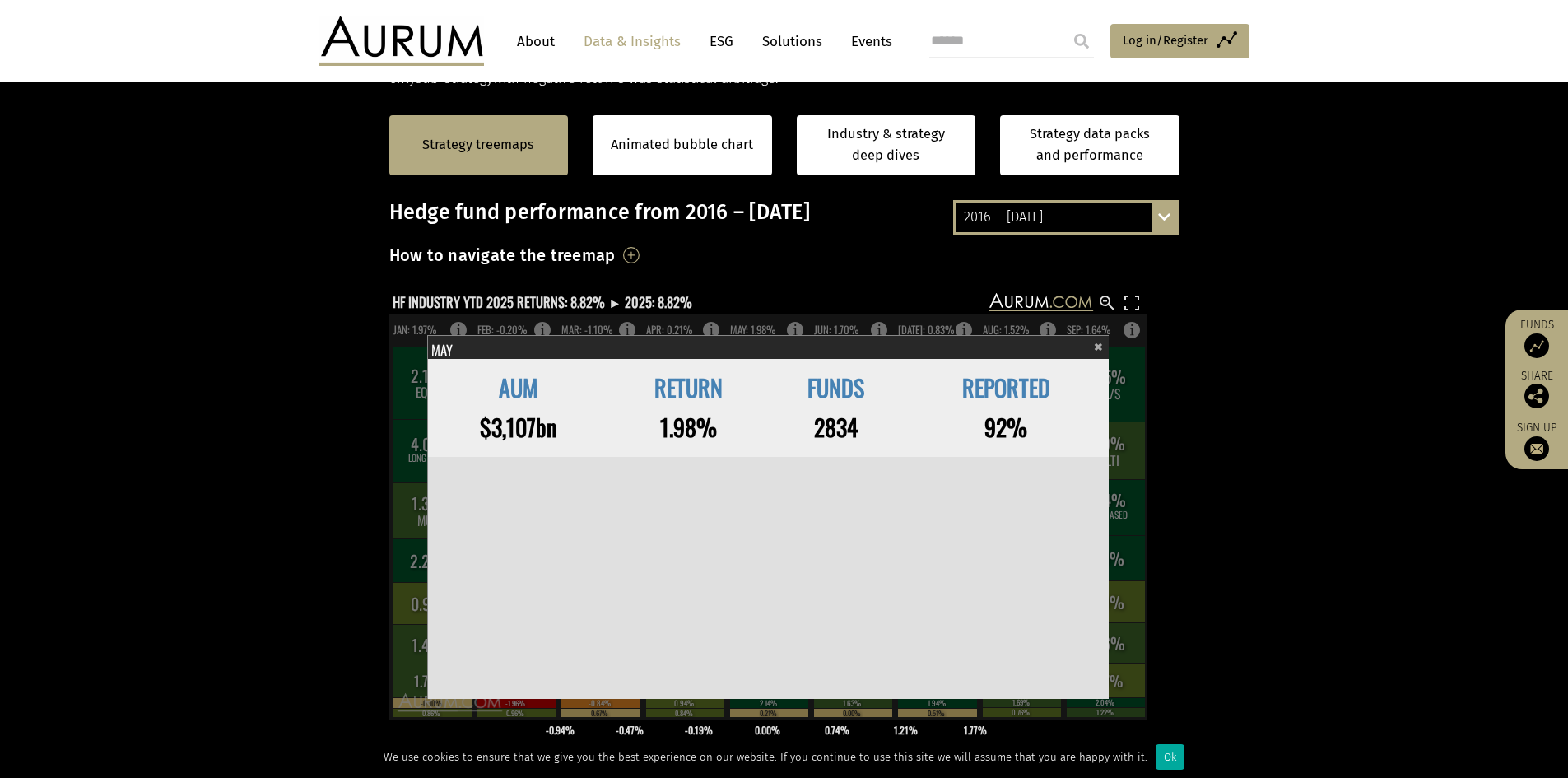
click at [1248, 396] on section "Strategy treemaps Animated bubble chart Industry & strategy deep dives Strategy…" at bounding box center [784, 605] width 1568 height 1029
click at [1101, 347] on span "×" at bounding box center [1098, 344] width 9 height 19
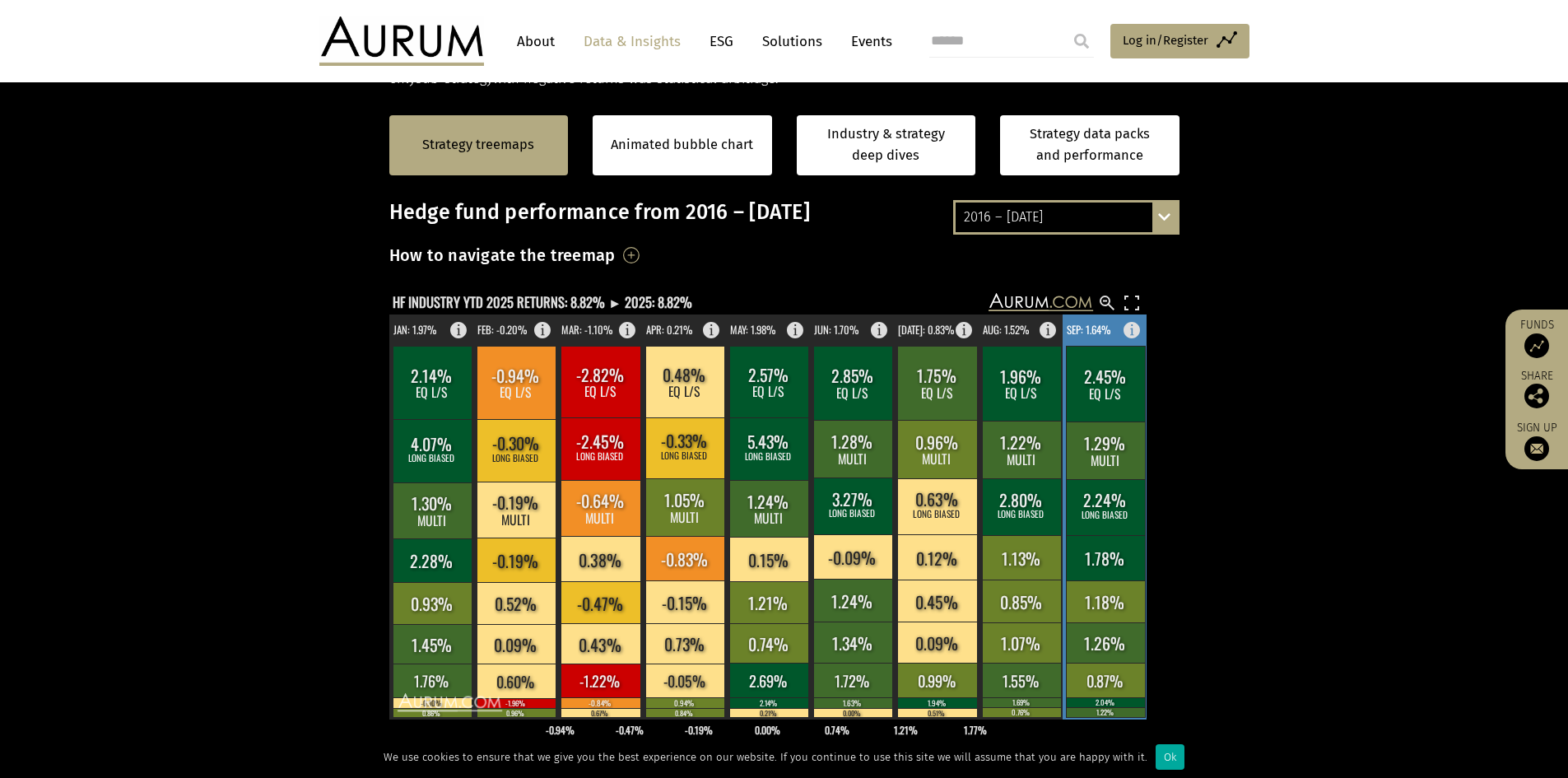
click at [1132, 333] on rect at bounding box center [1136, 326] width 20 height 23
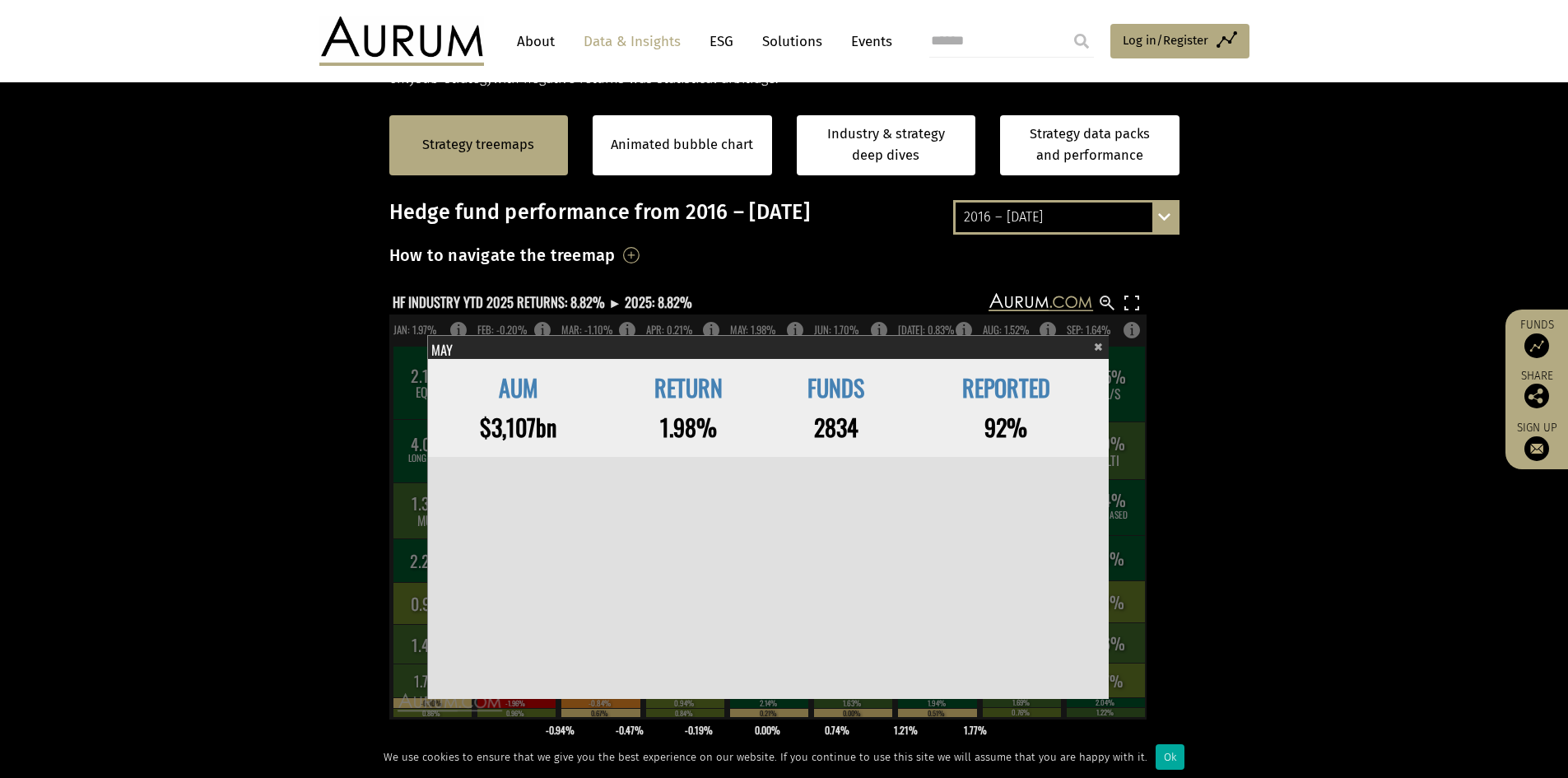
click at [1099, 344] on span "×" at bounding box center [1098, 344] width 9 height 19
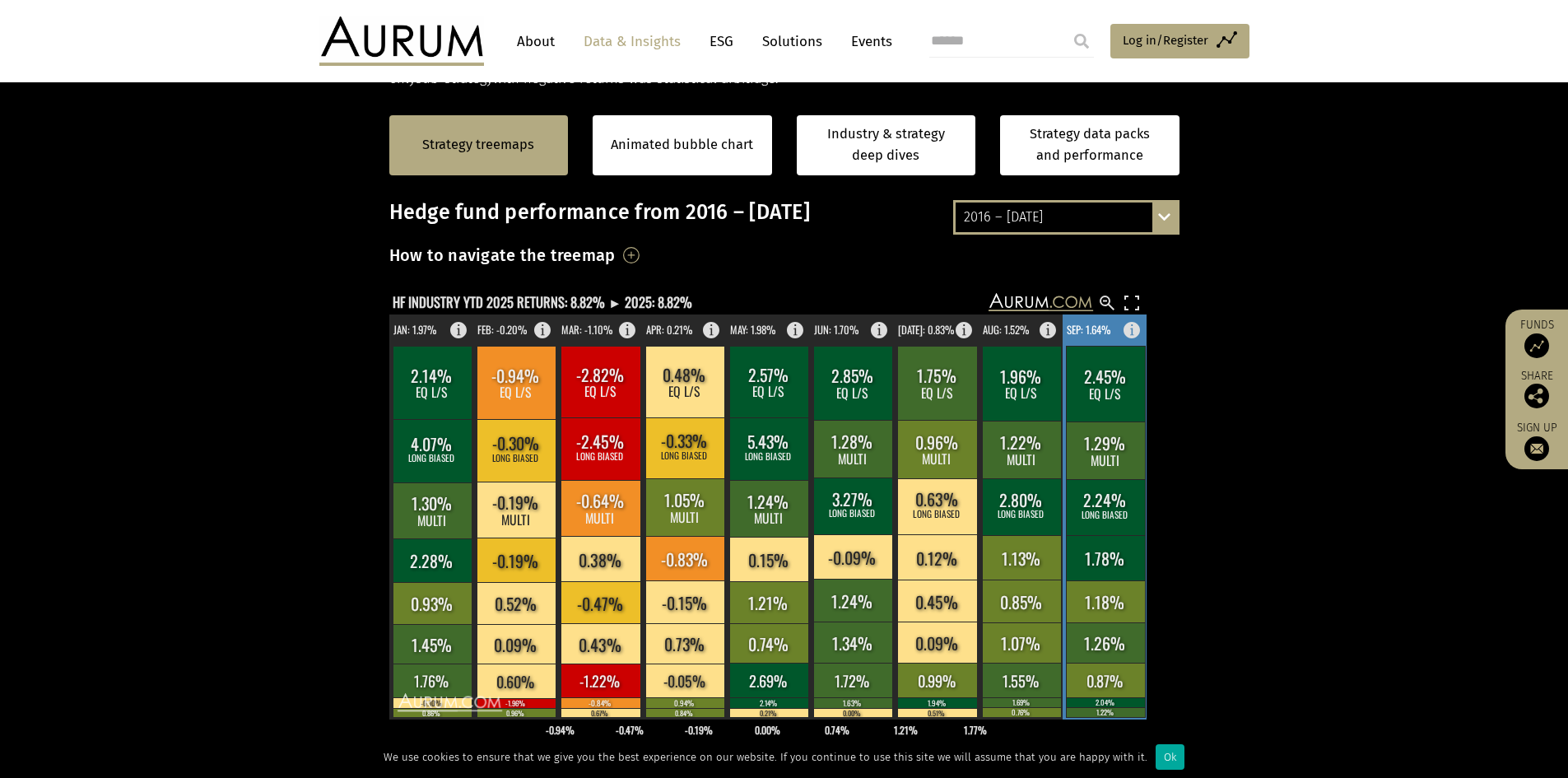
click at [1106, 336] on text "SEP: 1.64%" at bounding box center [1088, 329] width 44 height 15
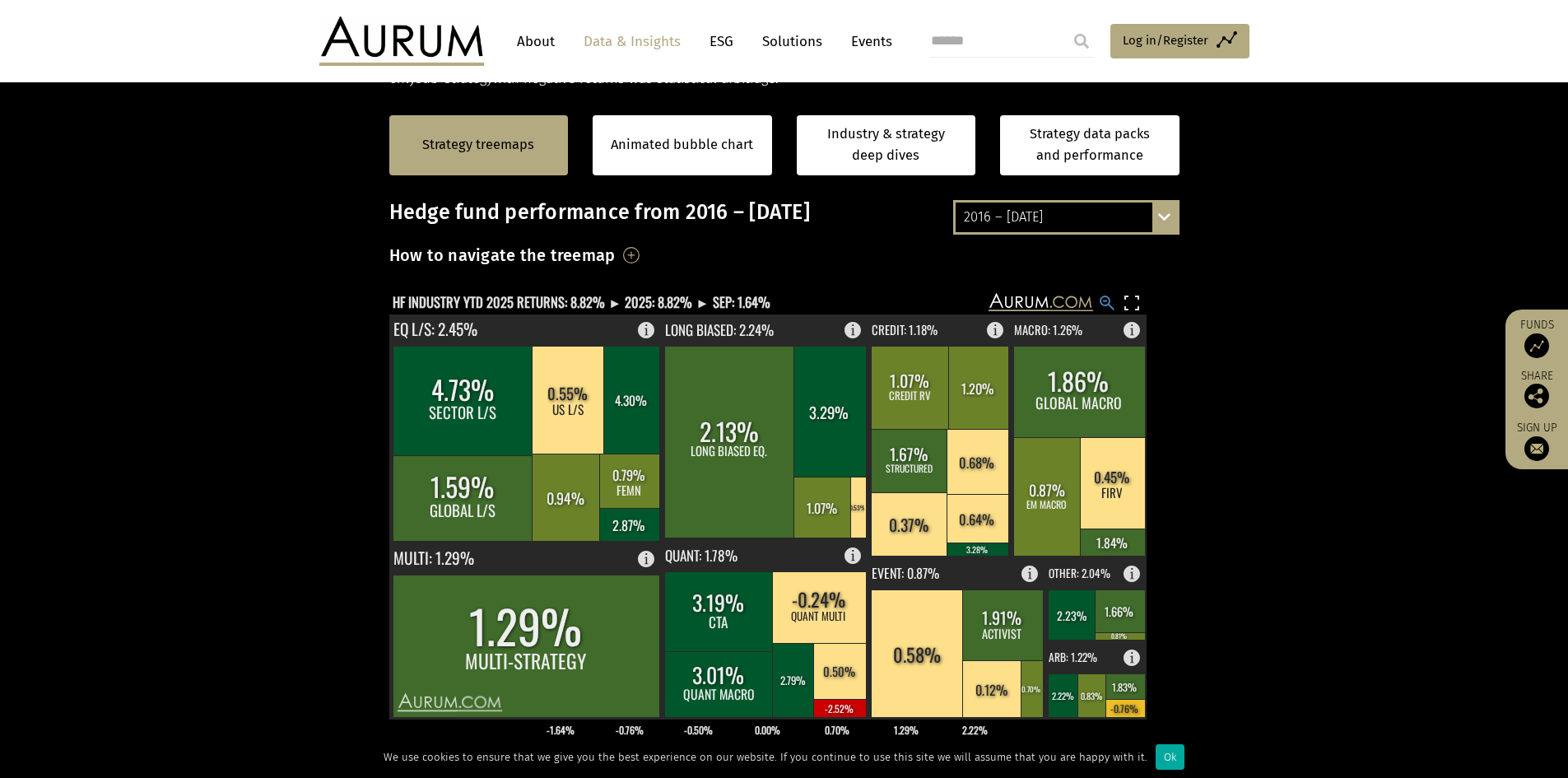
click at [1108, 300] on rect at bounding box center [1107, 303] width 20 height 20
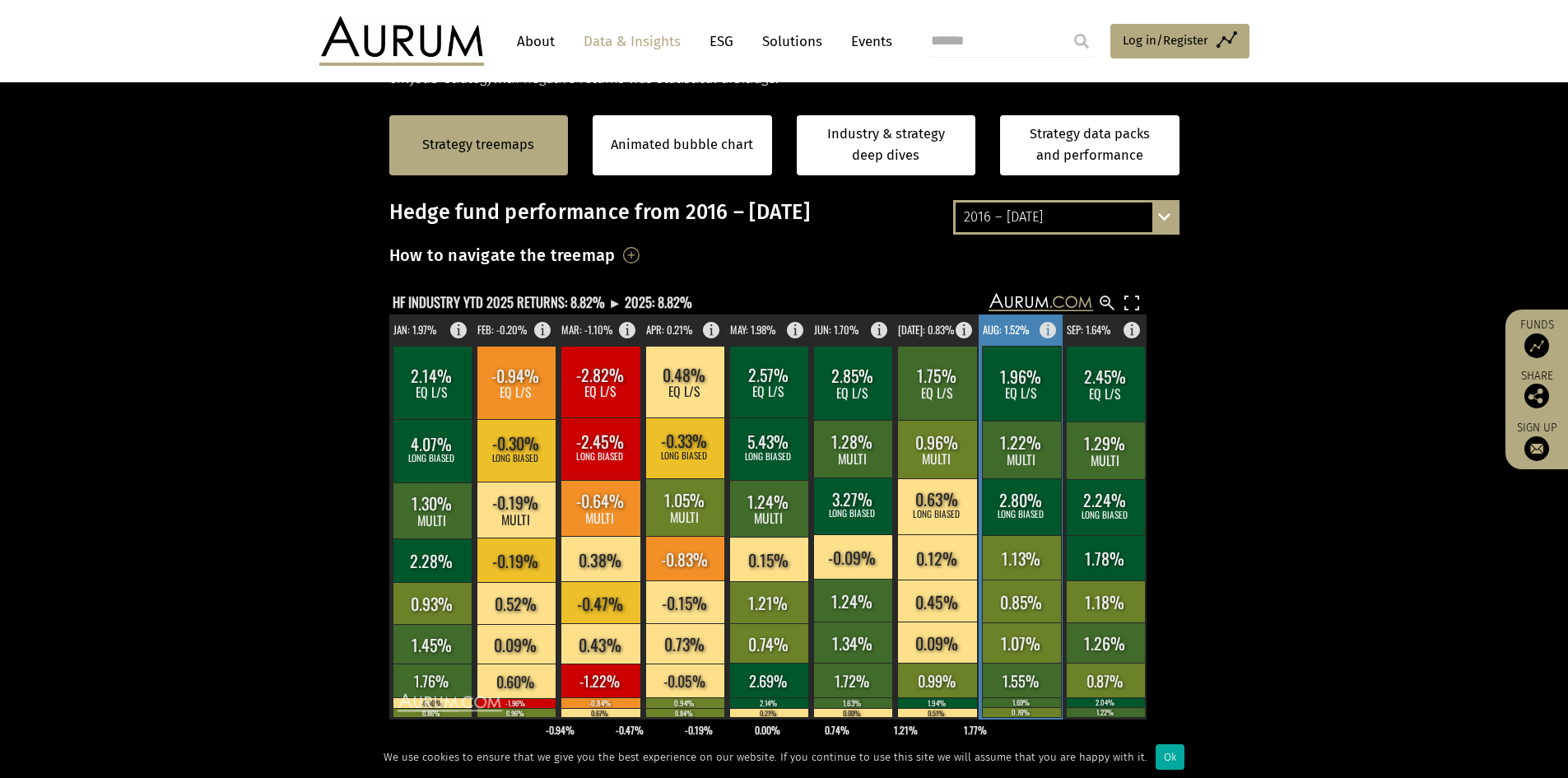
click at [998, 524] on rect at bounding box center [1021, 506] width 79 height 57
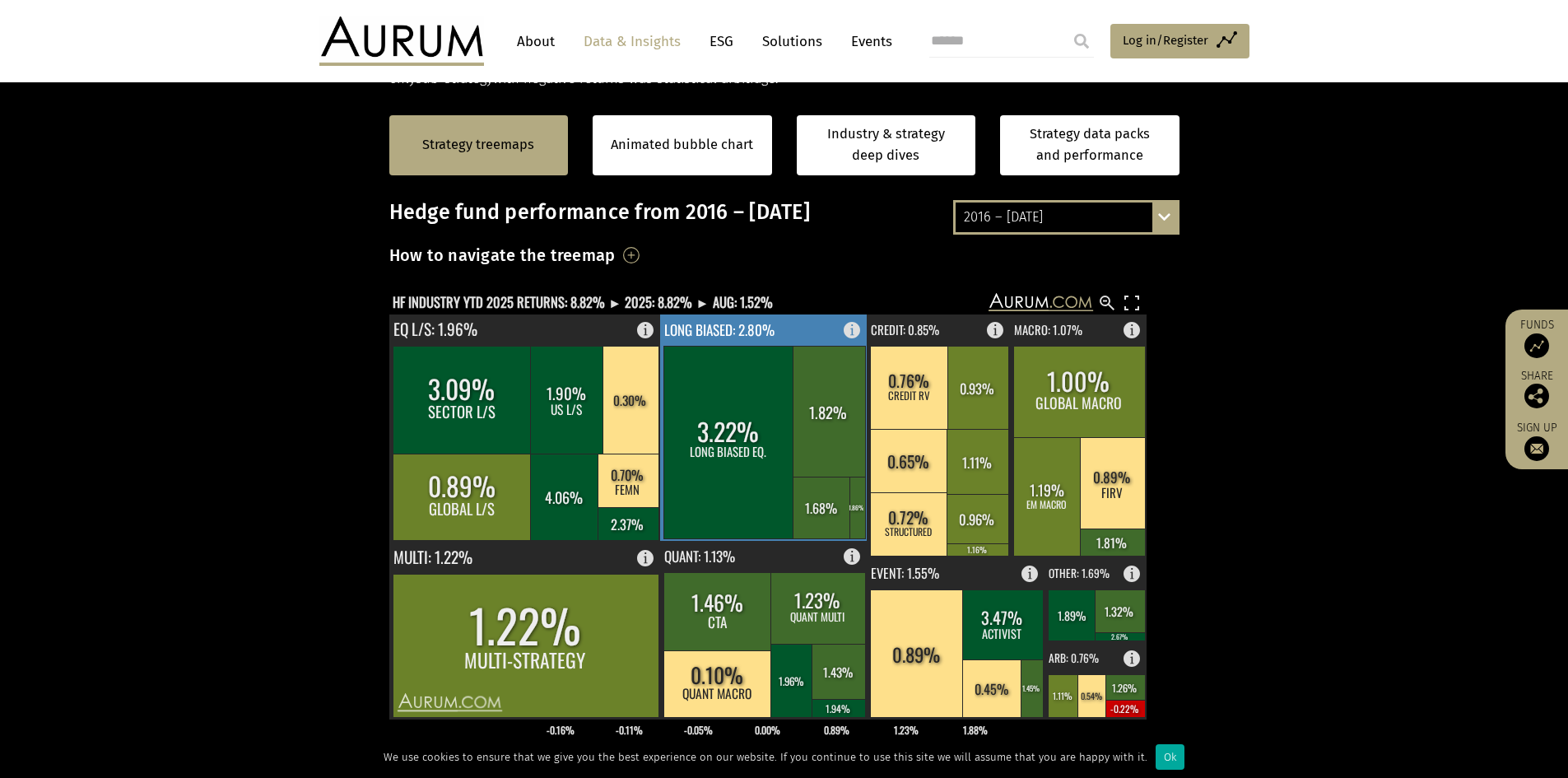
click at [735, 475] on rect at bounding box center [729, 442] width 131 height 192
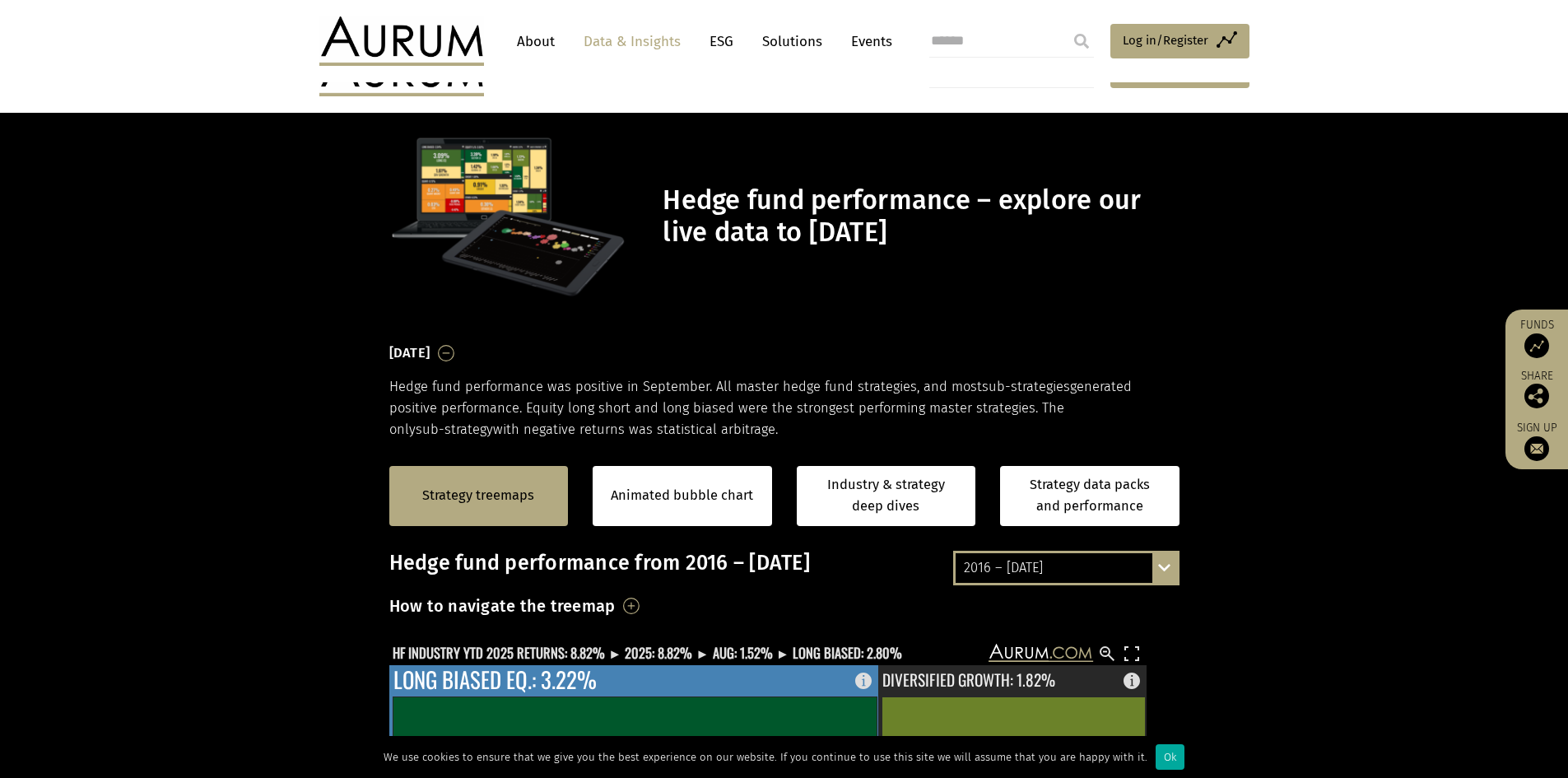
scroll to position [351, 0]
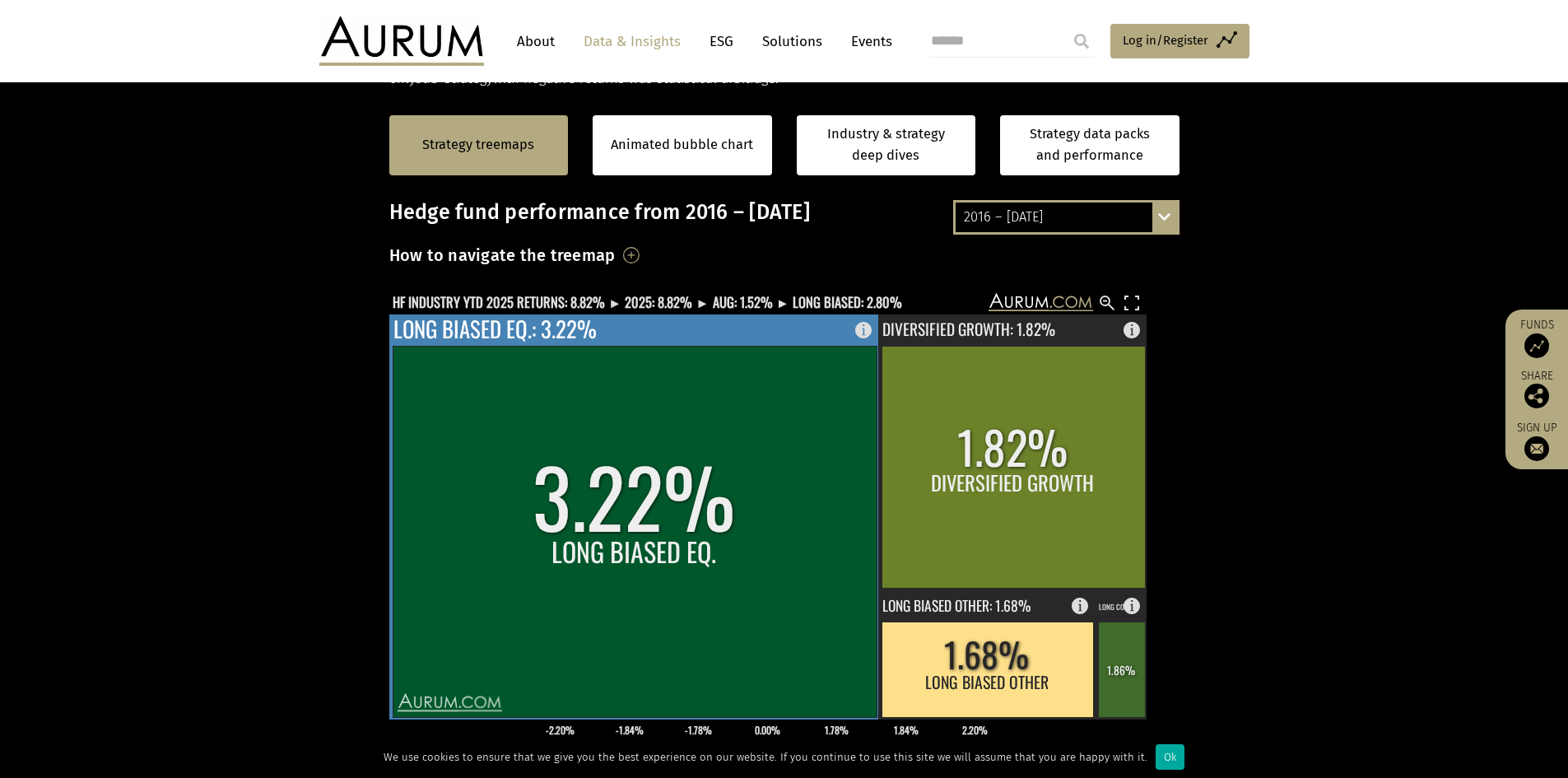
click at [735, 472] on rect at bounding box center [635, 531] width 484 height 371
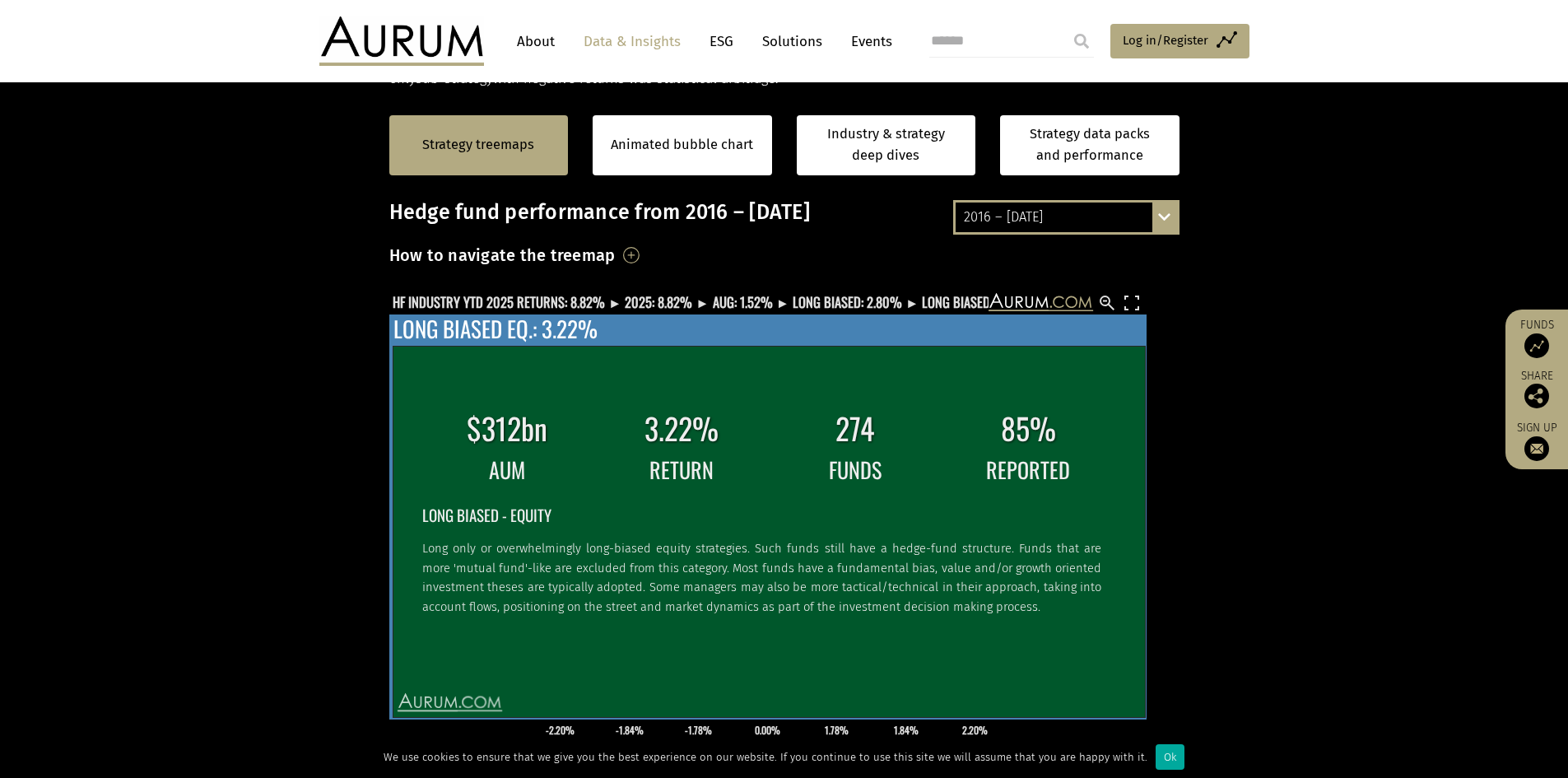
click at [736, 472] on td "RETURN" at bounding box center [681, 469] width 172 height 34
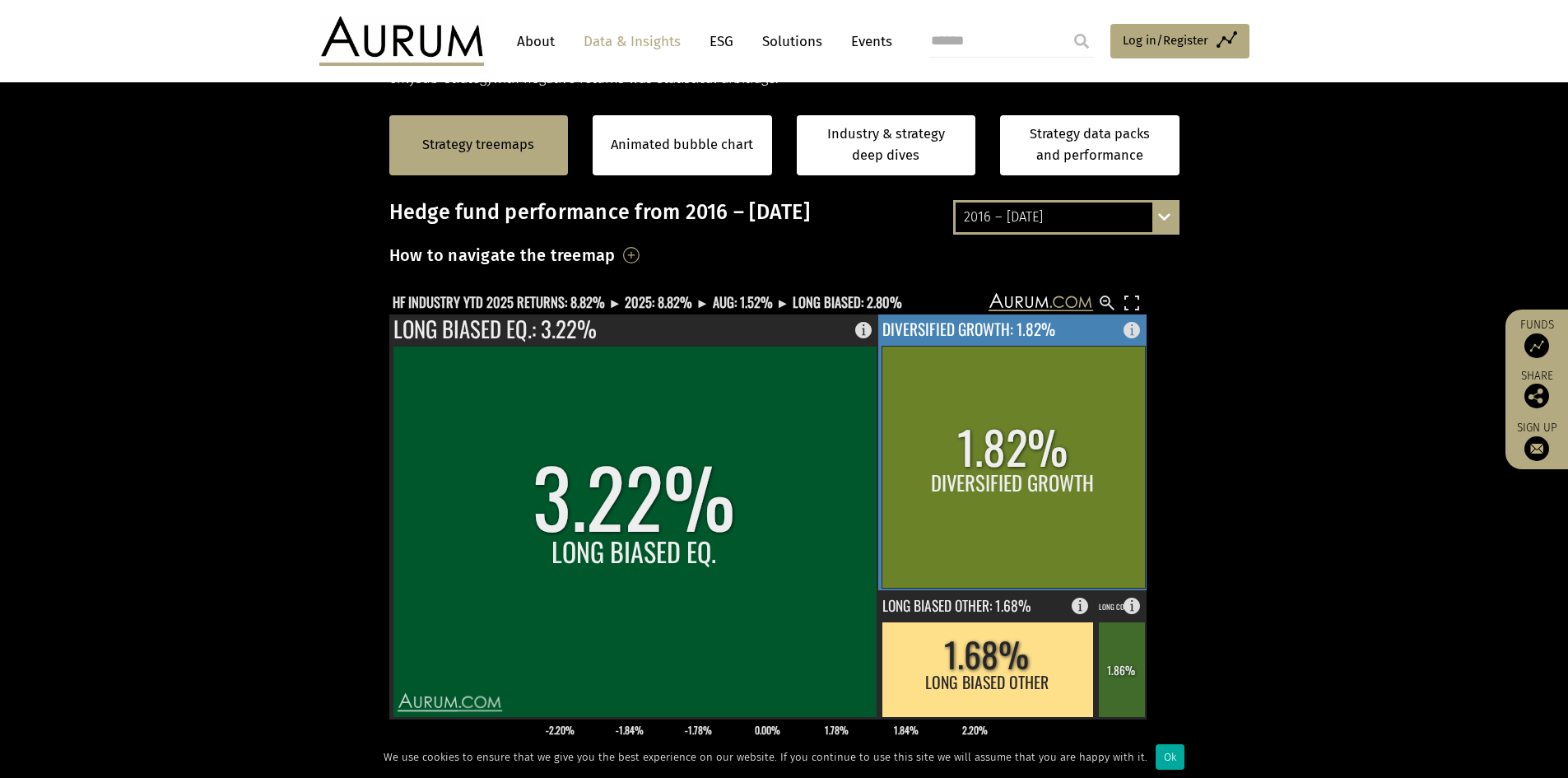
click at [975, 481] on rect at bounding box center [1012, 466] width 263 height 242
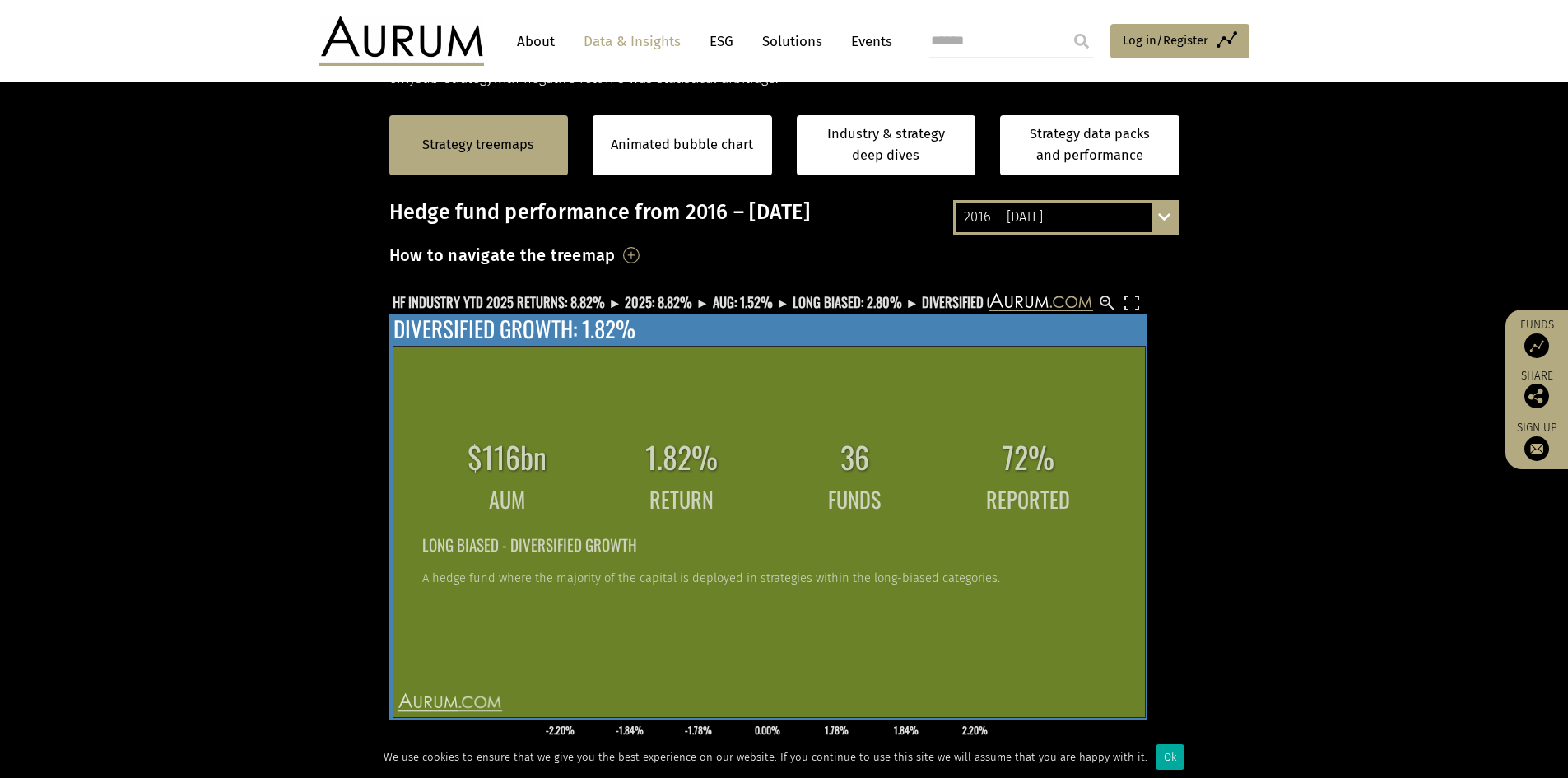
click at [975, 481] on table "$116bn 1.82% 36 72% AUM RETURN FUNDS REPORTED LONG BIASED - DIVERSIFIED GROWTH …" at bounding box center [767, 517] width 696 height 171
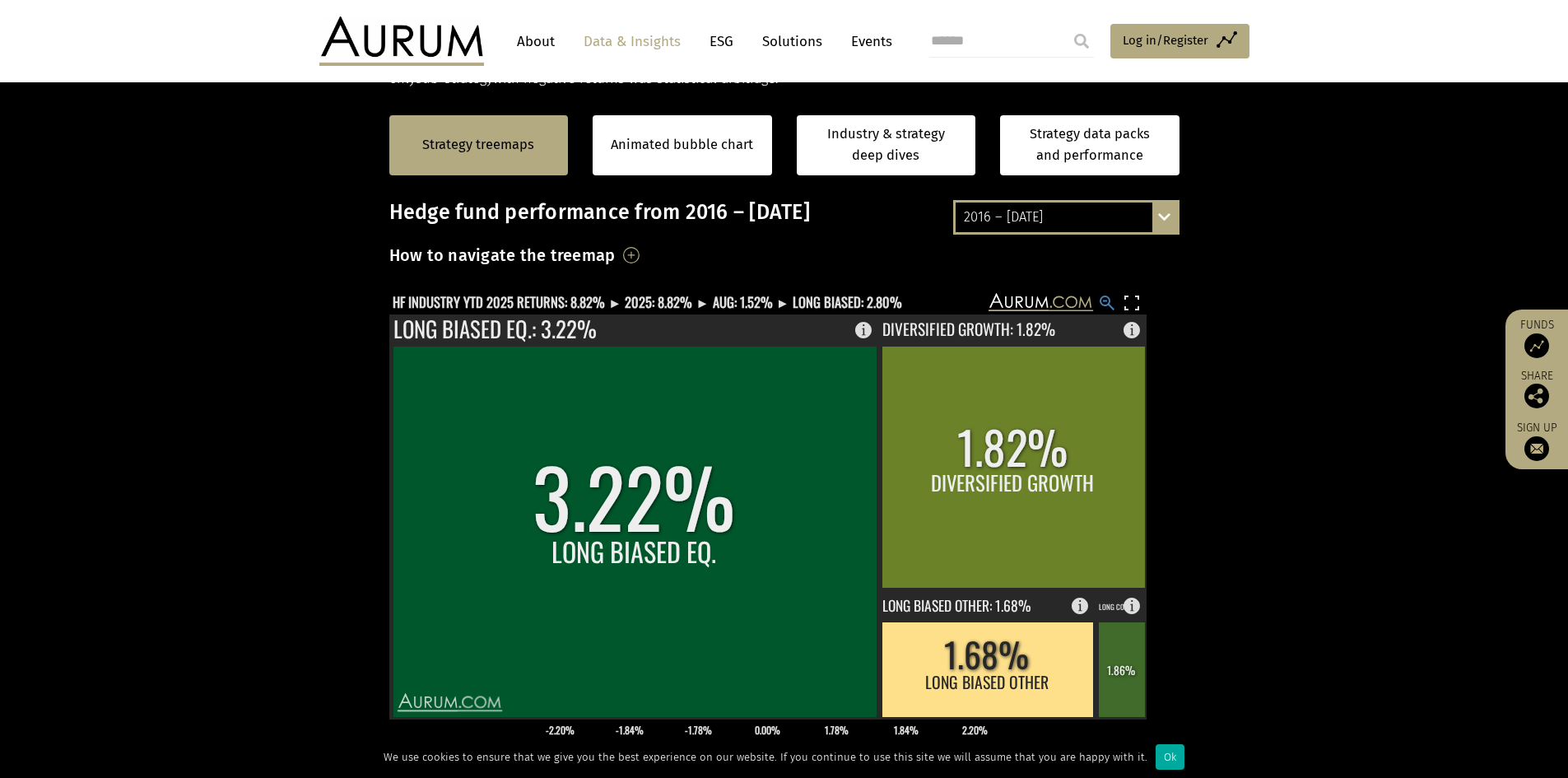
click at [1105, 297] on rect at bounding box center [1107, 303] width 20 height 20
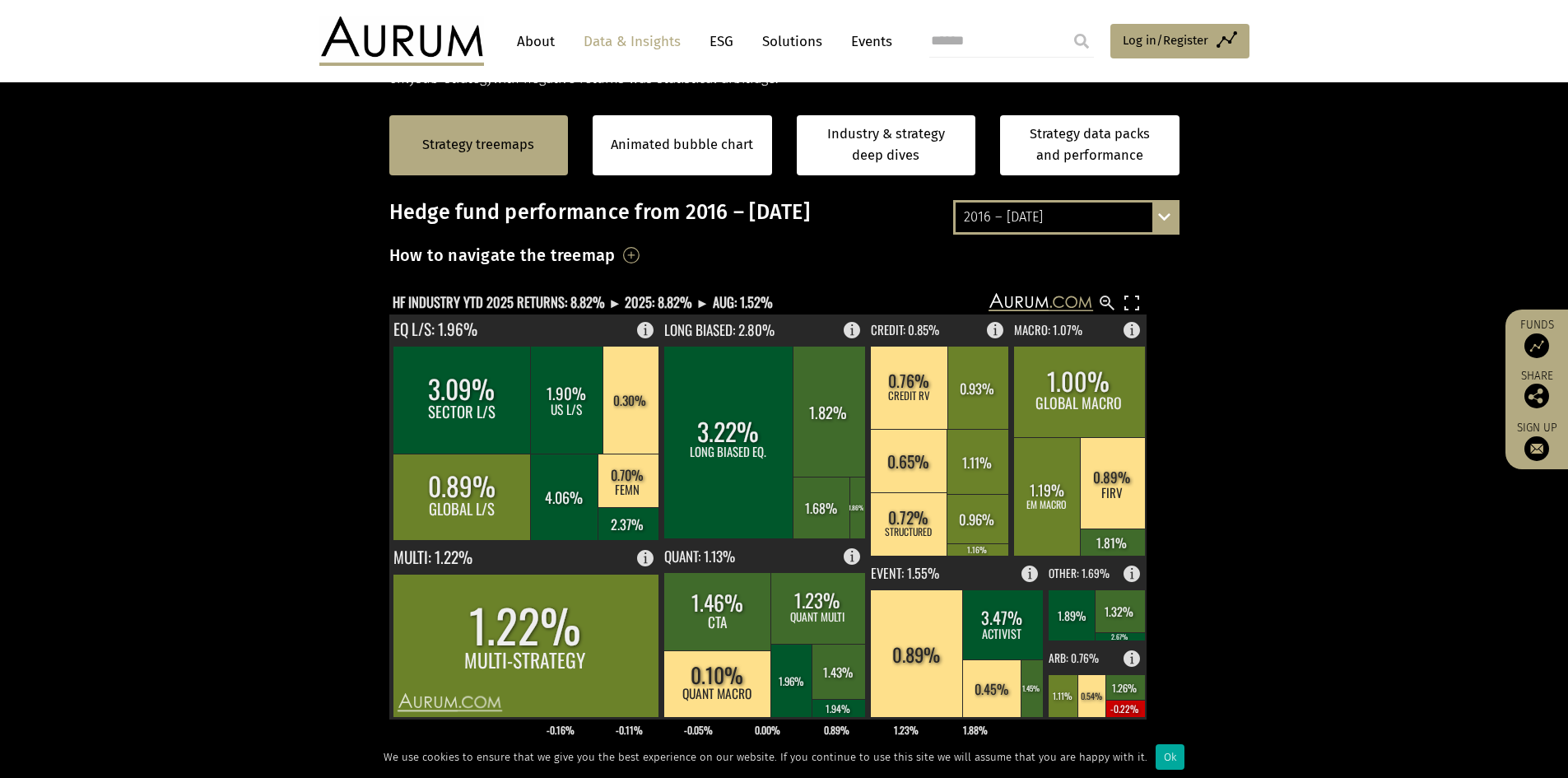
click at [1158, 212] on div "2016 – September 2025 By strategy – September 2025 By strategy – year to date 2…" at bounding box center [1066, 217] width 227 height 34
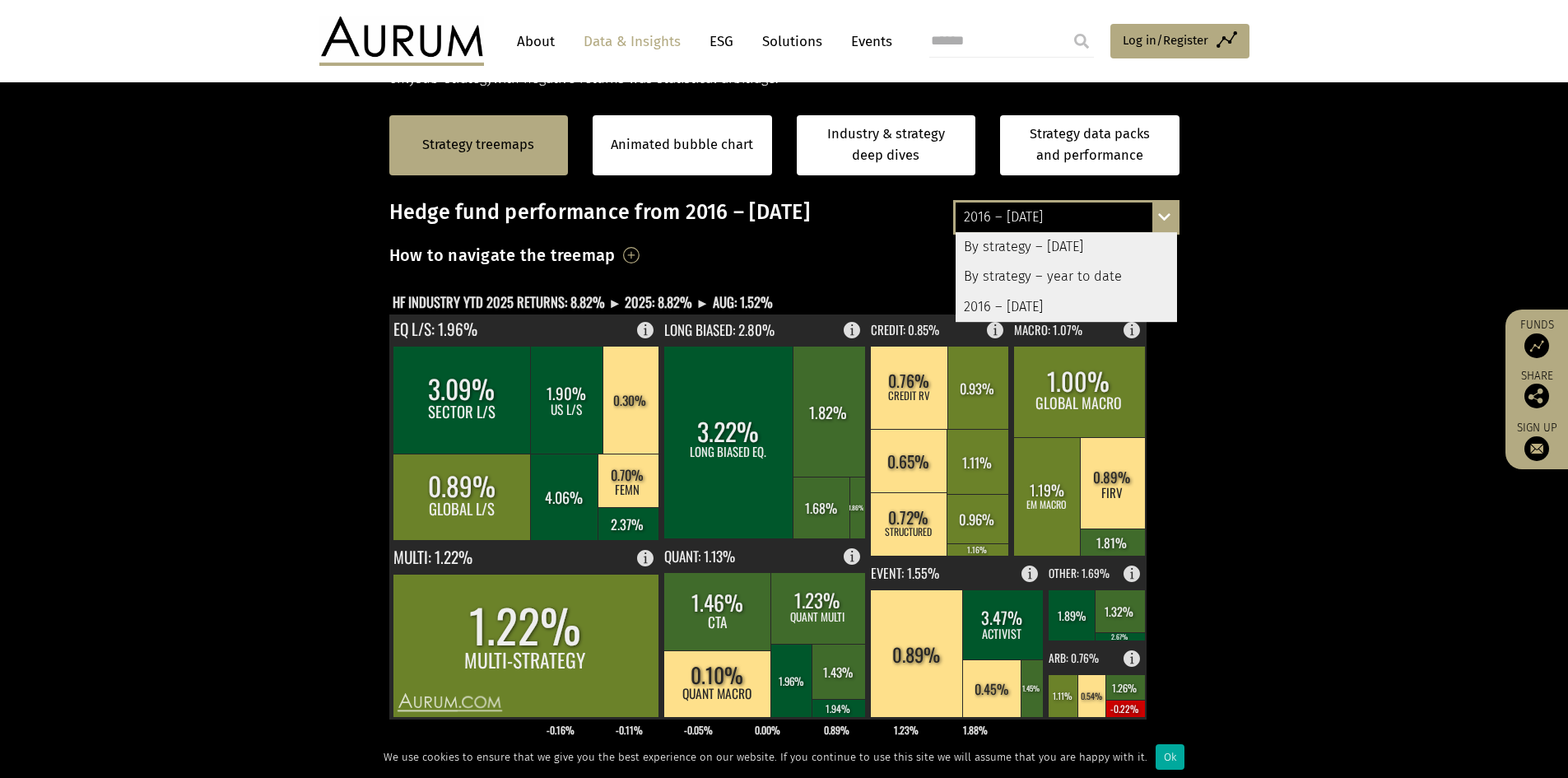
click at [1065, 249] on div "By strategy – [DATE]" at bounding box center [1066, 246] width 221 height 30
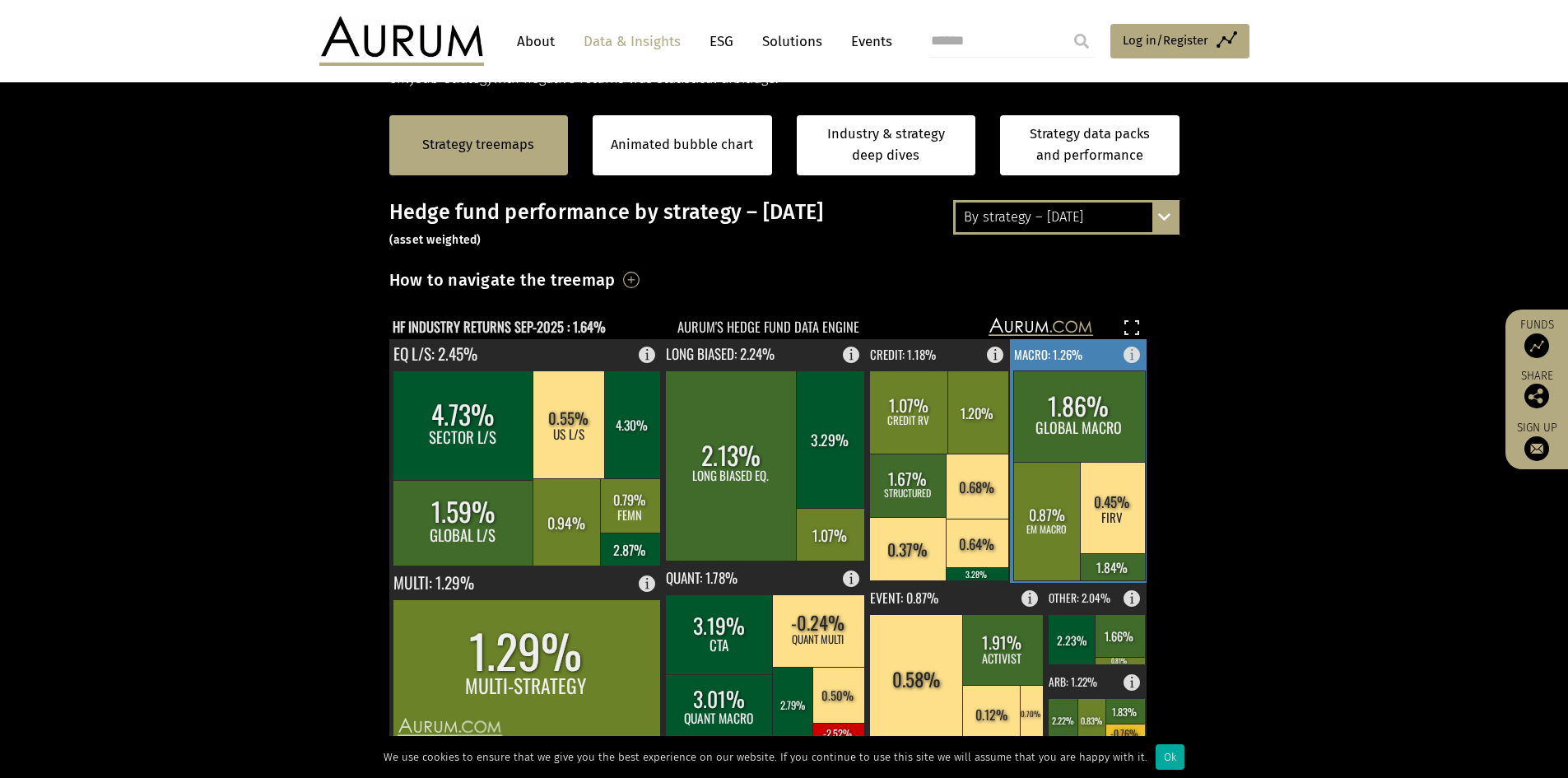
click at [1104, 421] on rect at bounding box center [1079, 416] width 131 height 92
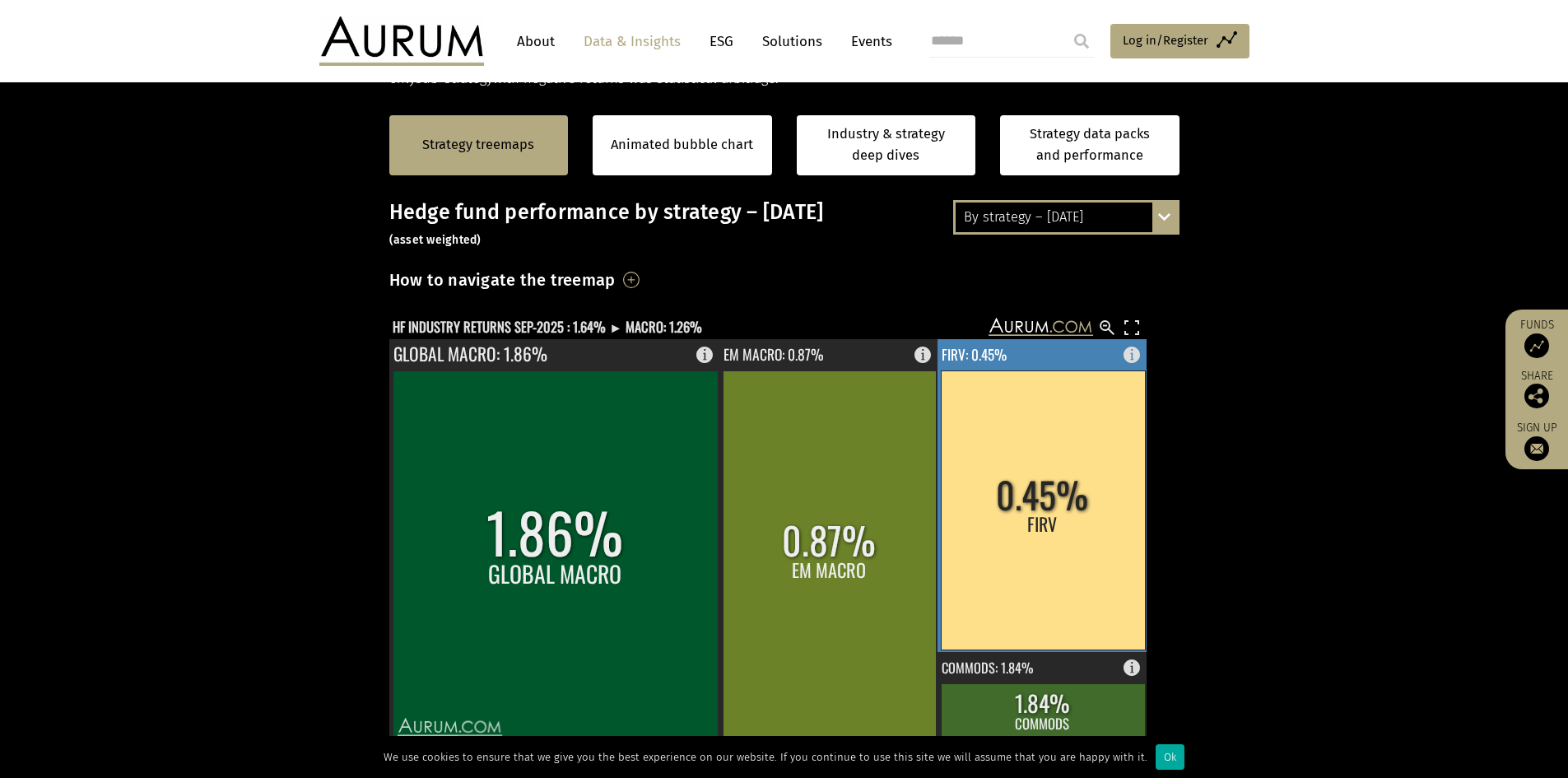
click at [1104, 421] on rect at bounding box center [1042, 510] width 204 height 279
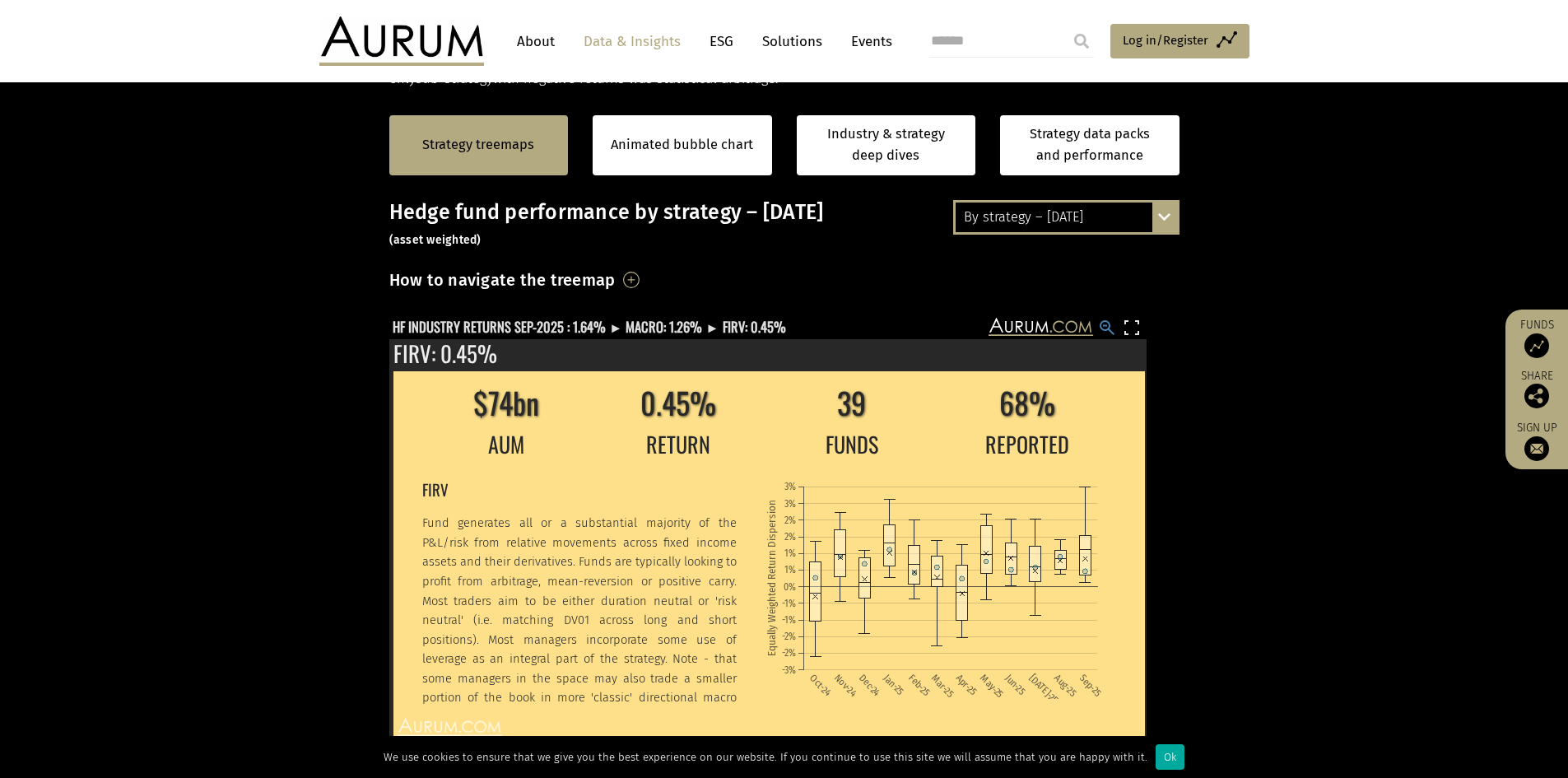
click at [1100, 324] on rect at bounding box center [1107, 327] width 20 height 20
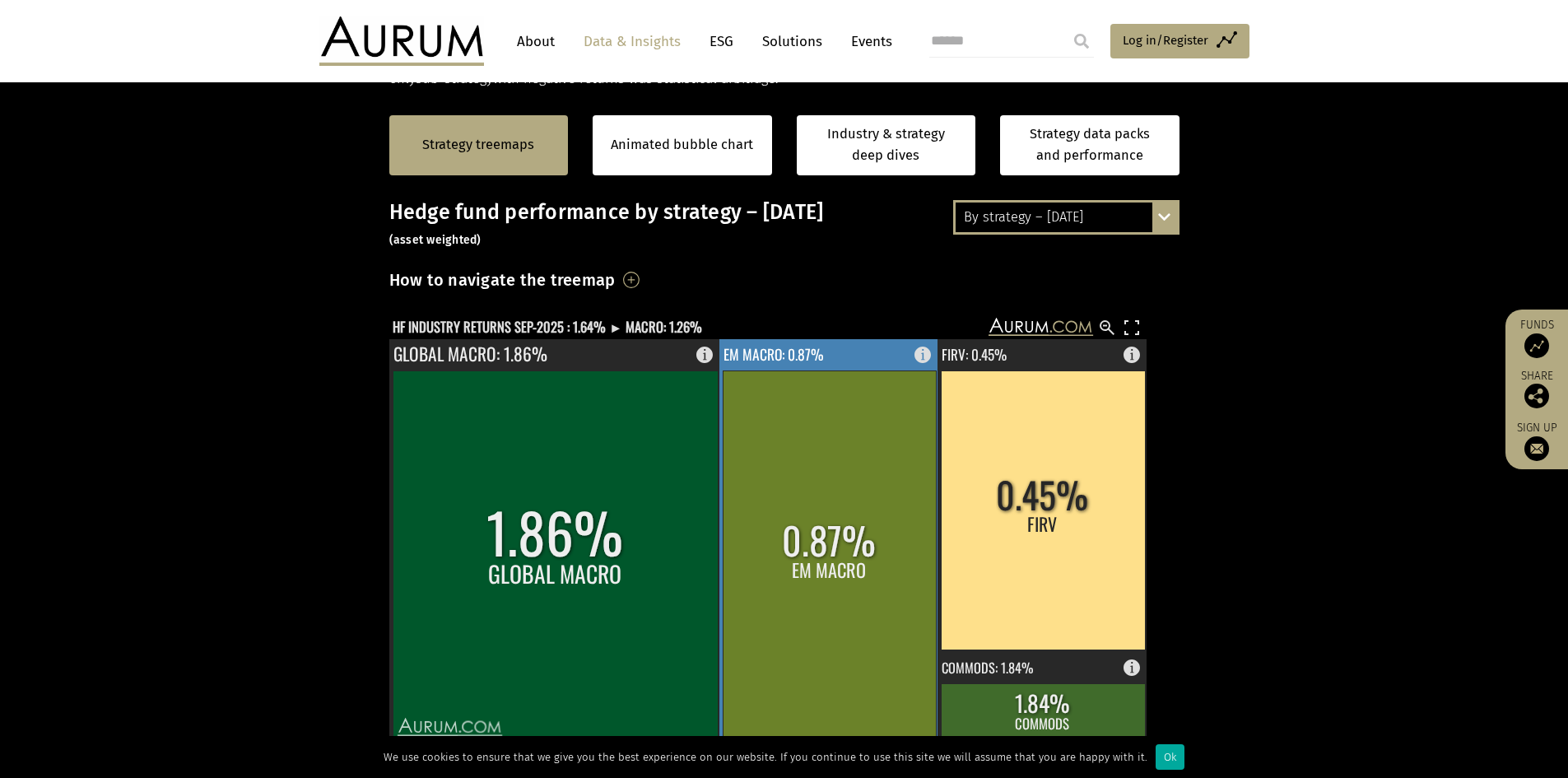
drag, startPoint x: 851, startPoint y: 606, endPoint x: 860, endPoint y: 602, distance: 9.8
click at [860, 602] on rect at bounding box center [829, 556] width 213 height 371
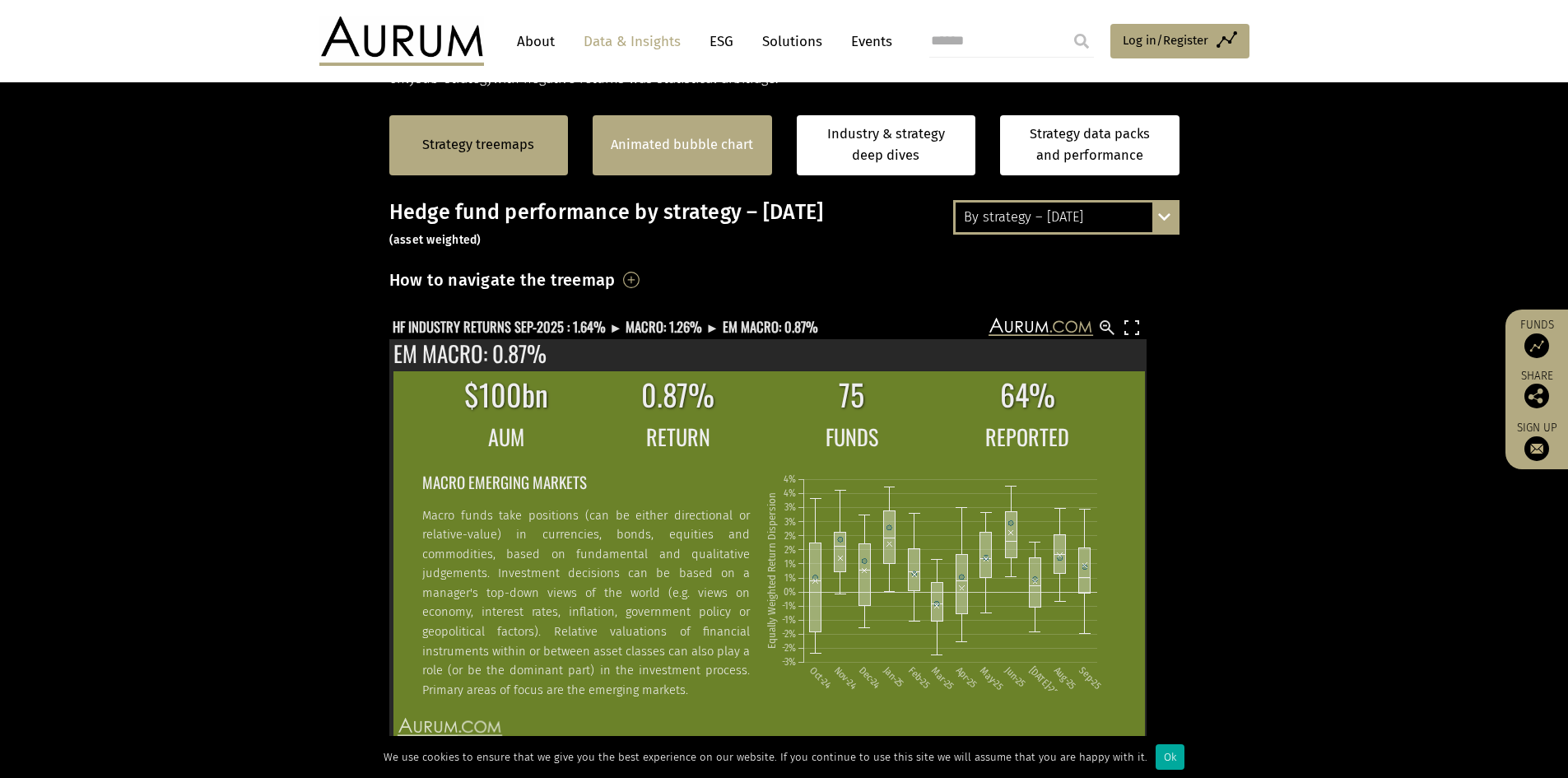
click at [698, 140] on link "Animated bubble chart" at bounding box center [682, 145] width 142 height 22
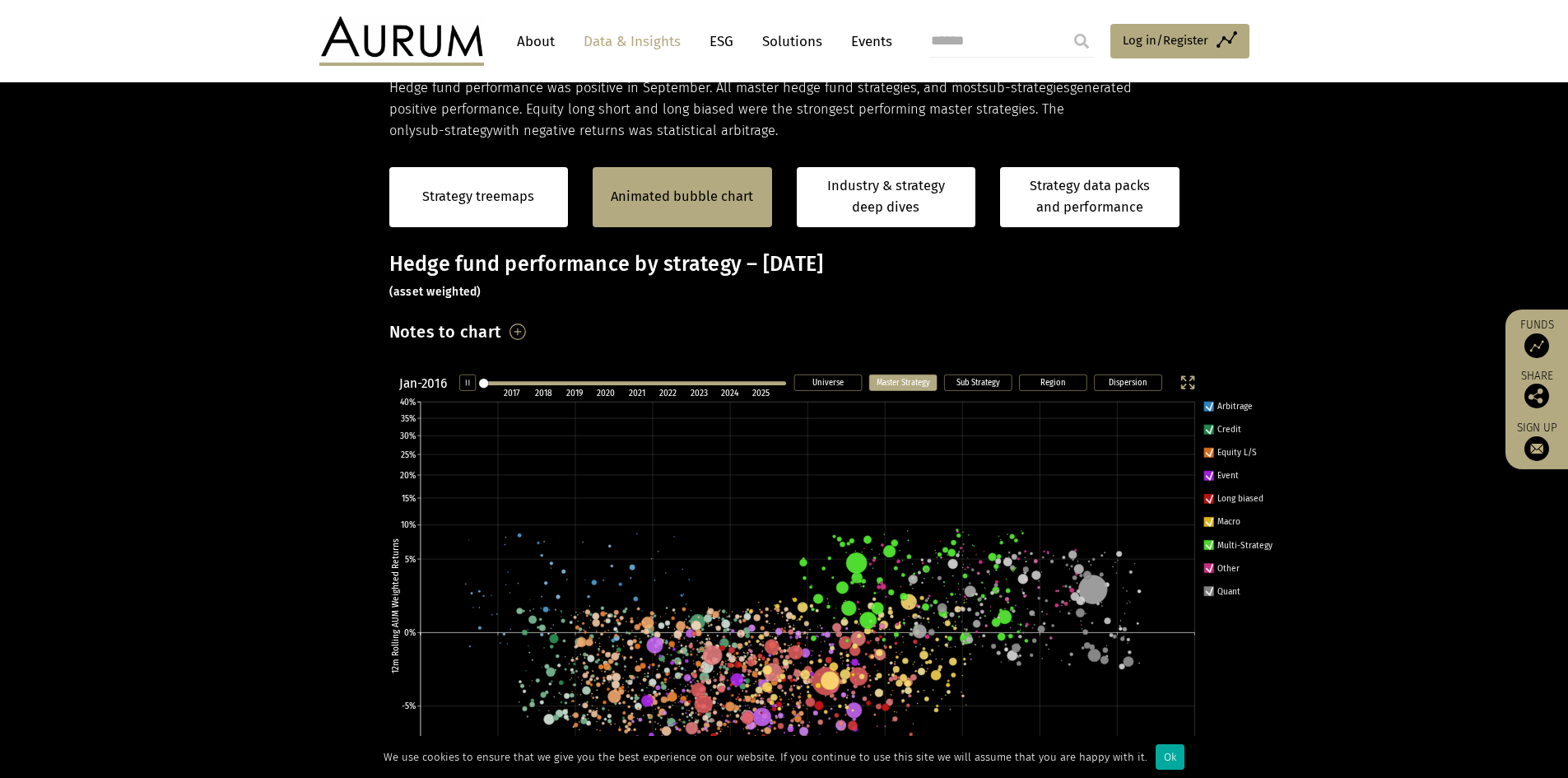
scroll to position [261, 0]
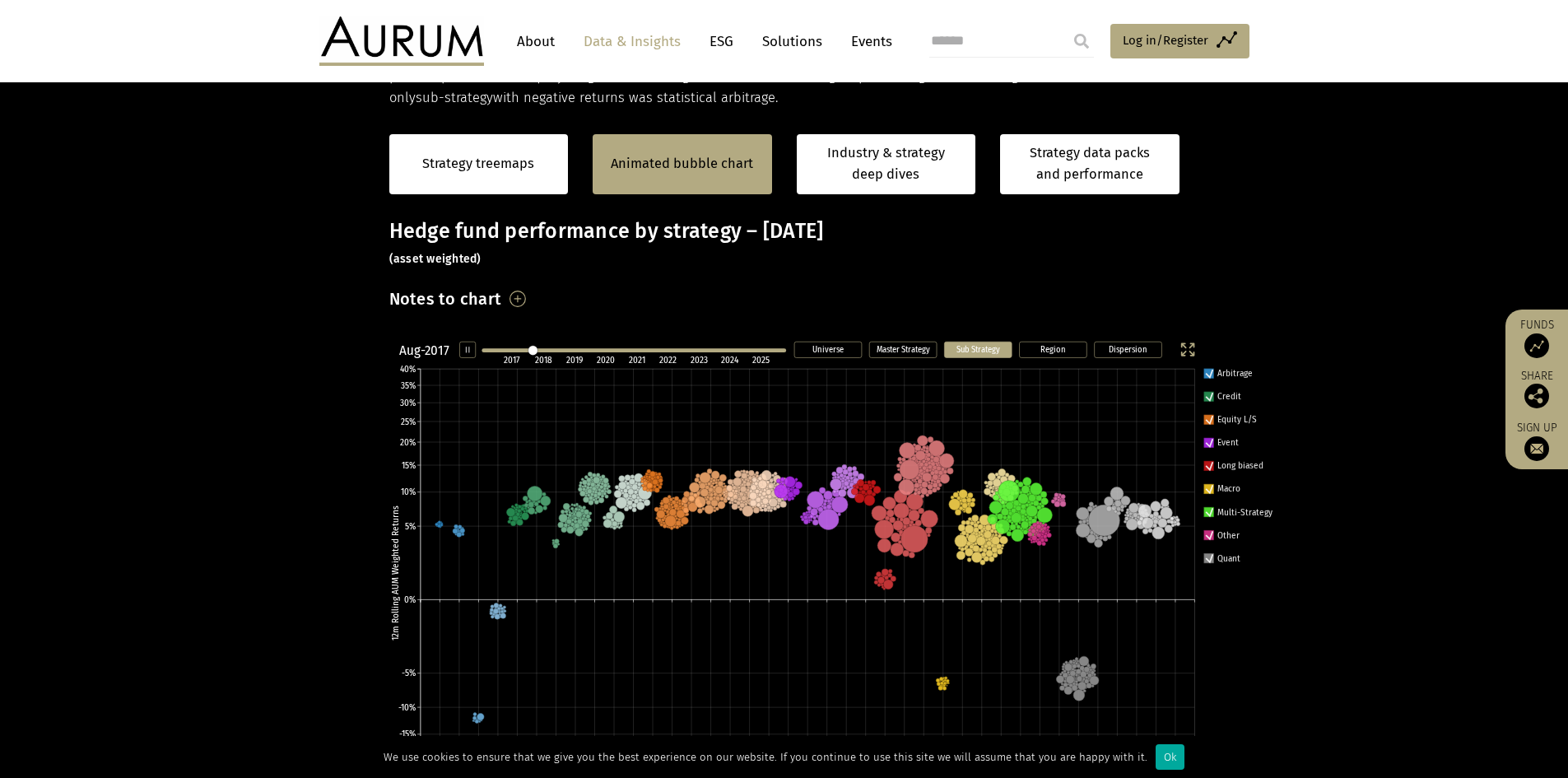
scroll to position [332, 0]
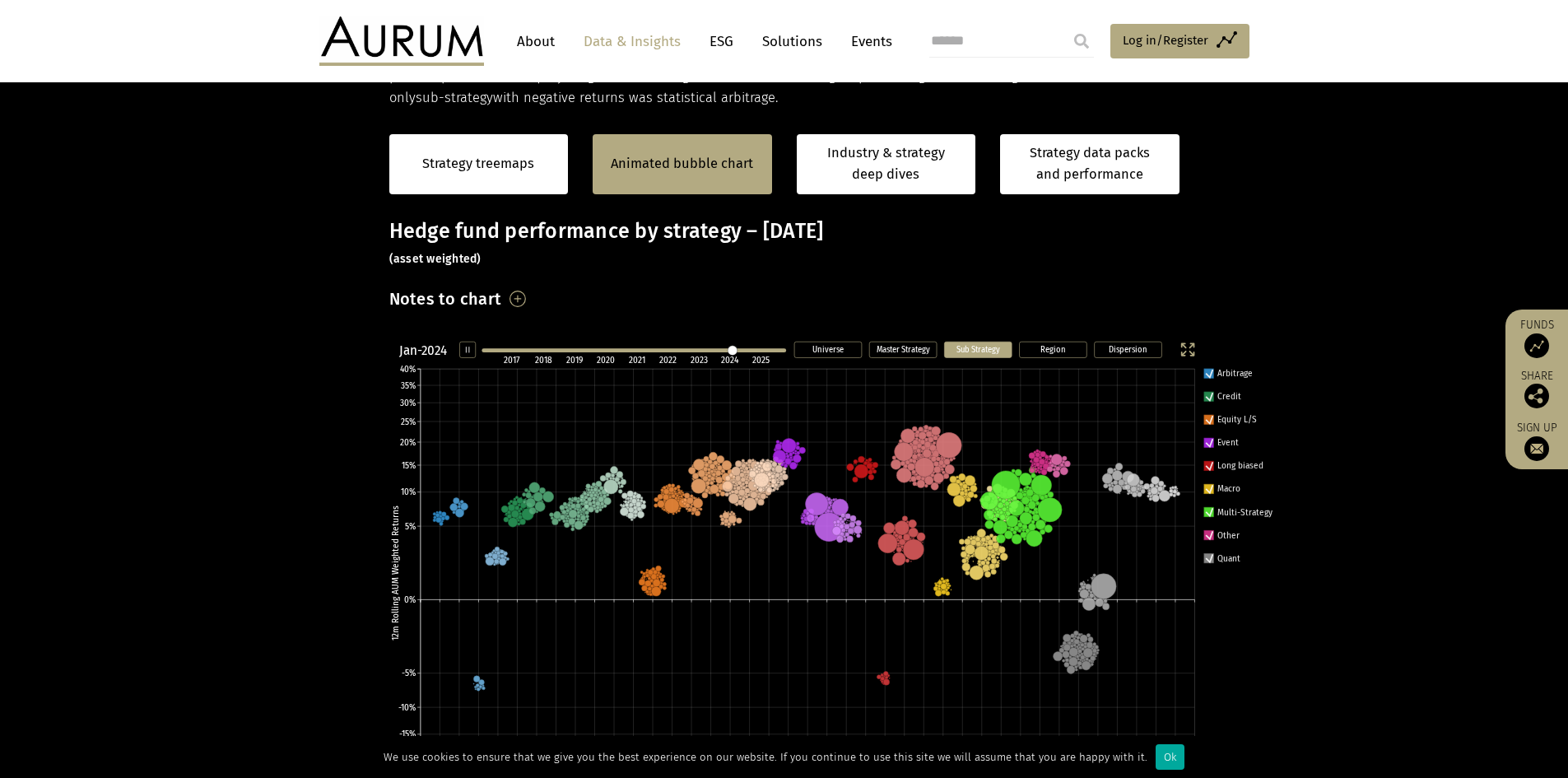
scroll to position [332, 0]
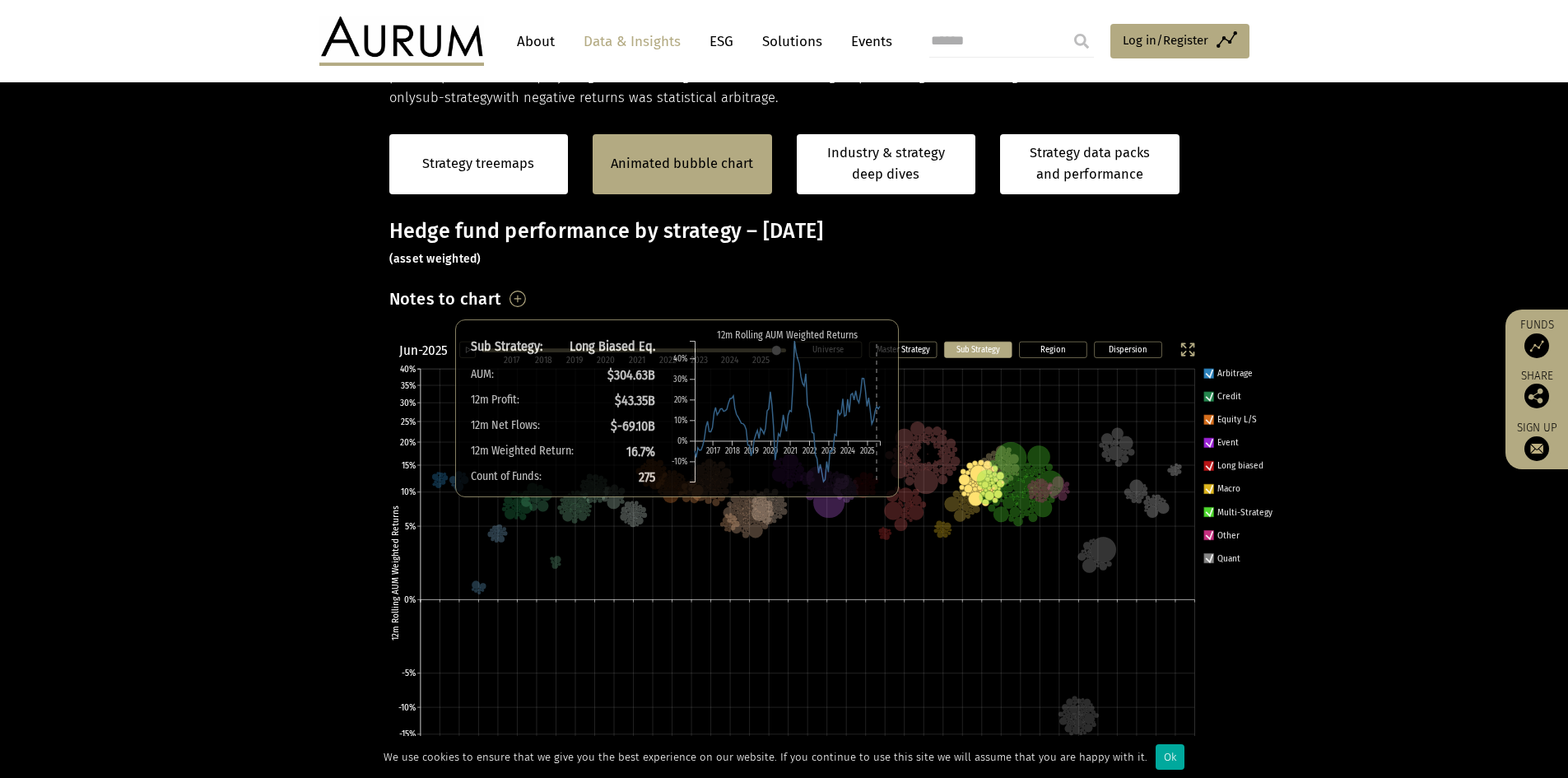
scroll to position [332, 0]
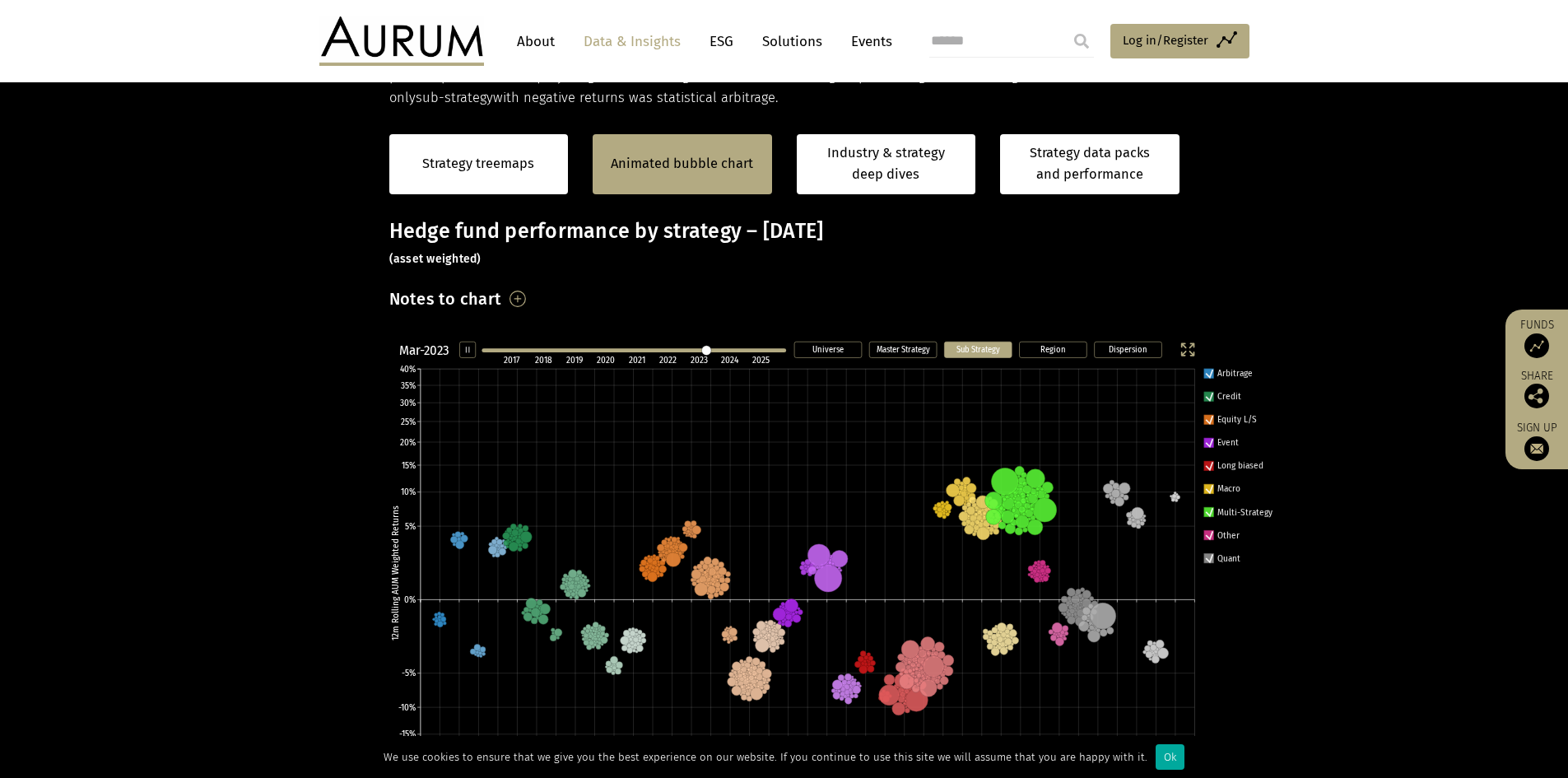
scroll to position [332, 0]
